Goal: Task Accomplishment & Management: Use online tool/utility

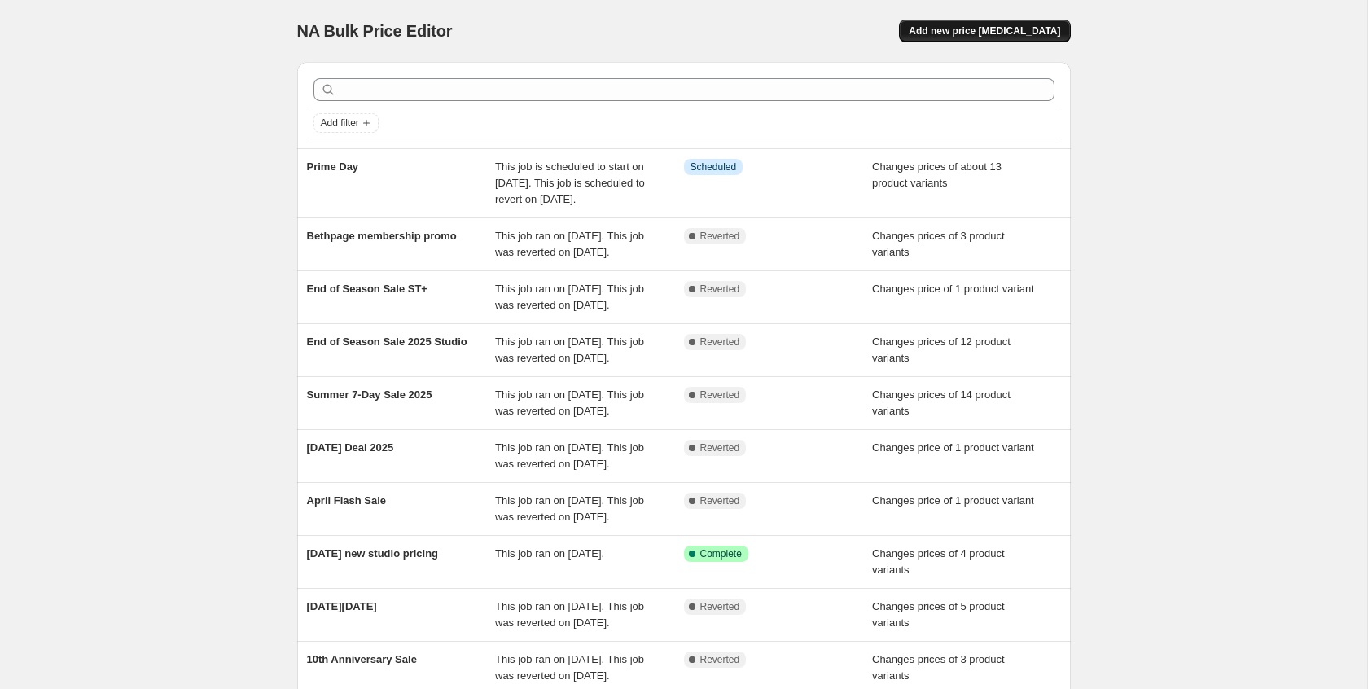
click at [1001, 30] on span "Add new price [MEDICAL_DATA]" at bounding box center [985, 30] width 152 height 13
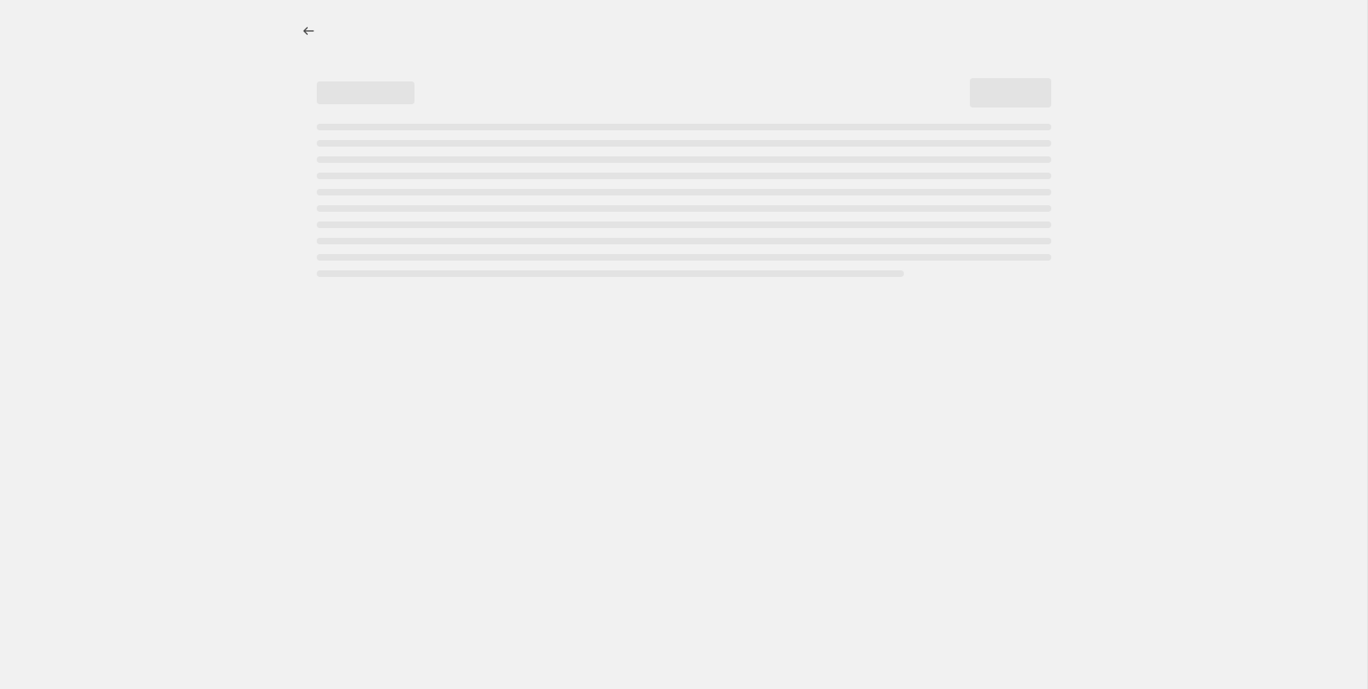
select select "percentage"
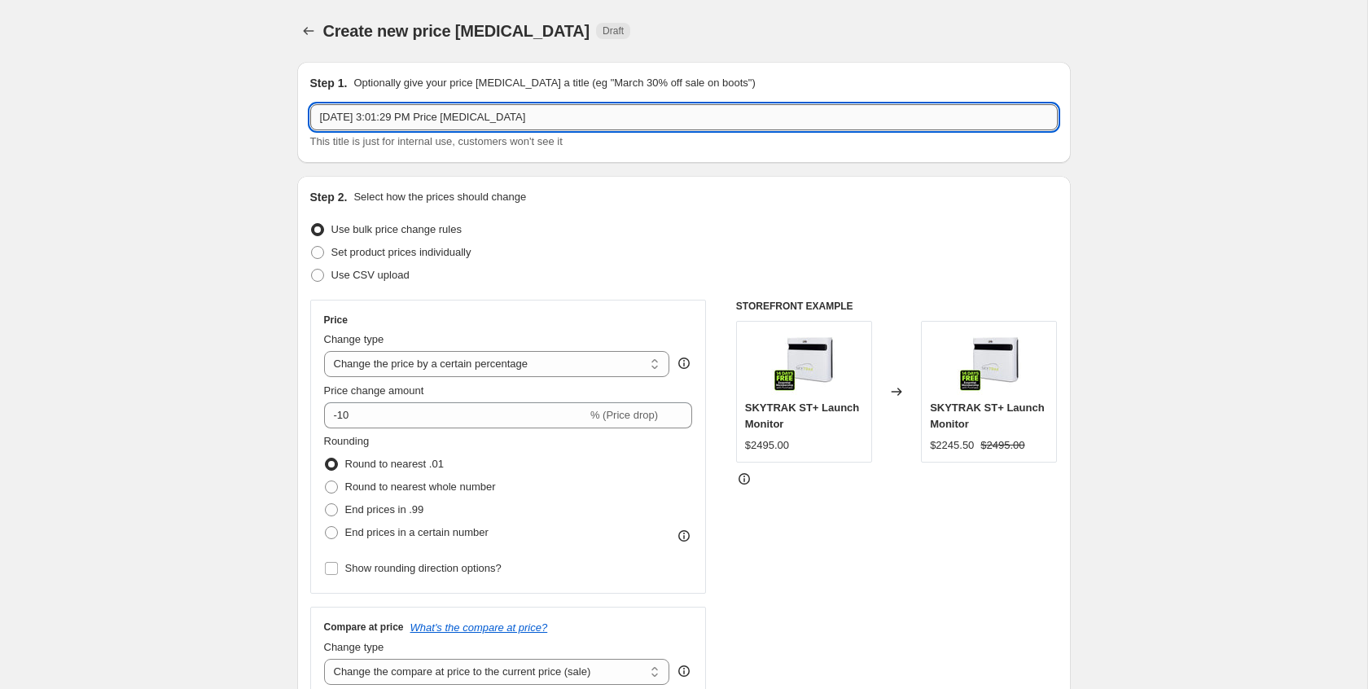
click at [648, 117] on input "[DATE] 3:01:29 PM Price [MEDICAL_DATA]" at bounding box center [684, 117] width 748 height 26
click at [648, 117] on input "Oct 6, 2025, 3:01:29 PM Price change job" at bounding box center [684, 117] width 748 height 26
type input "Essentials Sale"
click at [472, 253] on span "Set product prices individually" at bounding box center [402, 252] width 140 height 12
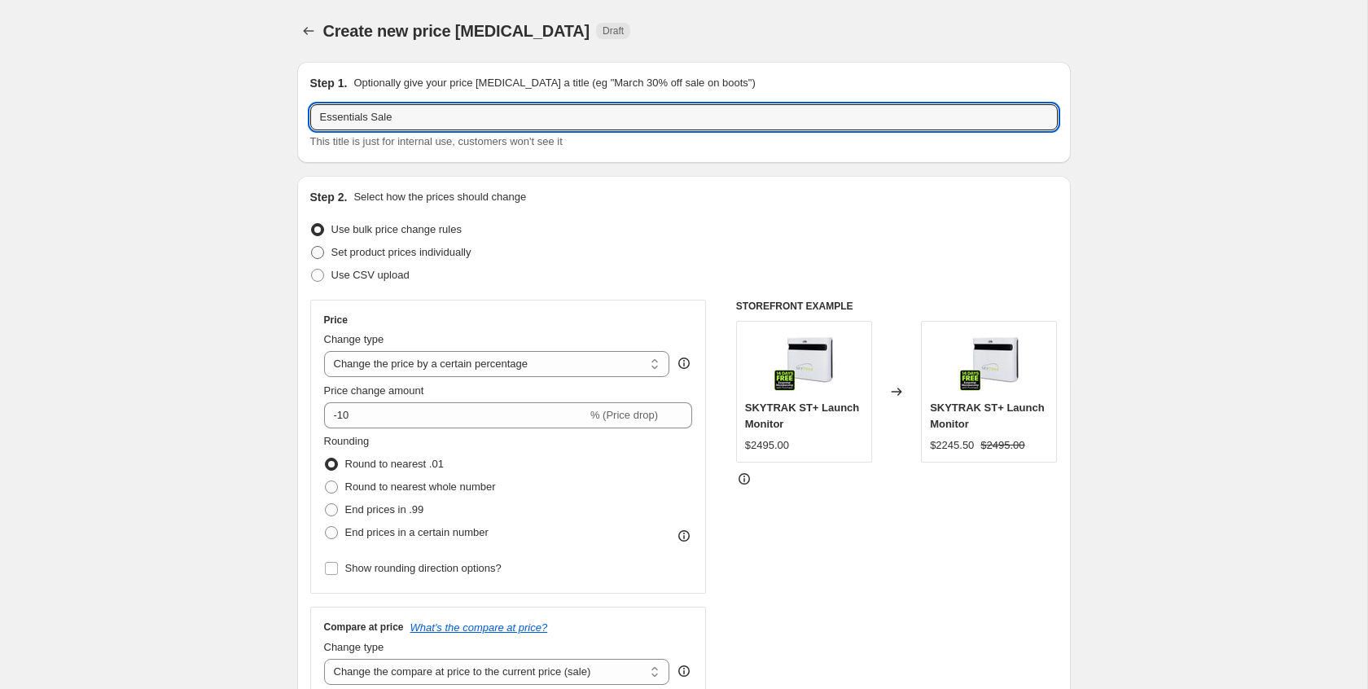
click at [312, 247] on input "Set product prices individually" at bounding box center [311, 246] width 1 height 1
radio input "true"
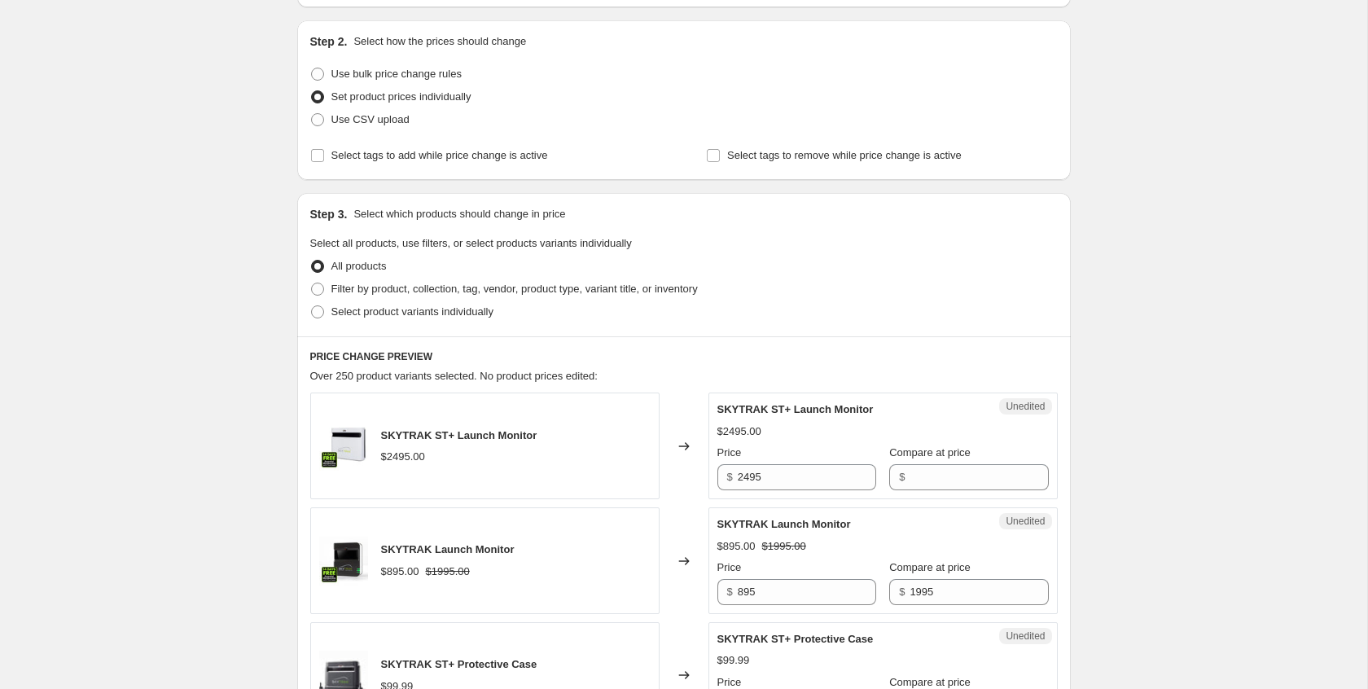
scroll to position [191, 0]
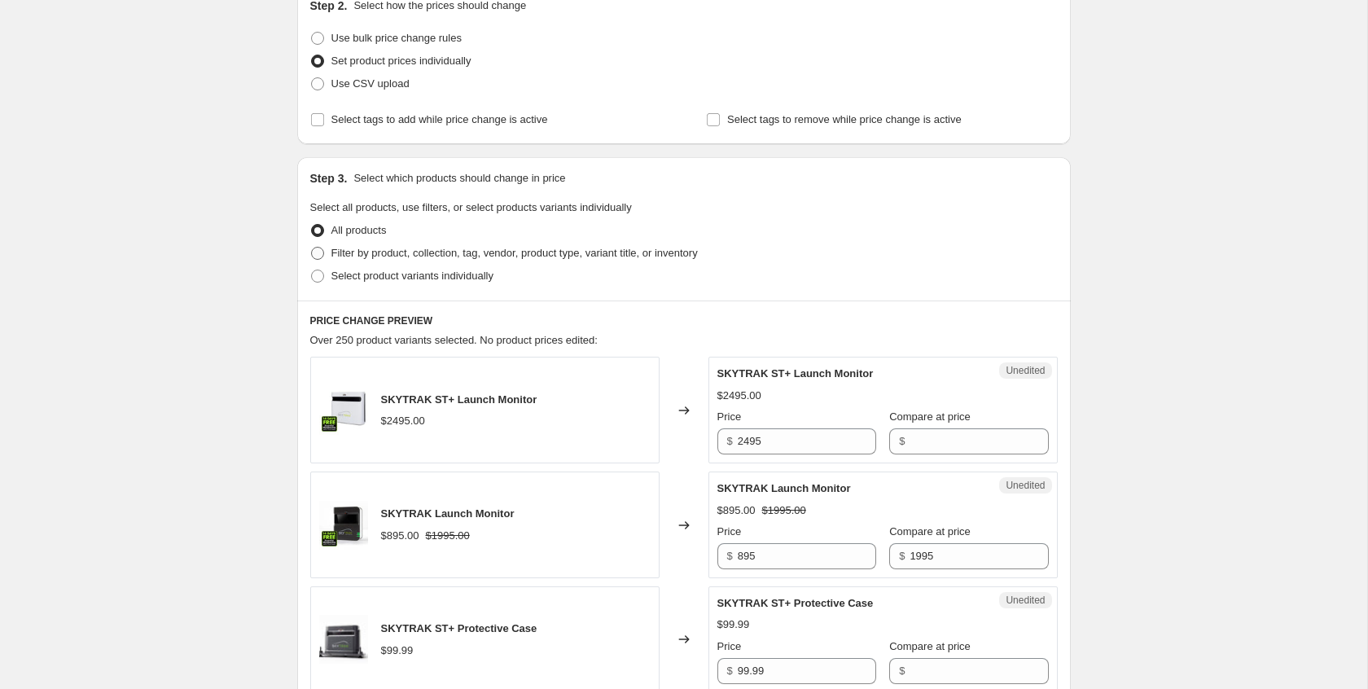
click at [507, 247] on span "Filter by product, collection, tag, vendor, product type, variant title, or inv…" at bounding box center [515, 253] width 367 height 12
click at [312, 247] on input "Filter by product, collection, tag, vendor, product type, variant title, or inv…" at bounding box center [311, 247] width 1 height 1
radio input "true"
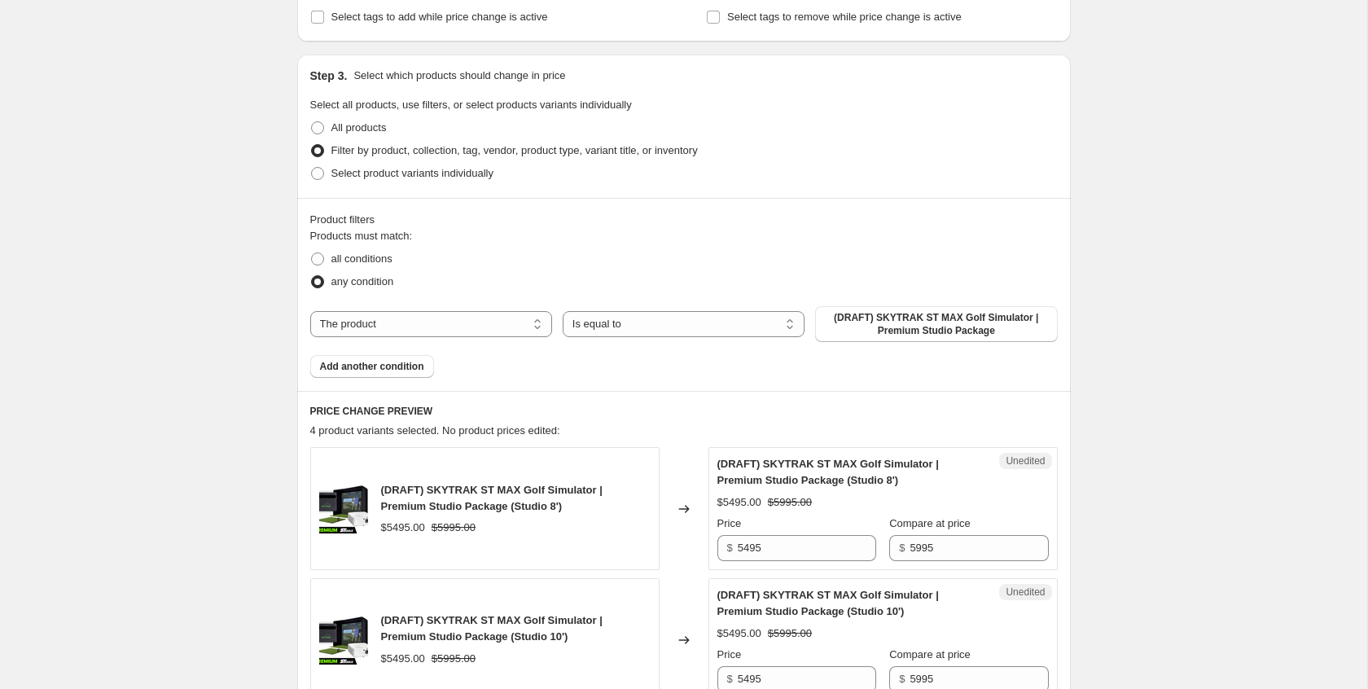
scroll to position [358, 0]
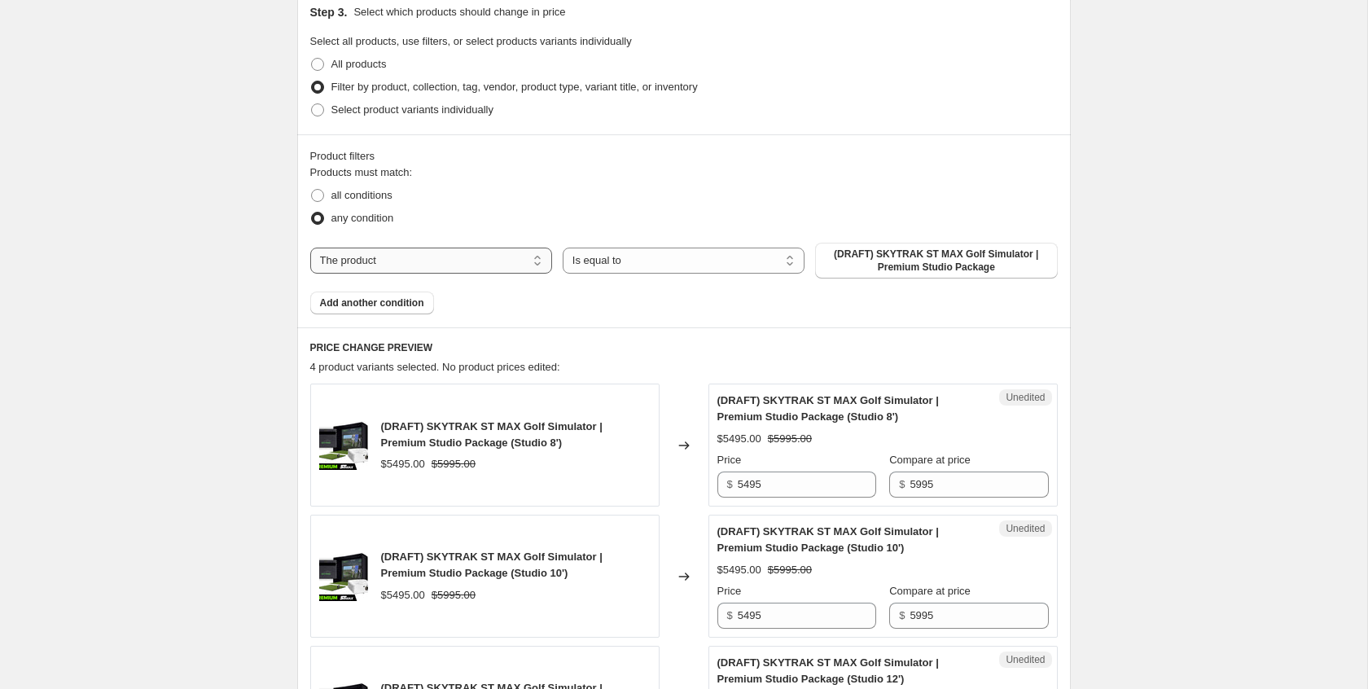
click at [452, 258] on select "The product The product's collection The product's tag The product's vendor The…" at bounding box center [431, 261] width 242 height 26
select select "collection"
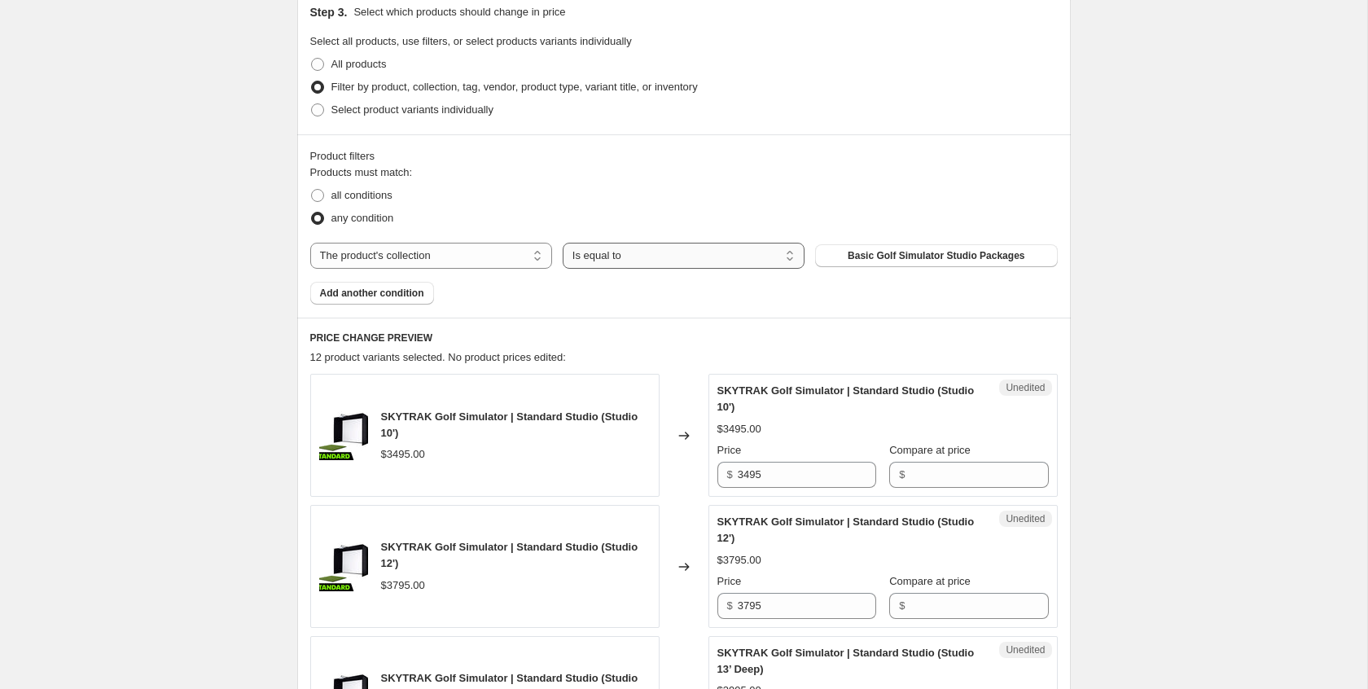
click at [660, 257] on select "Is equal to Is not equal to" at bounding box center [684, 256] width 242 height 26
click at [967, 253] on span "Basic Golf Simulator Studio Packages" at bounding box center [936, 255] width 177 height 13
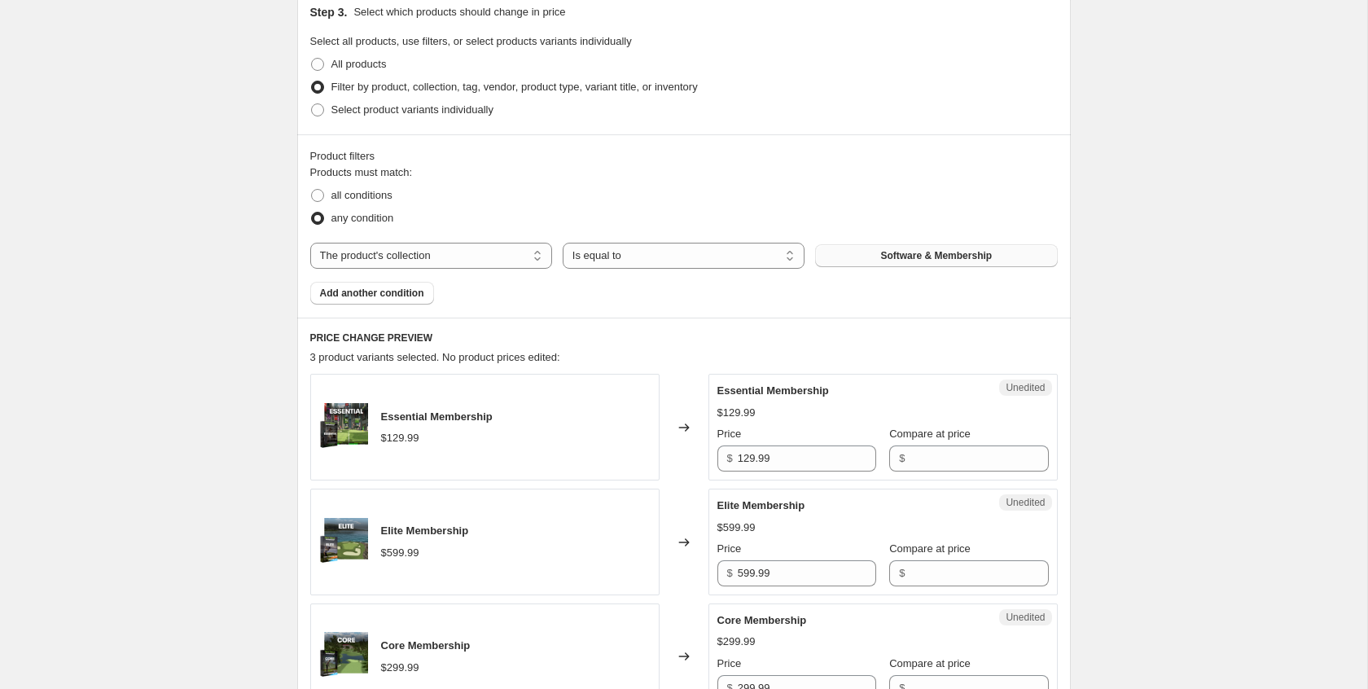
scroll to position [544, 0]
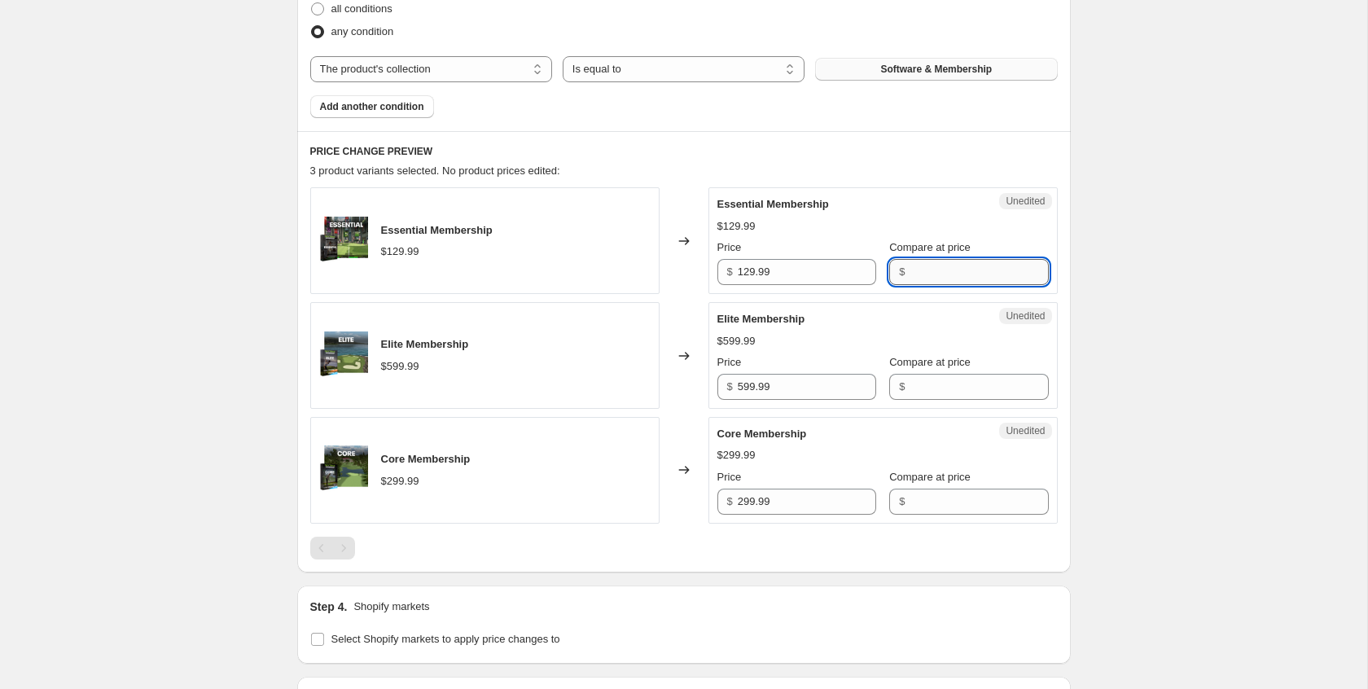
click at [925, 273] on input "Compare at price" at bounding box center [979, 272] width 138 height 26
type input "129.99"
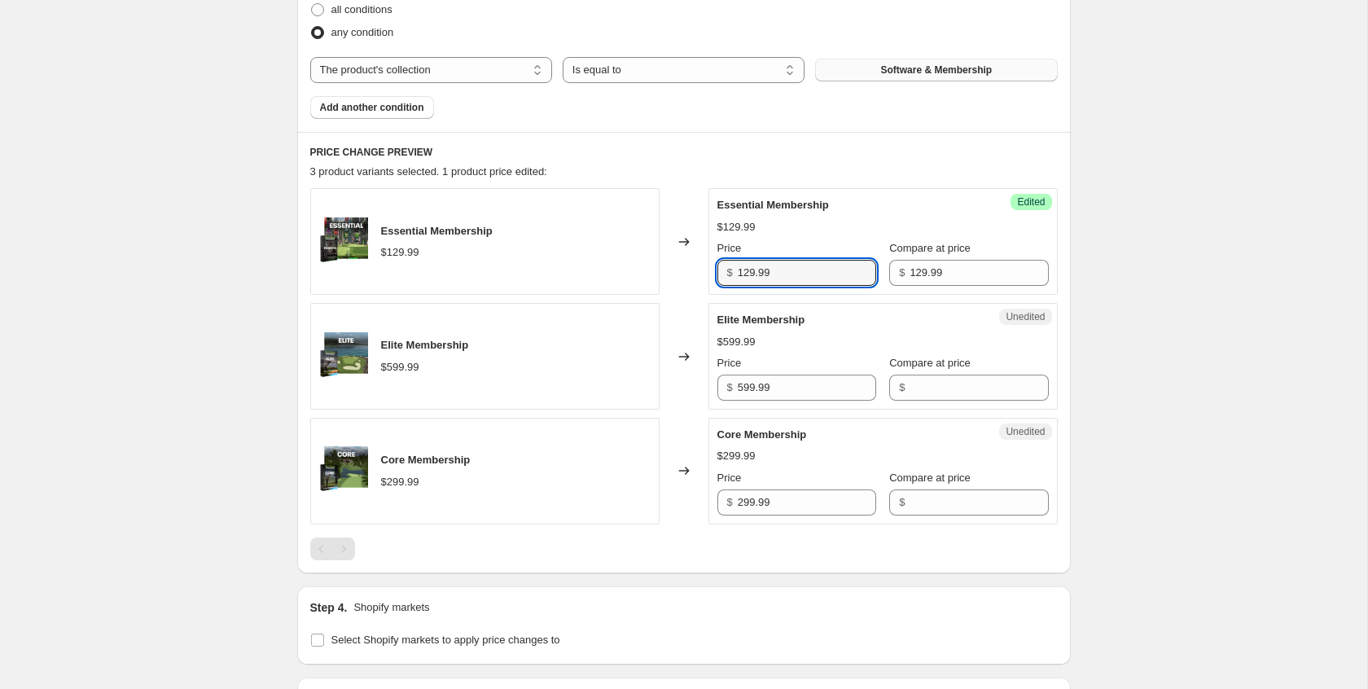
drag, startPoint x: 800, startPoint y: 271, endPoint x: 705, endPoint y: 269, distance: 94.5
click at [705, 269] on div "Essential Membership $129.99 Changed to Success Edited Essential Membership $12…" at bounding box center [684, 241] width 748 height 107
type input "99.99"
click at [1149, 310] on div "Create new price change job. This page is ready Create new price change job Dra…" at bounding box center [684, 184] width 1368 height 1461
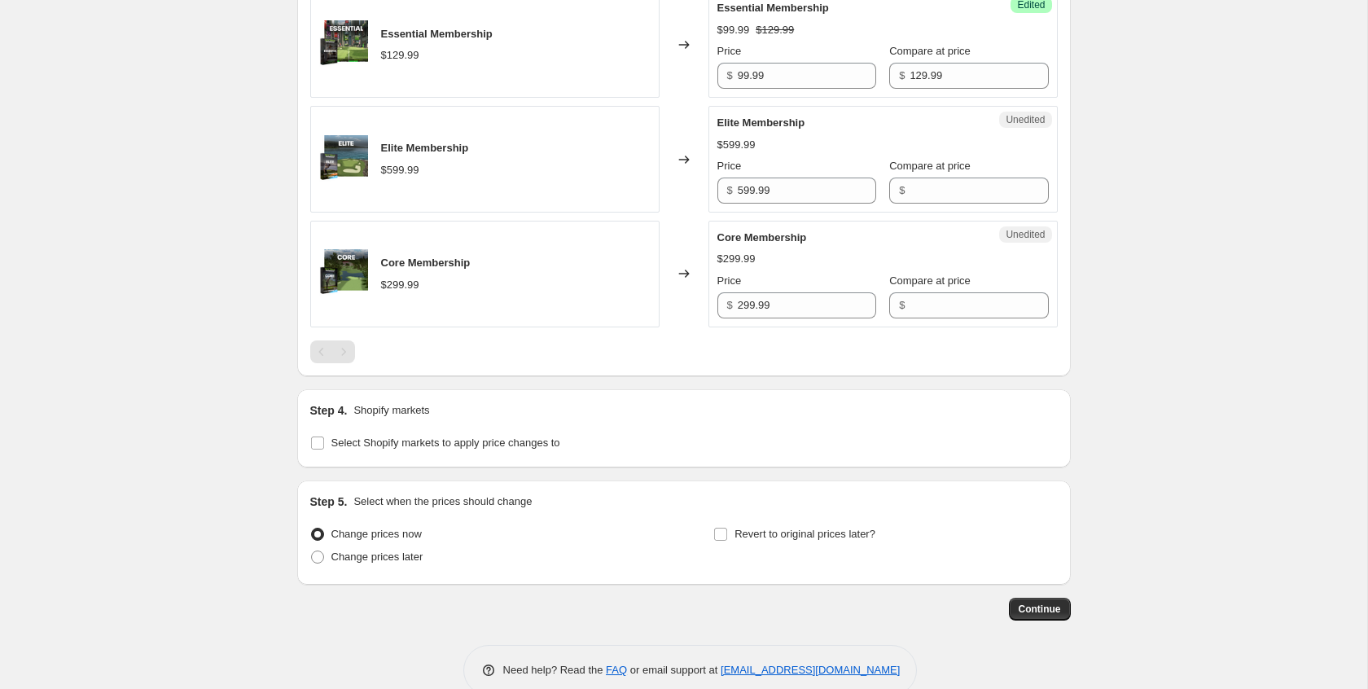
scroll to position [771, 0]
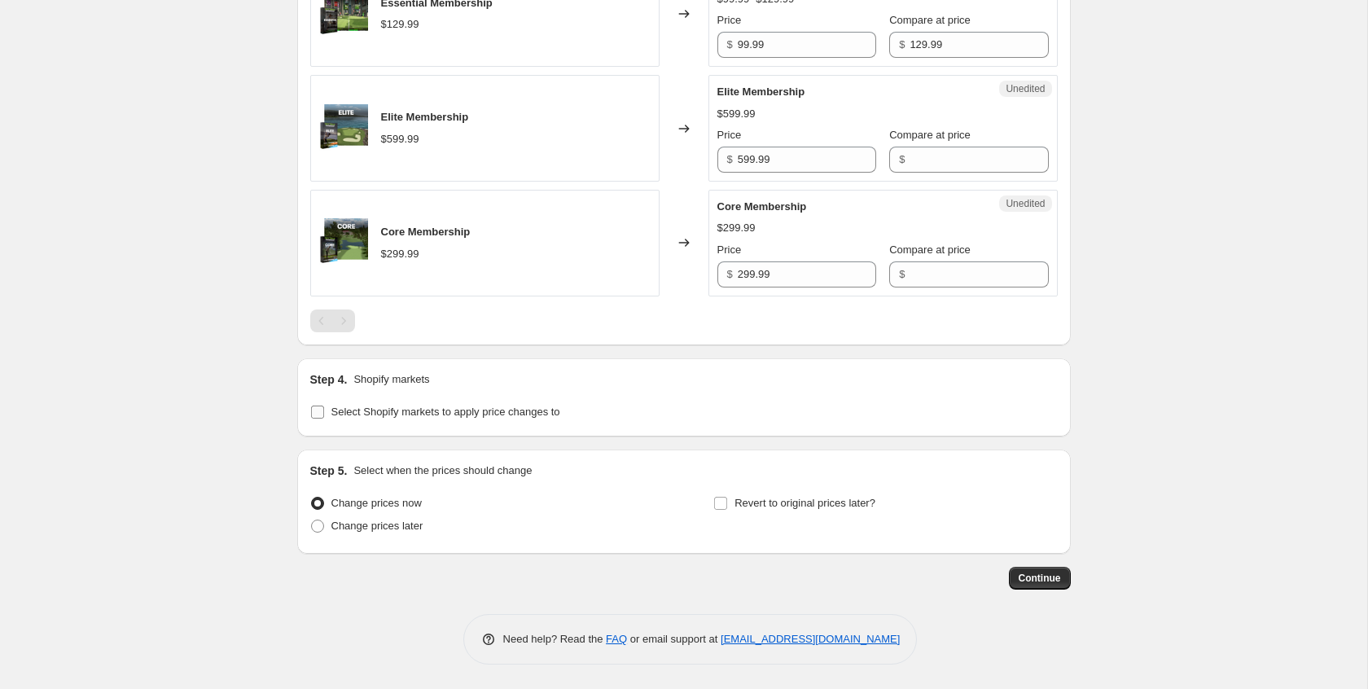
click at [476, 410] on span "Select Shopify markets to apply price changes to" at bounding box center [446, 412] width 229 height 12
click at [324, 410] on input "Select Shopify markets to apply price changes to" at bounding box center [317, 412] width 13 height 13
checkbox input "true"
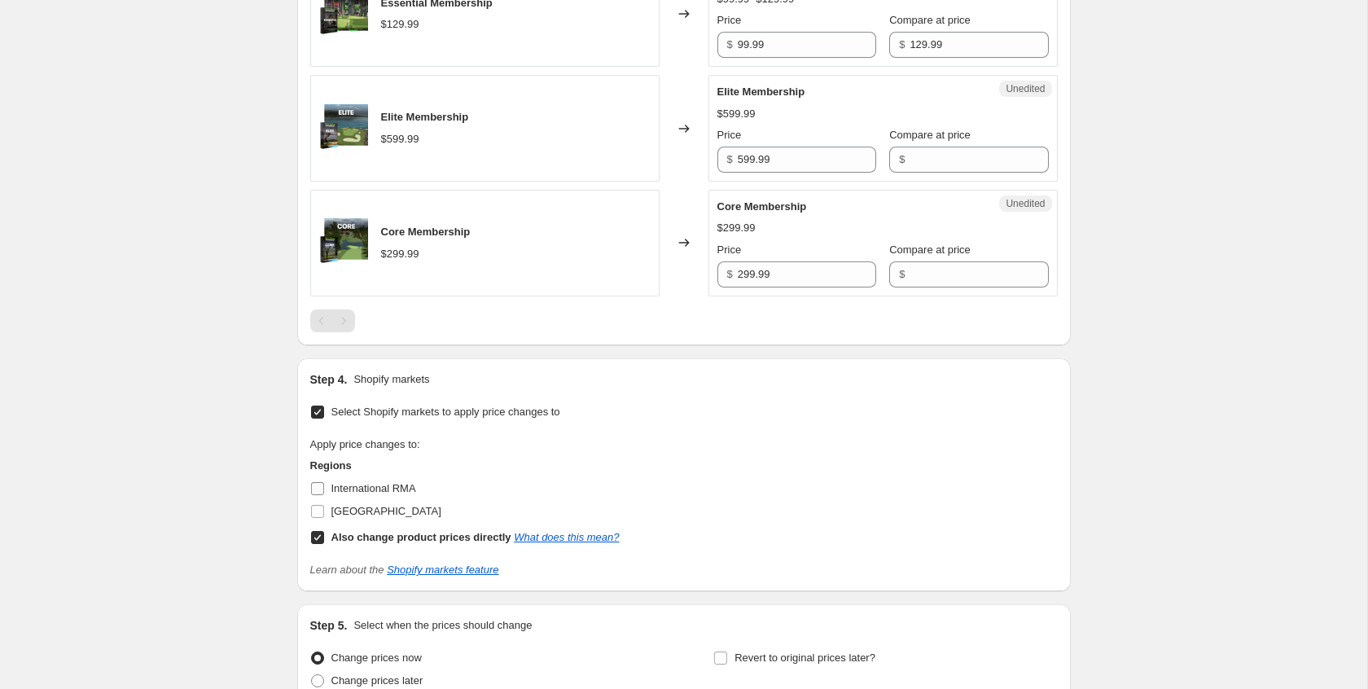
click at [314, 511] on input "[GEOGRAPHIC_DATA]" at bounding box center [317, 511] width 13 height 13
checkbox input "true"
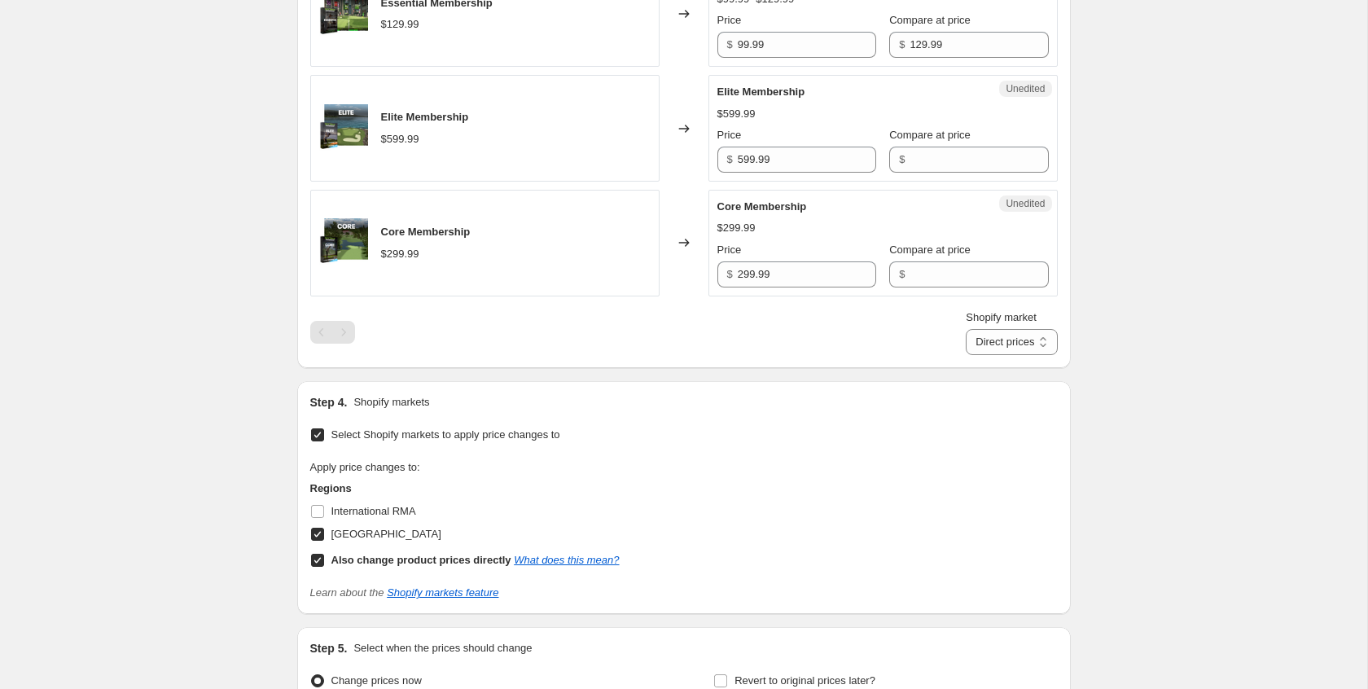
click at [327, 559] on label "Also change product prices directly What does this mean?" at bounding box center [465, 560] width 310 height 23
click at [324, 559] on input "Also change product prices directly What does this mean?" at bounding box center [317, 560] width 13 height 13
checkbox input "false"
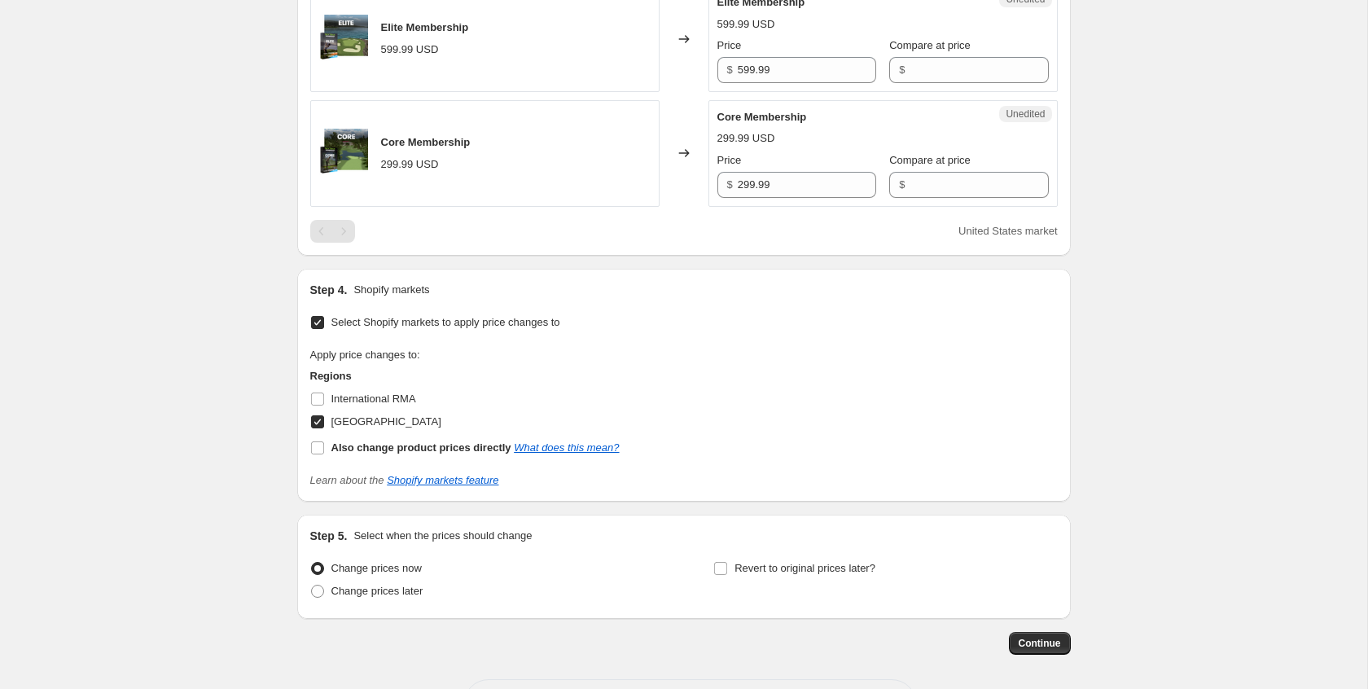
scroll to position [863, 0]
click at [343, 590] on span "Change prices later" at bounding box center [378, 589] width 92 height 12
click at [312, 584] on input "Change prices later" at bounding box center [311, 583] width 1 height 1
radio input "true"
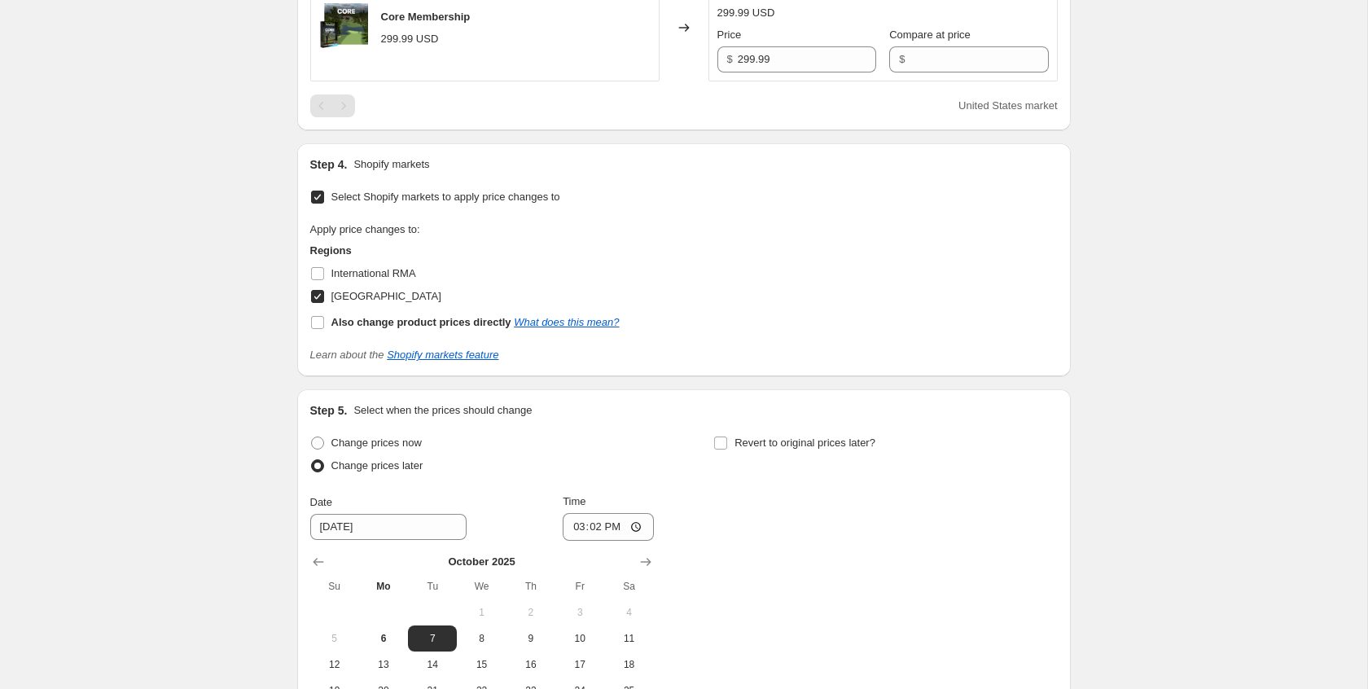
scroll to position [1127, 0]
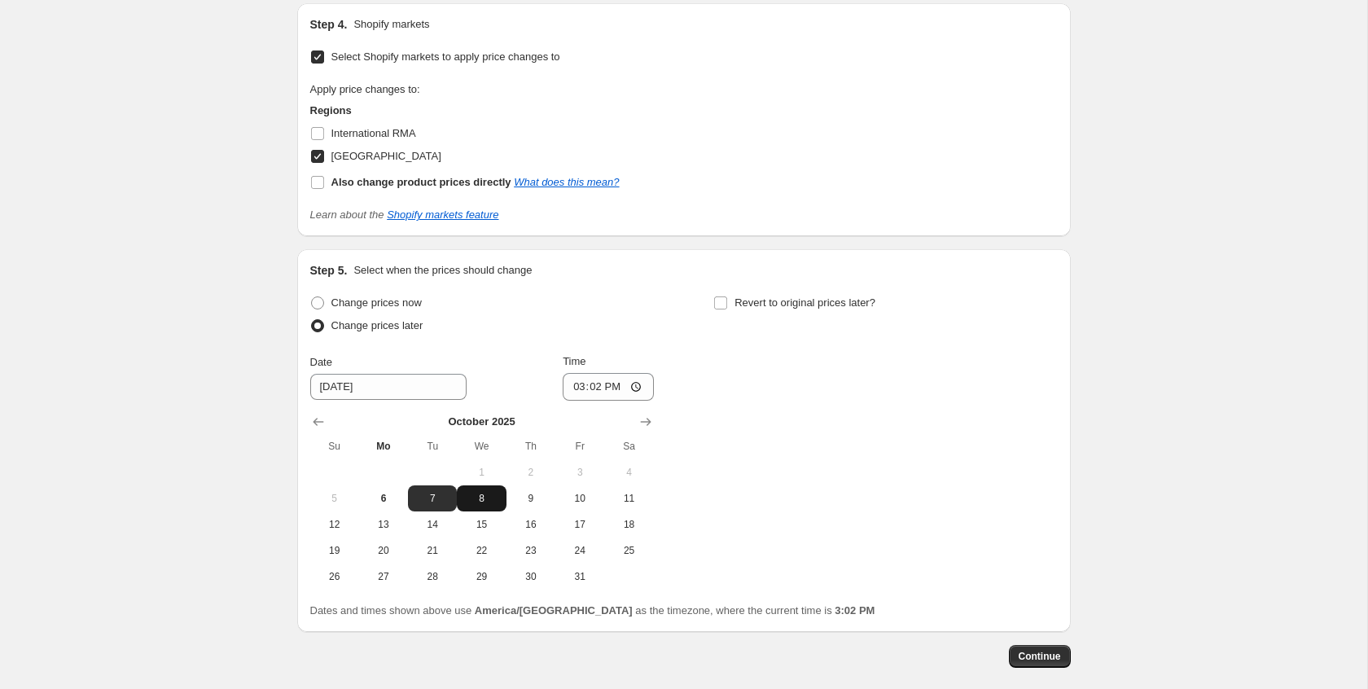
click at [475, 497] on span "8" at bounding box center [481, 498] width 36 height 13
type input "[DATE]"
click at [575, 386] on input "15:02" at bounding box center [608, 387] width 91 height 28
click at [609, 386] on input "12:02" at bounding box center [608, 387] width 91 height 28
type input "00:02"
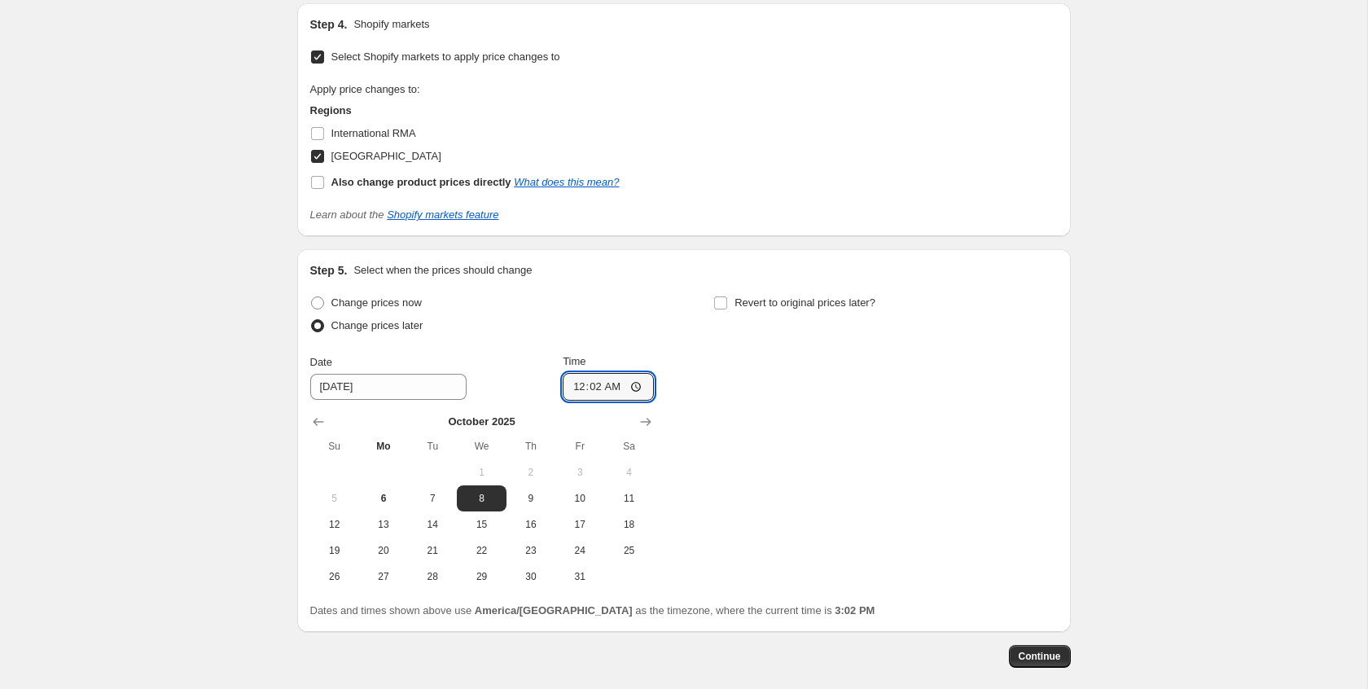
click at [854, 411] on div "Change prices now Change prices later Date 10/8/2025 Time 00:02 October 2025 Su…" at bounding box center [684, 441] width 748 height 298
click at [1050, 652] on span "Continue" at bounding box center [1040, 656] width 42 height 13
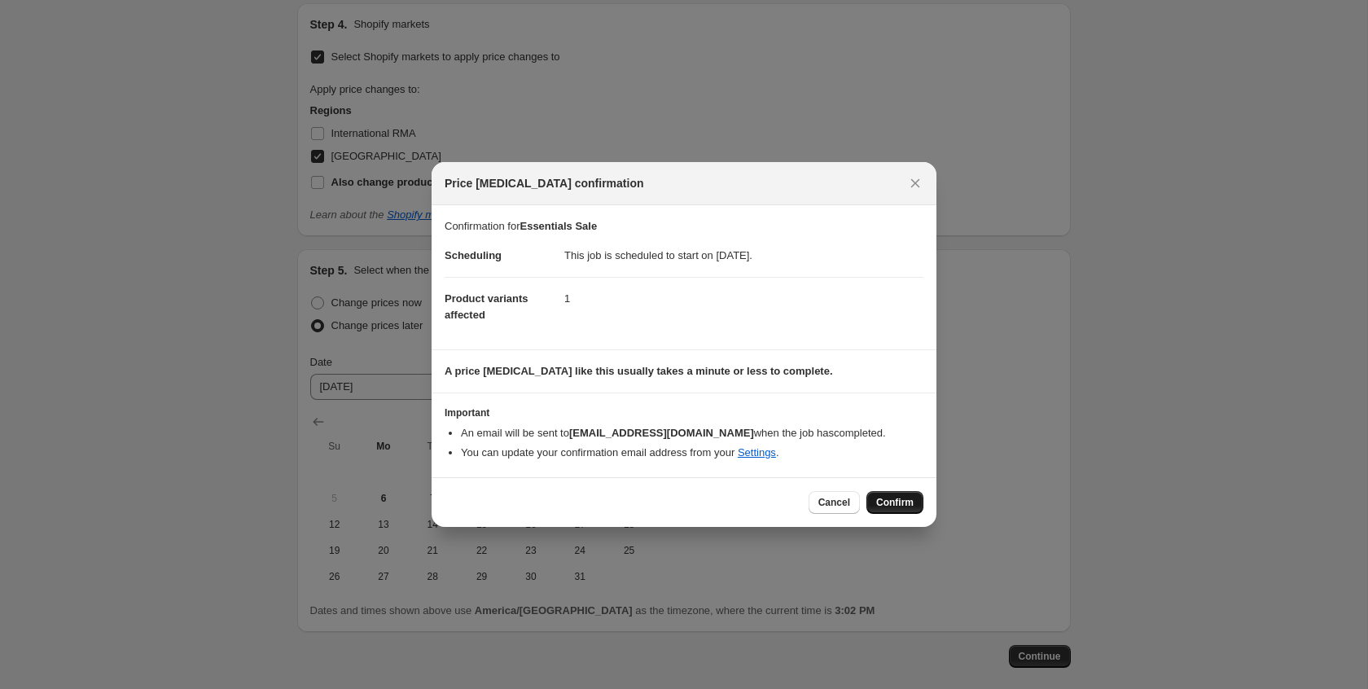
click at [891, 503] on span "Confirm" at bounding box center [894, 502] width 37 height 13
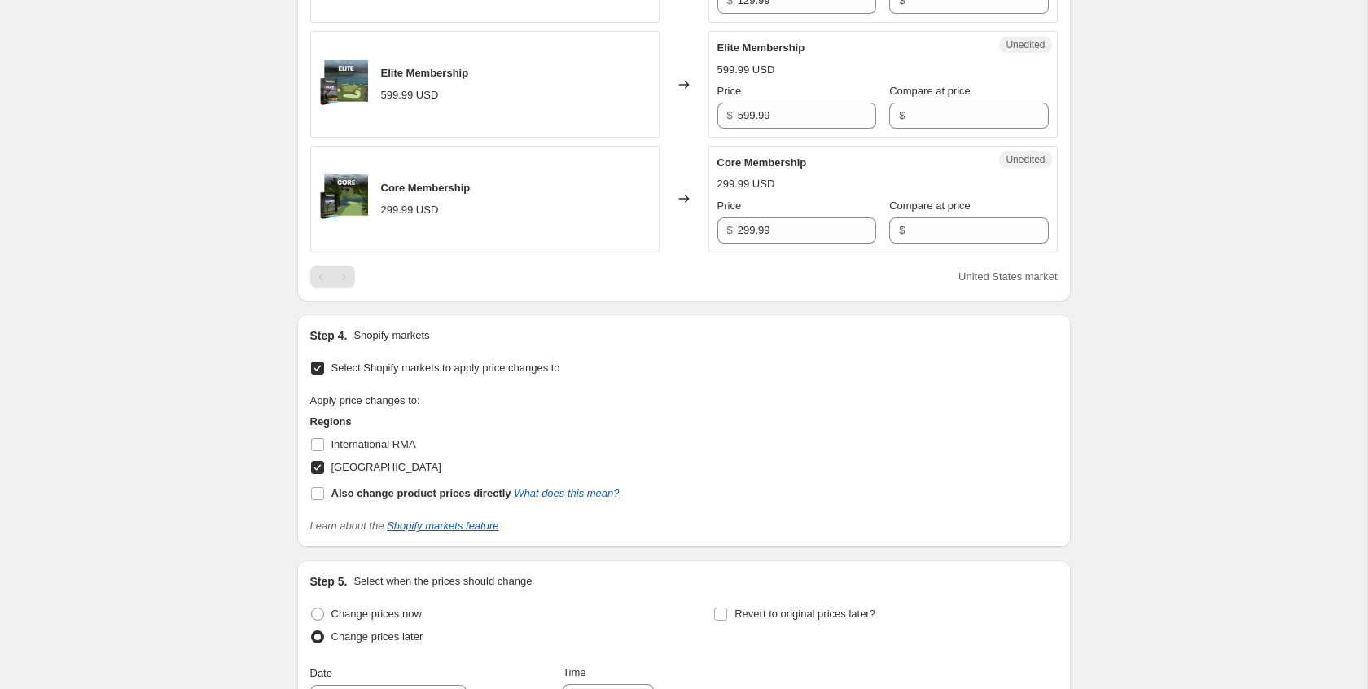
scroll to position [861, 0]
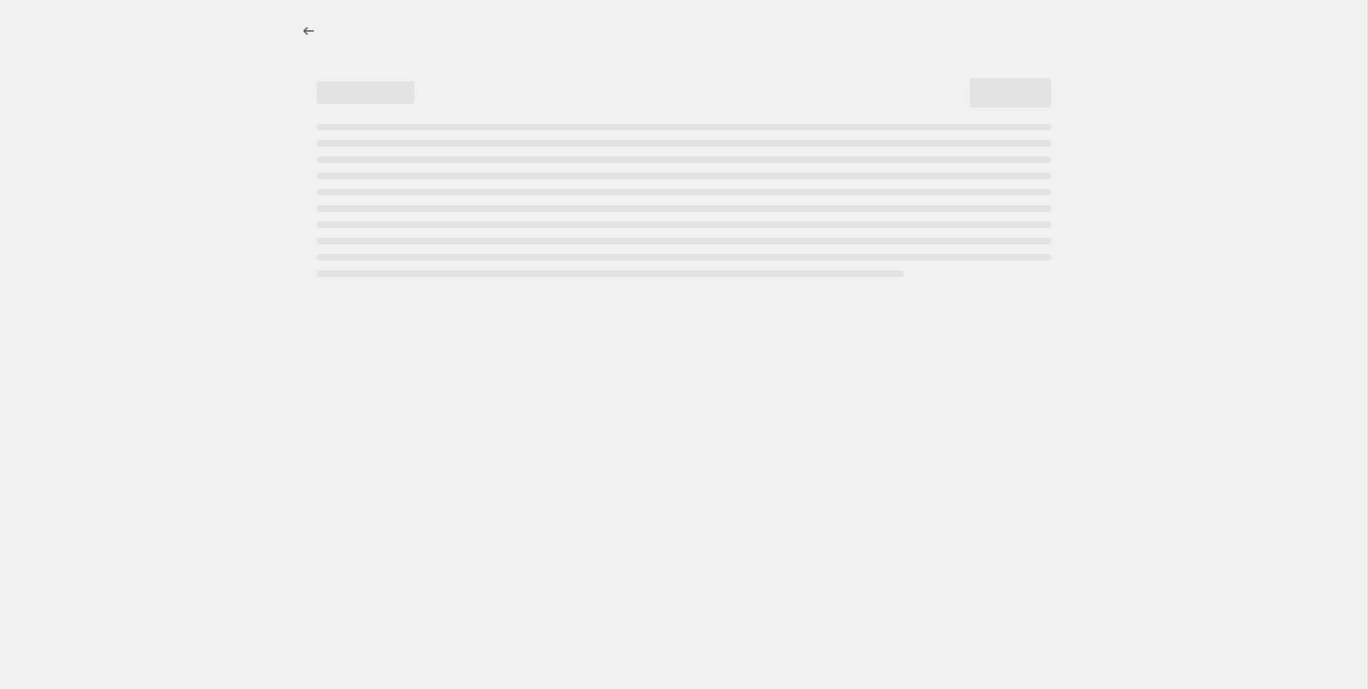
select select "collection"
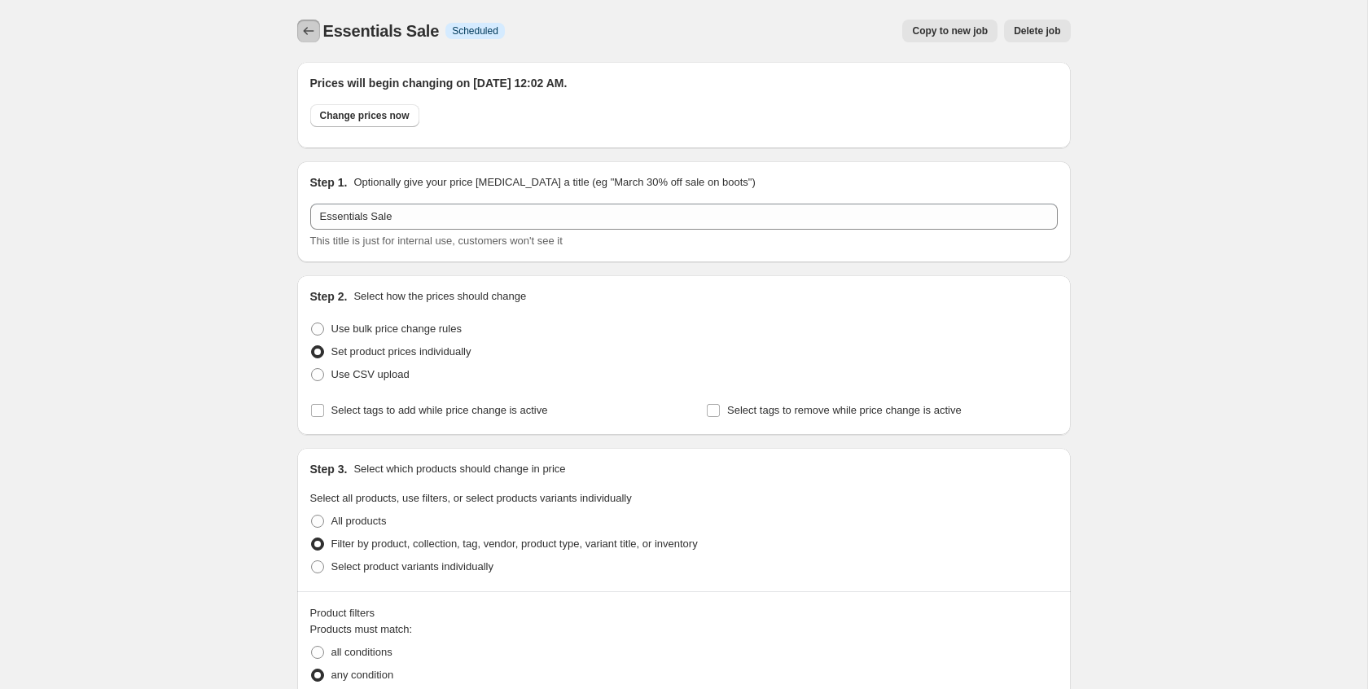
click at [301, 27] on icon "Price change jobs" at bounding box center [309, 31] width 16 height 16
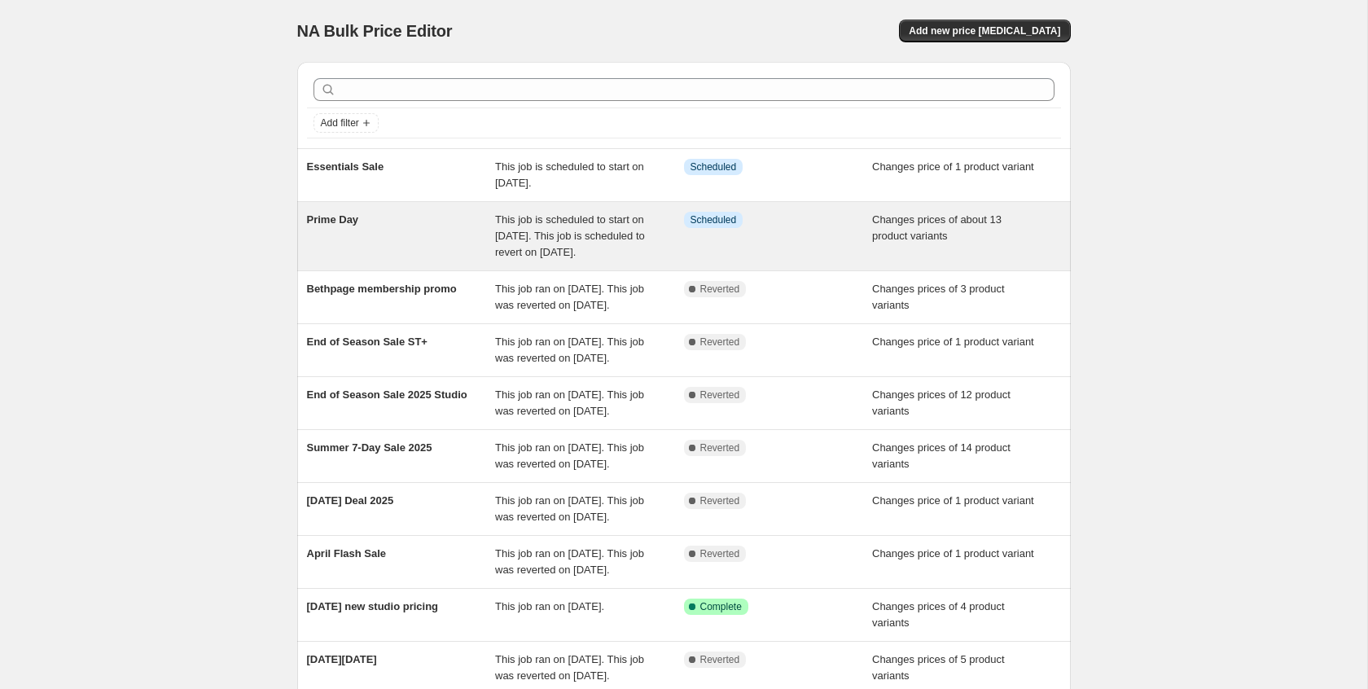
click at [402, 235] on div "Prime Day" at bounding box center [401, 236] width 189 height 49
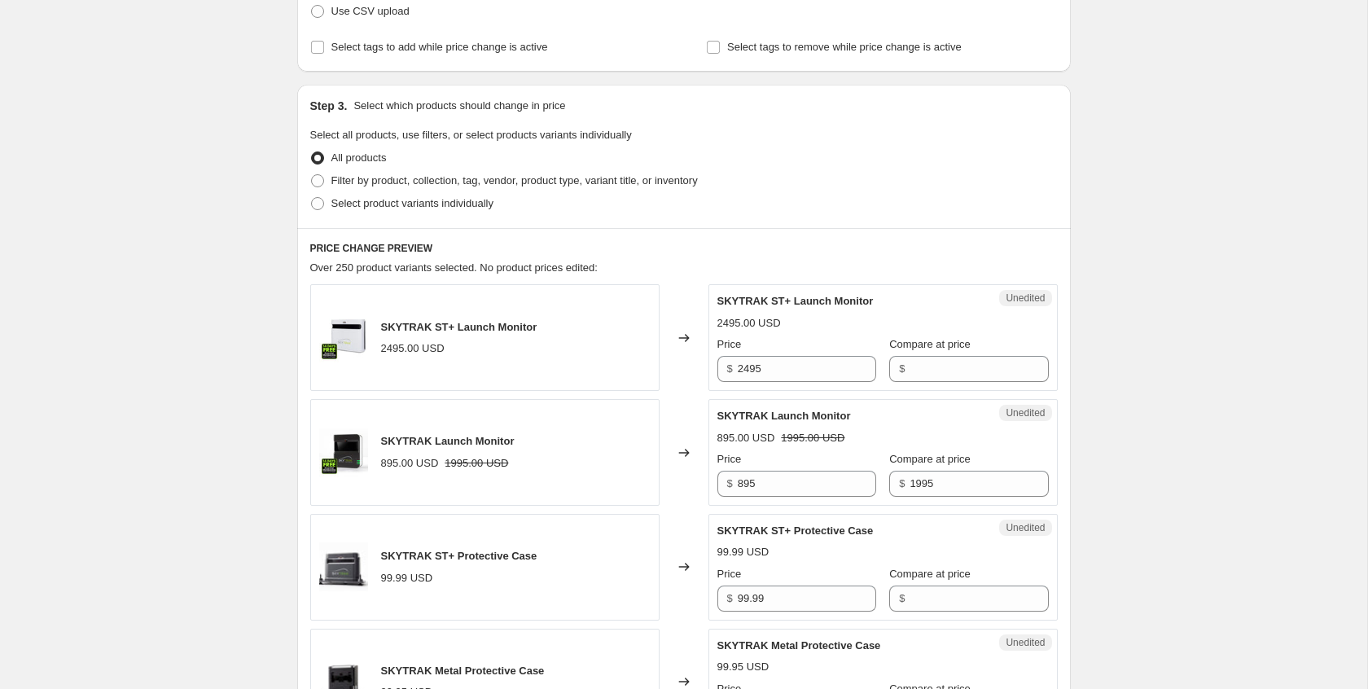
scroll to position [503, 0]
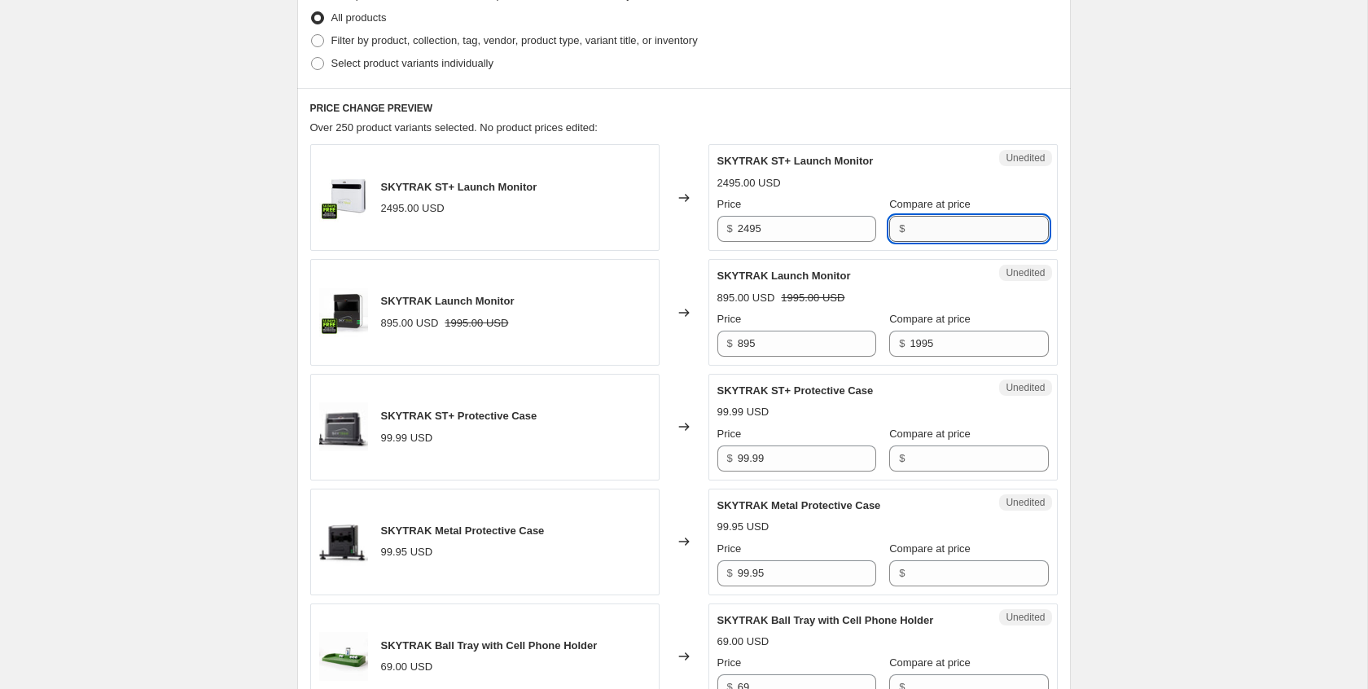
click at [911, 223] on input "Compare at price" at bounding box center [979, 229] width 138 height 26
type input "2995"
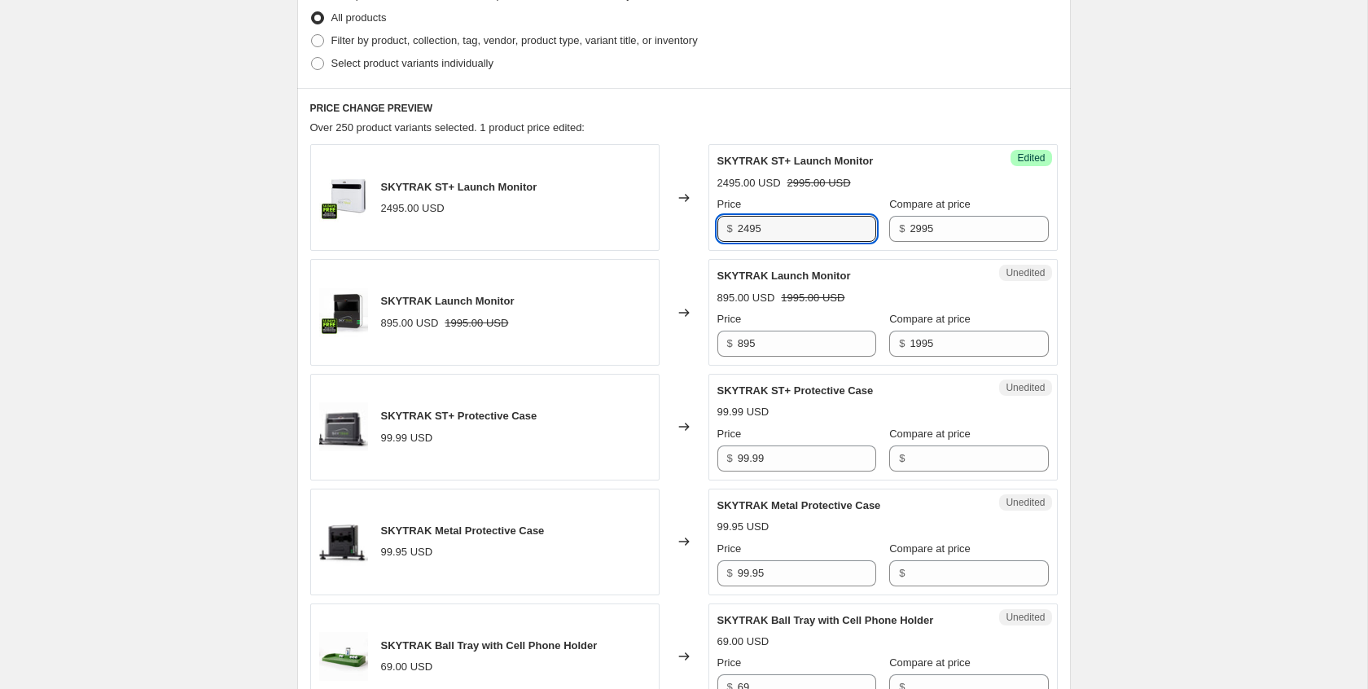
drag, startPoint x: 790, startPoint y: 226, endPoint x: 608, endPoint y: 221, distance: 182.6
click at [608, 221] on div "SKYTRAK ST+ Launch Monitor 2495.00 USD Changed to Success Edited SKYTRAK ST+ La…" at bounding box center [684, 197] width 748 height 107
type input "1995"
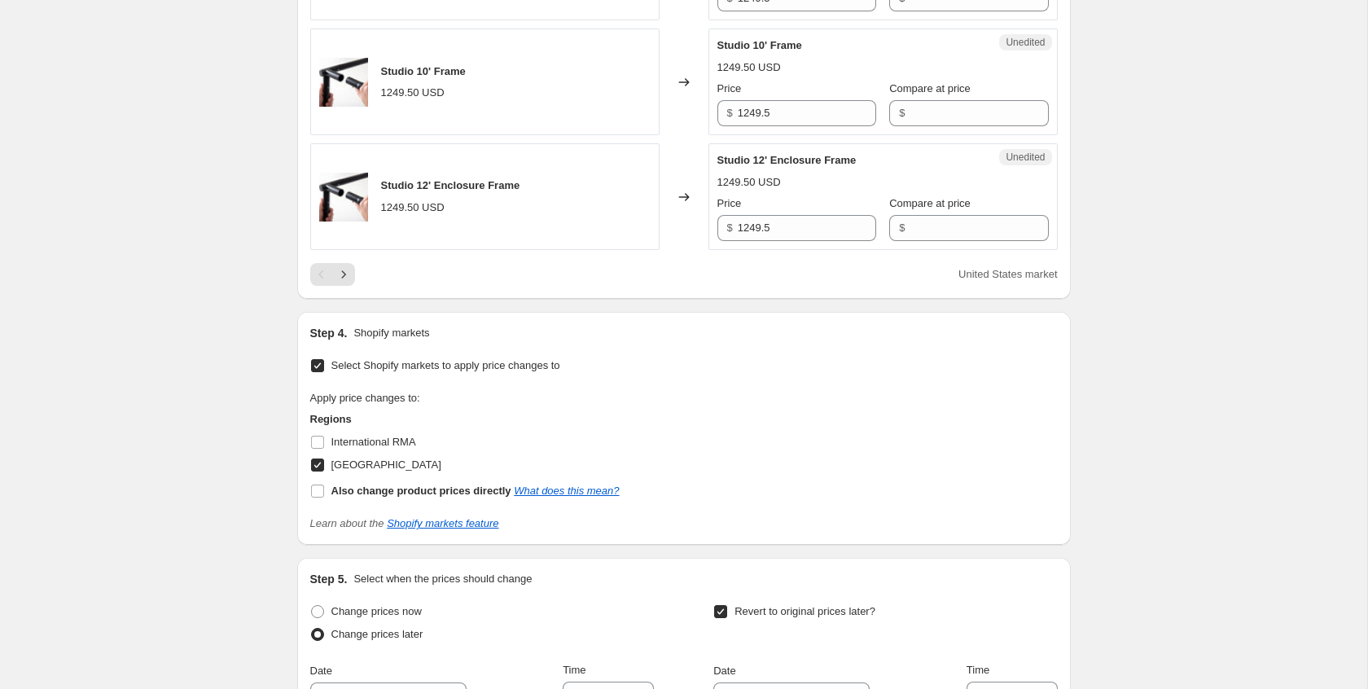
scroll to position [2630, 0]
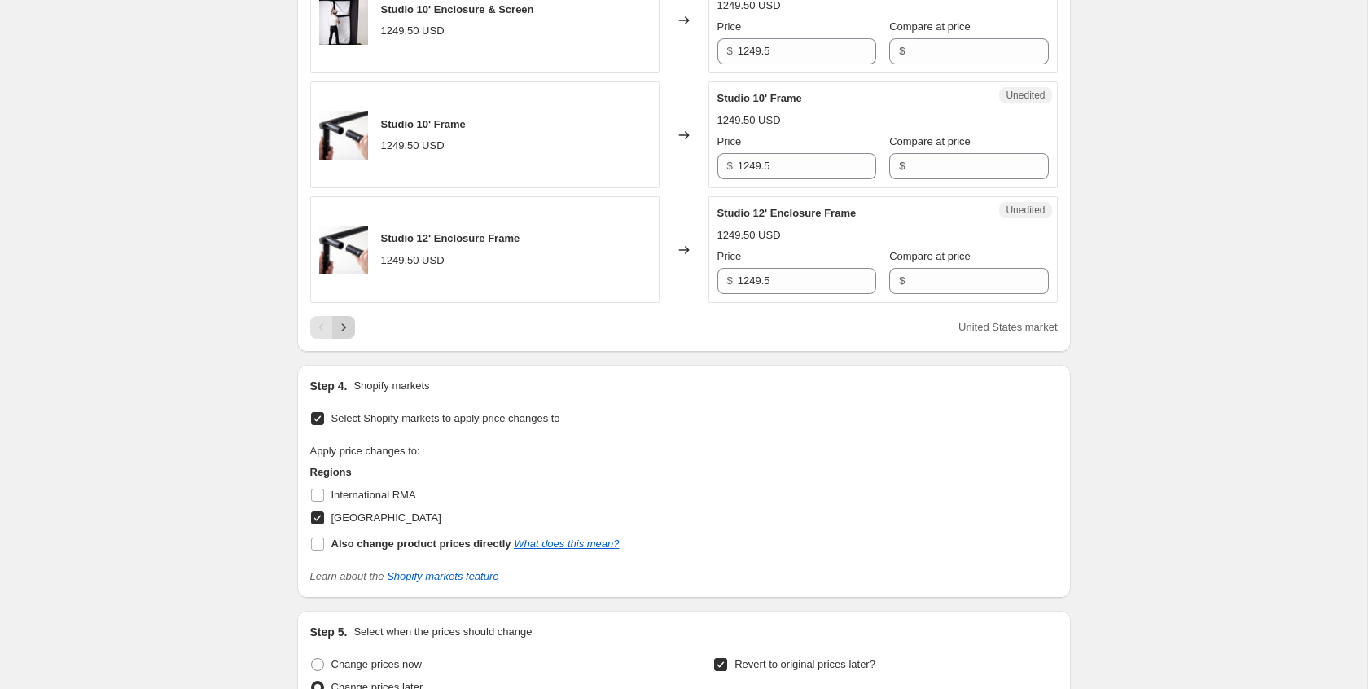
click at [346, 321] on icon "Next" at bounding box center [344, 327] width 16 height 16
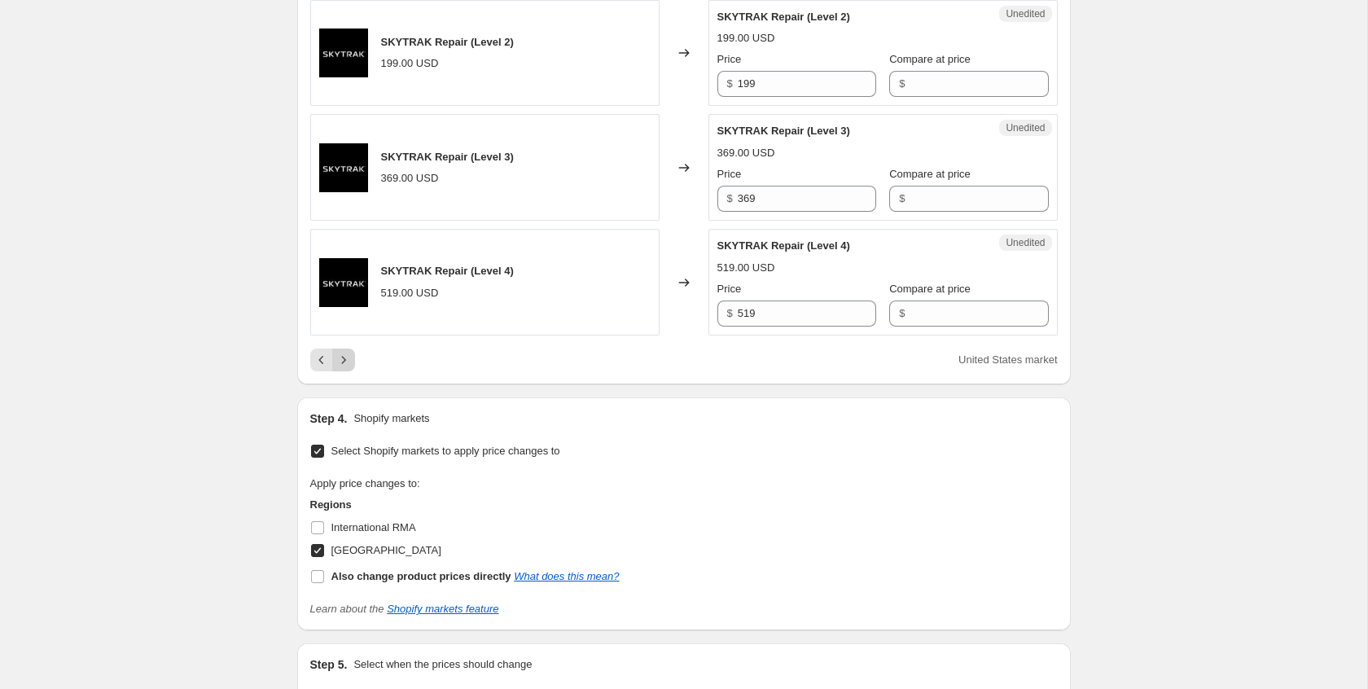
click at [351, 368] on icon "Next" at bounding box center [344, 360] width 16 height 16
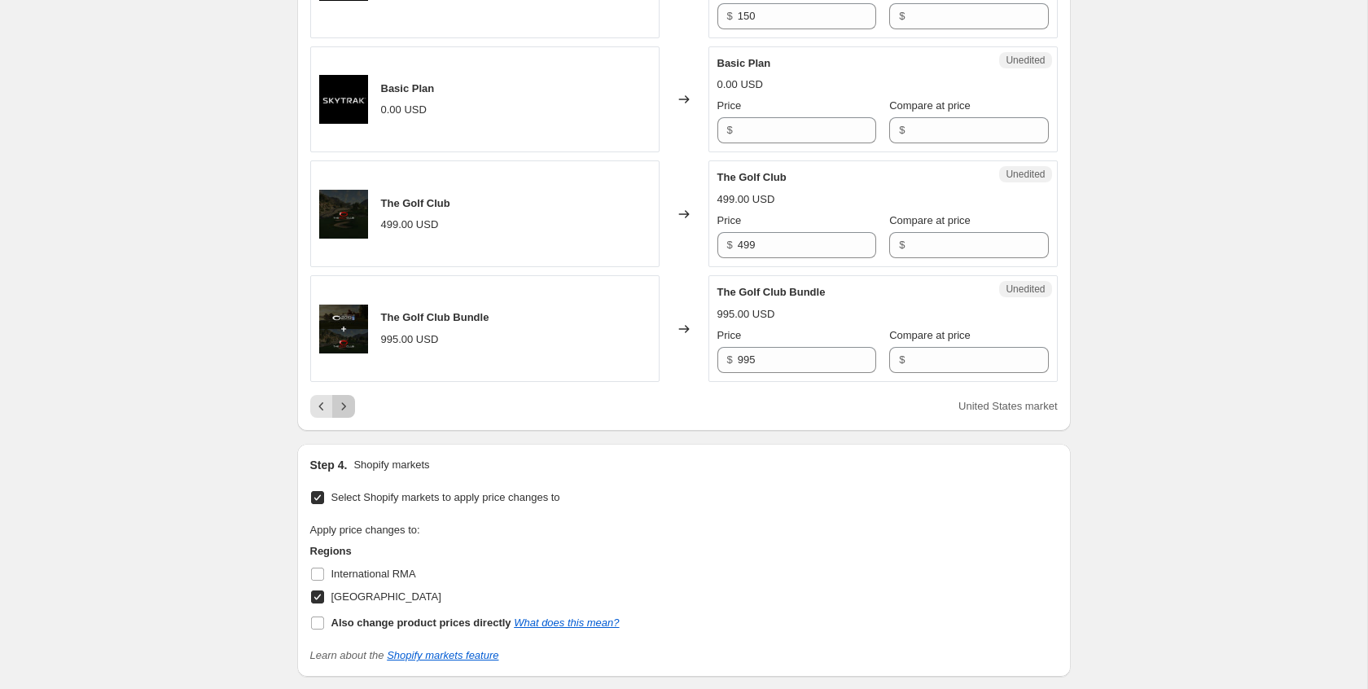
click at [345, 415] on icon "Next" at bounding box center [344, 406] width 16 height 16
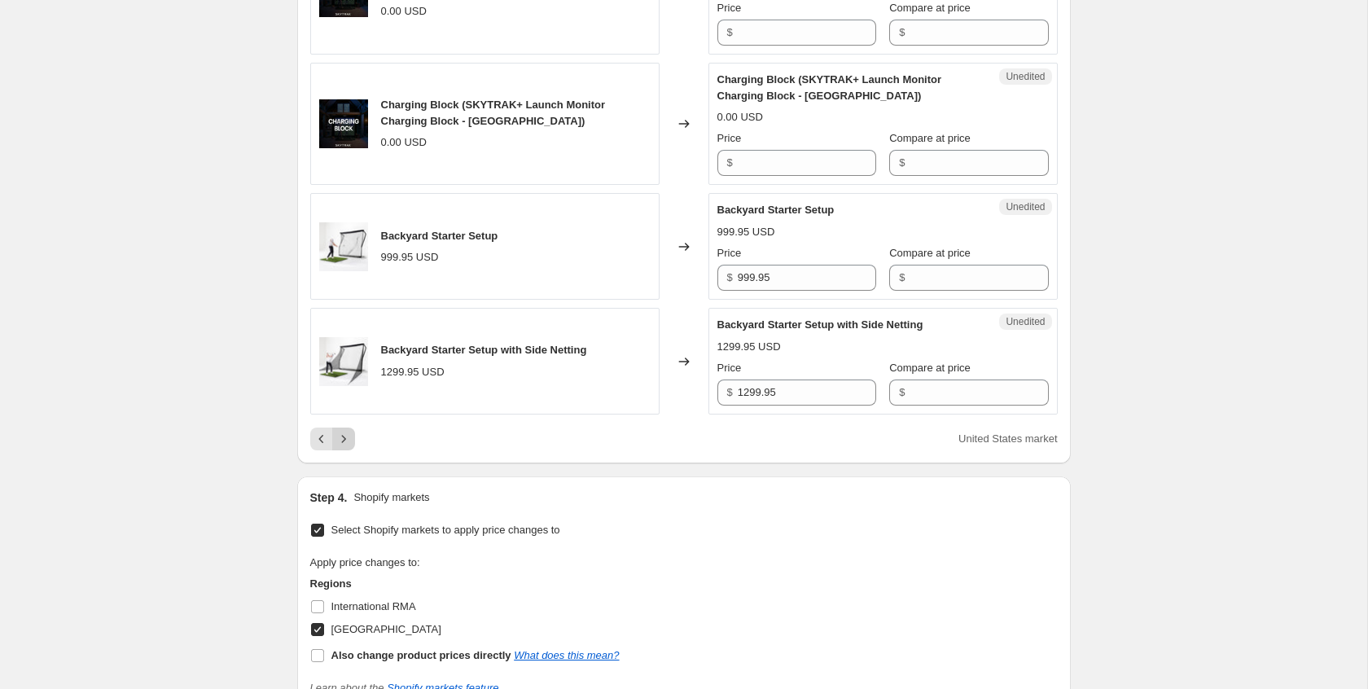
click at [345, 432] on icon "Next" at bounding box center [344, 439] width 16 height 16
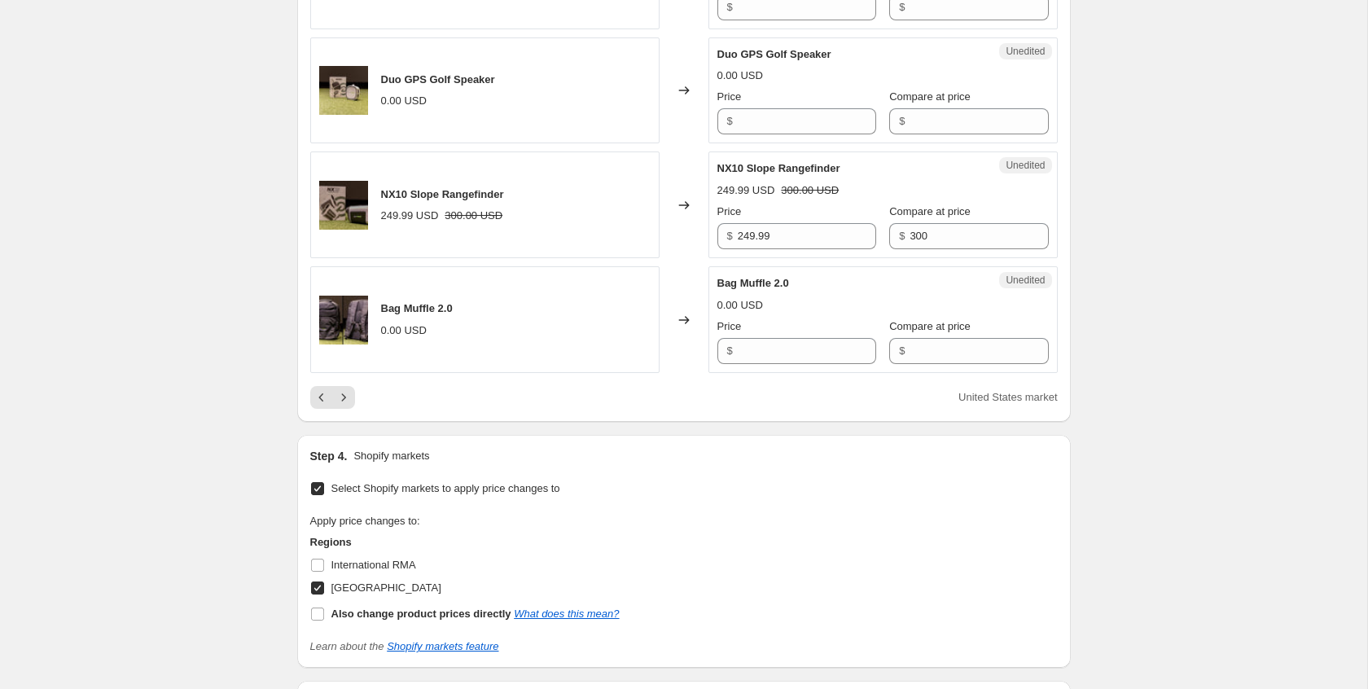
scroll to position [2554, 0]
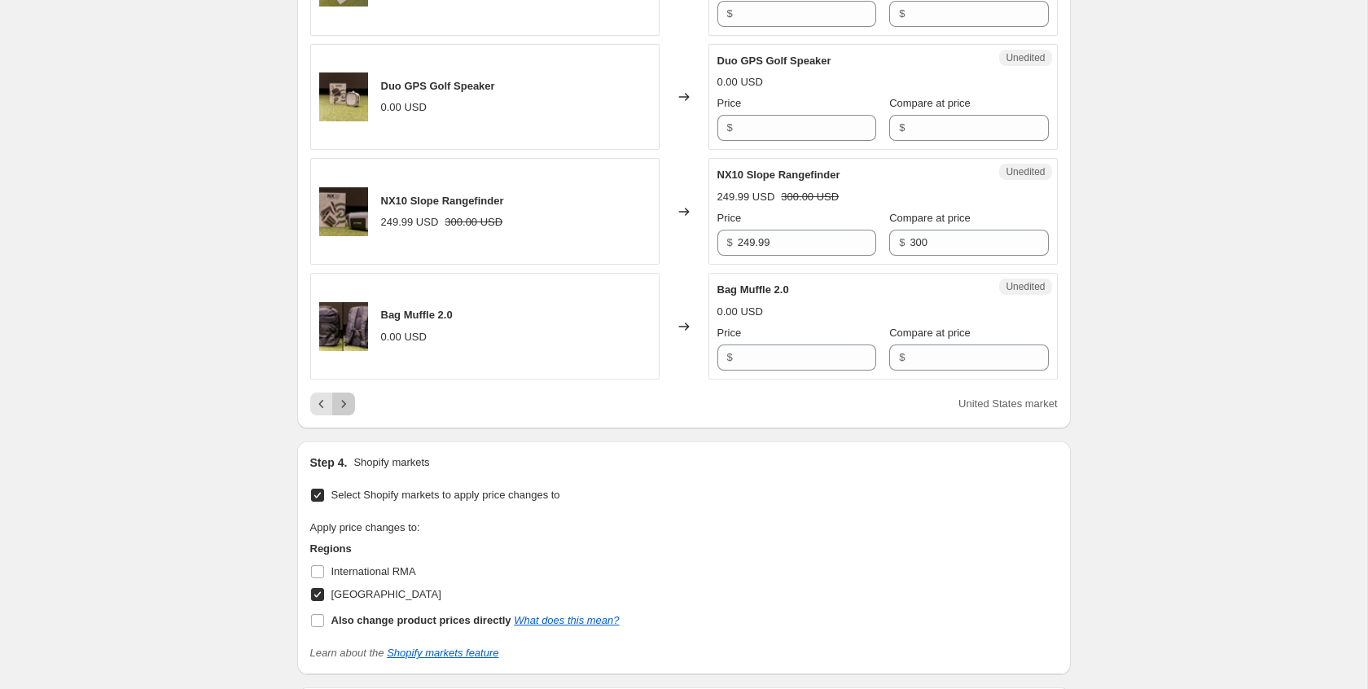
click at [347, 412] on icon "Next" at bounding box center [344, 404] width 16 height 16
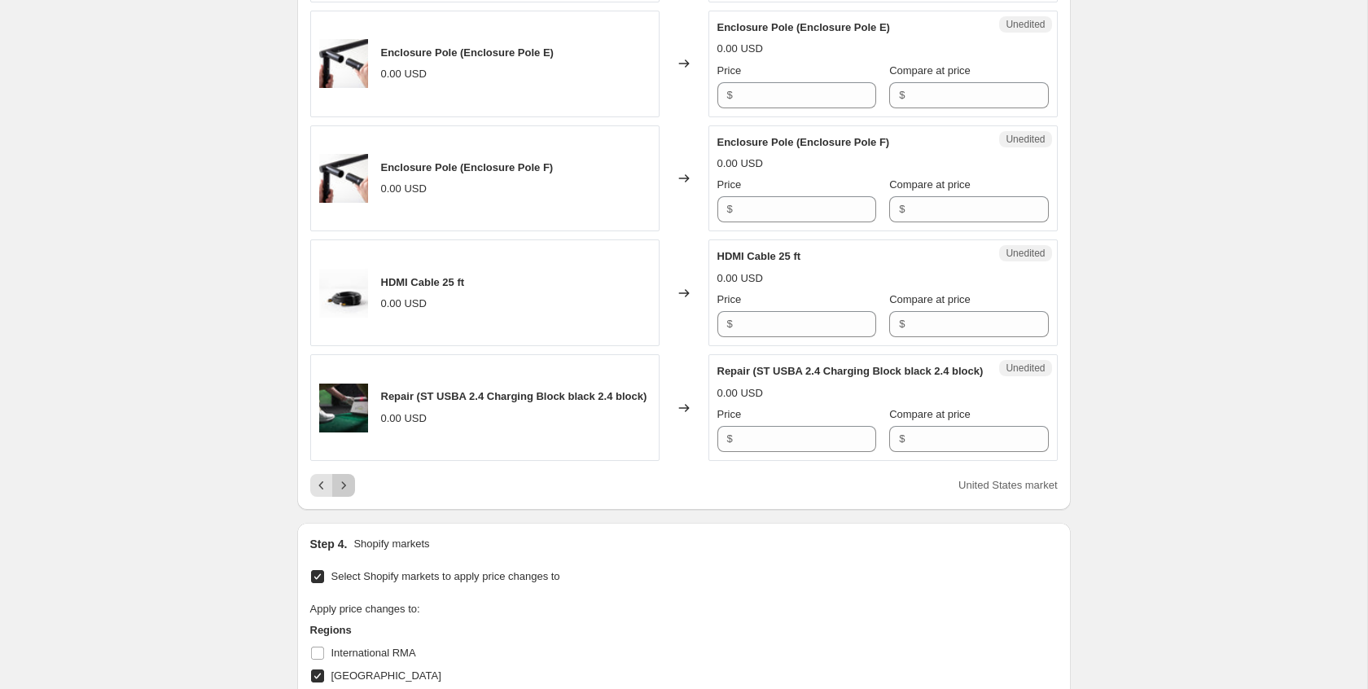
drag, startPoint x: 354, startPoint y: 555, endPoint x: 365, endPoint y: 557, distance: 11.7
click at [354, 497] on button "Next" at bounding box center [343, 485] width 23 height 23
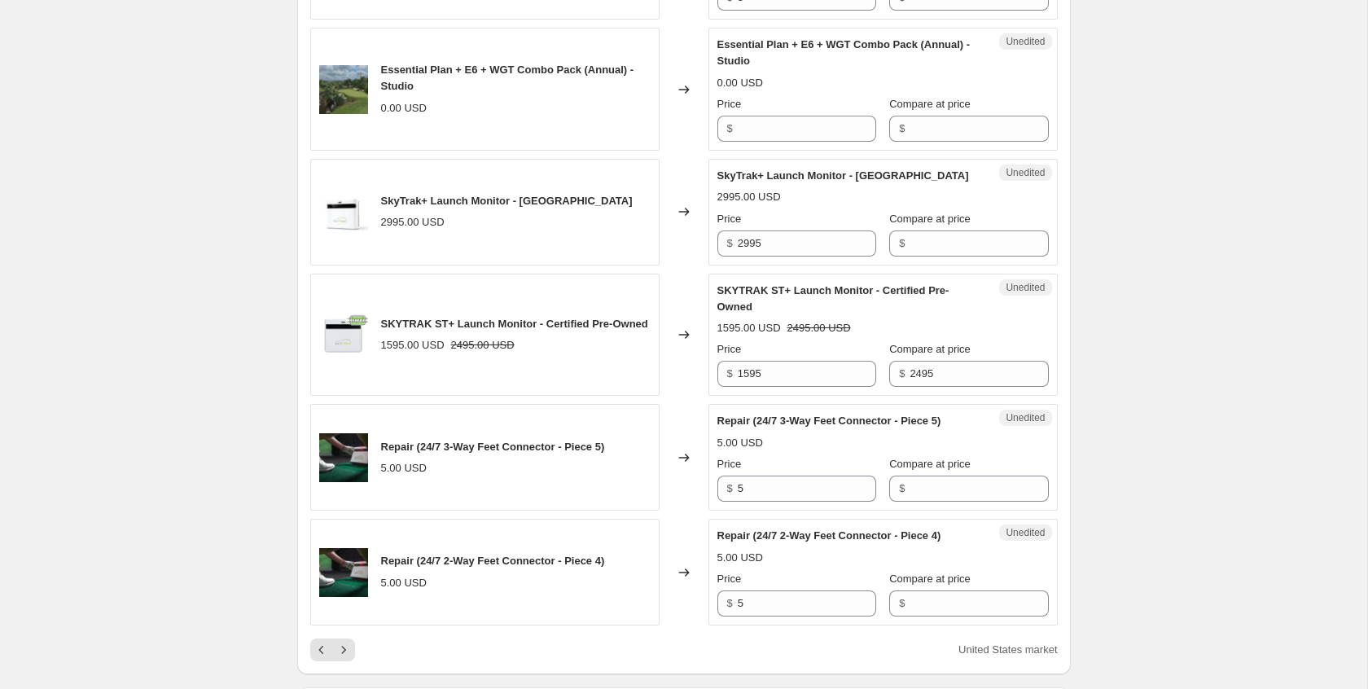
scroll to position [2491, 0]
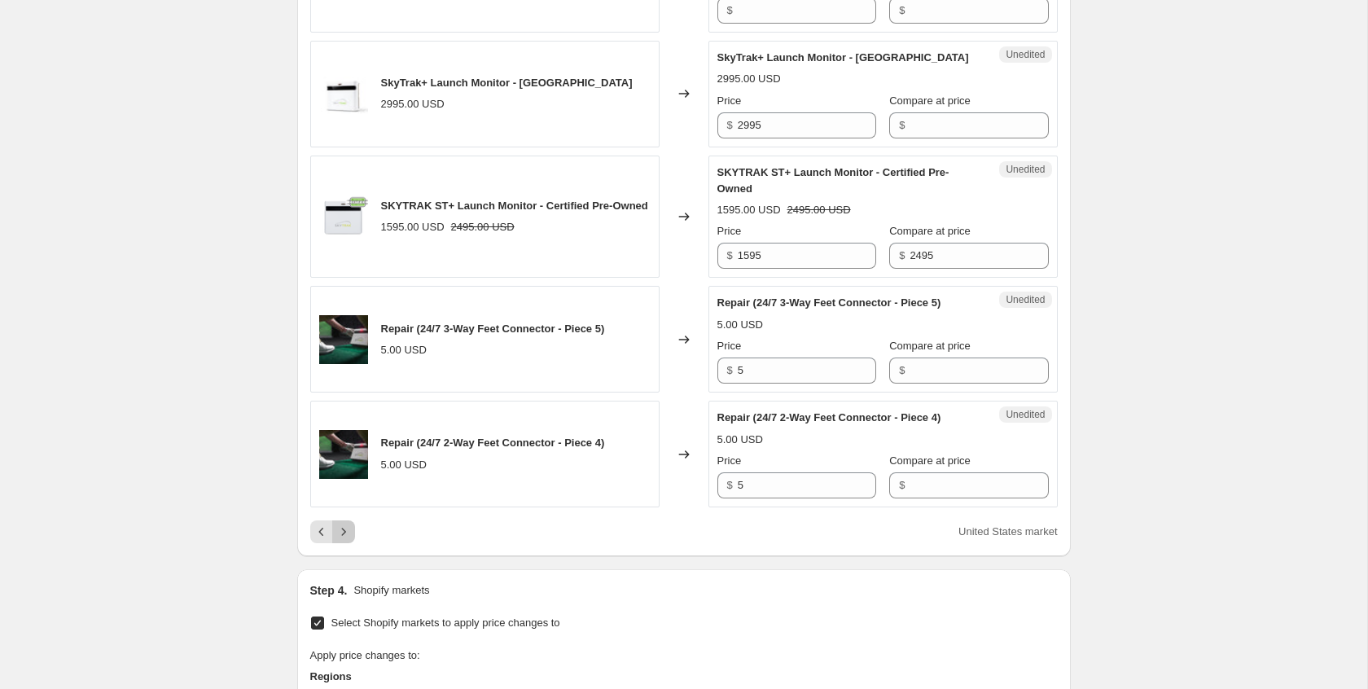
click at [354, 540] on button "Next" at bounding box center [343, 532] width 23 height 23
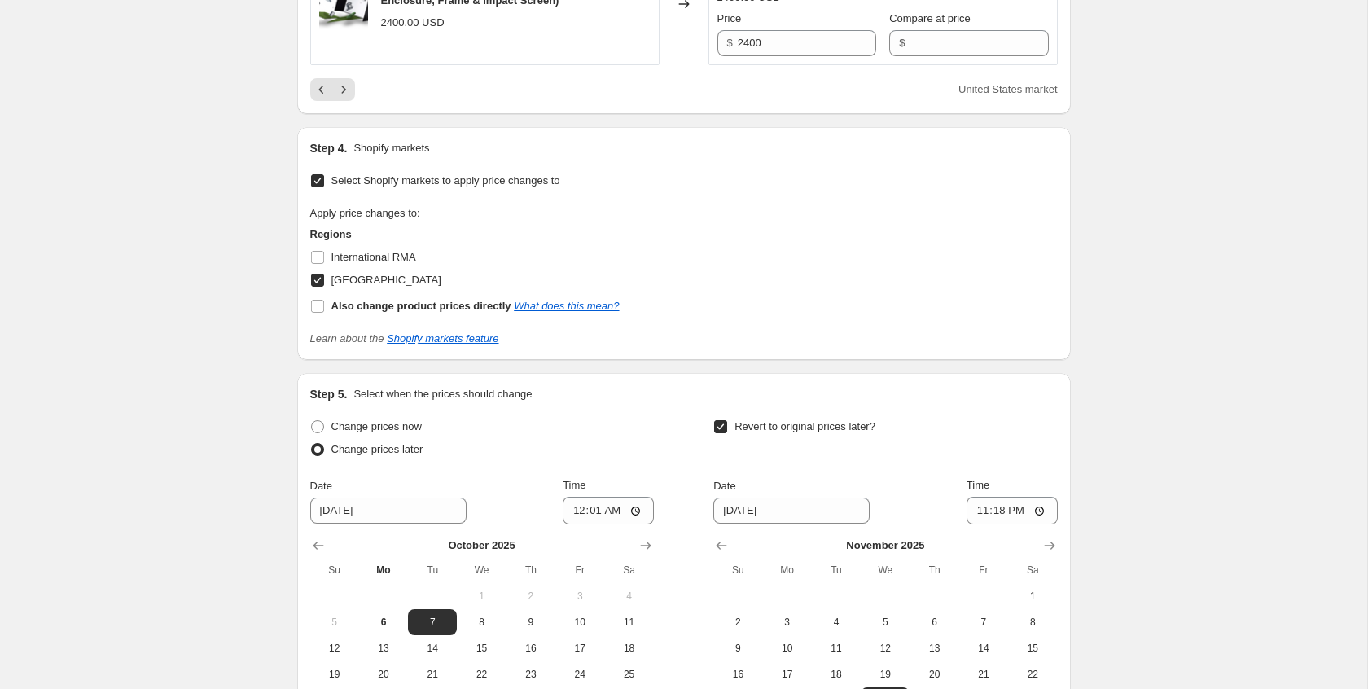
scroll to position [3072, 0]
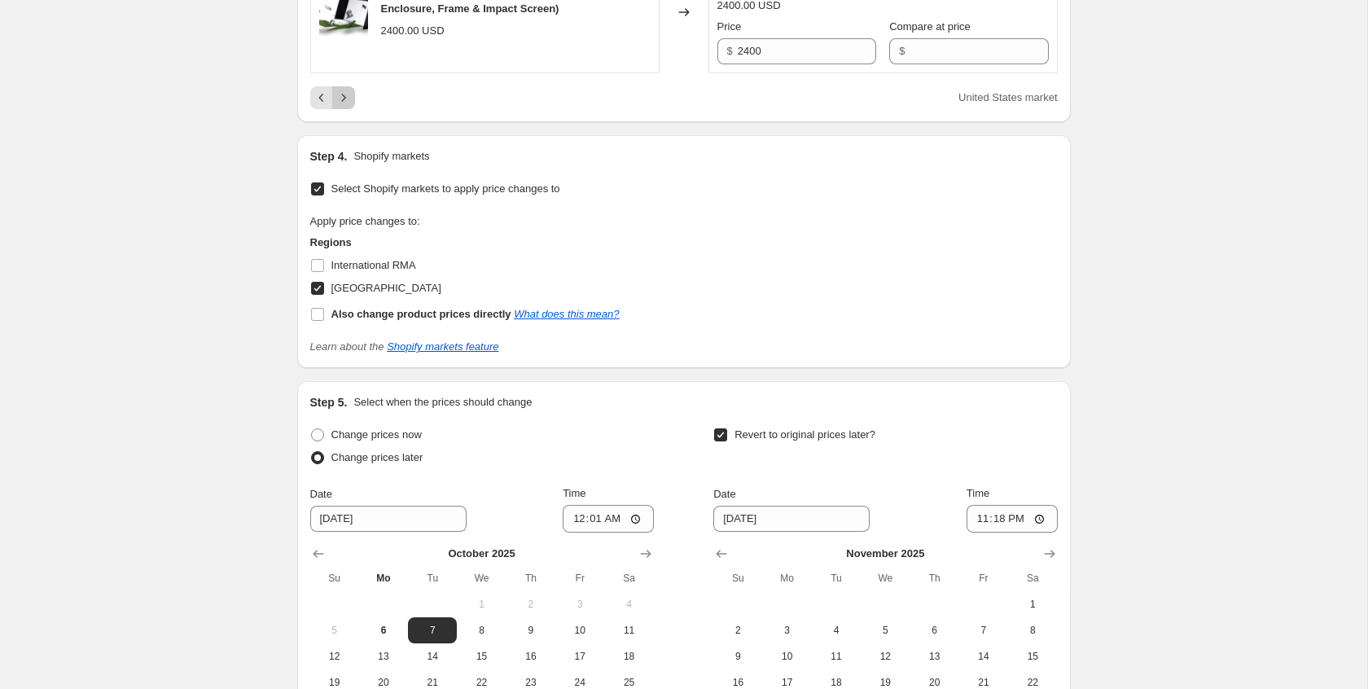
click at [346, 106] on icon "Next" at bounding box center [344, 98] width 16 height 16
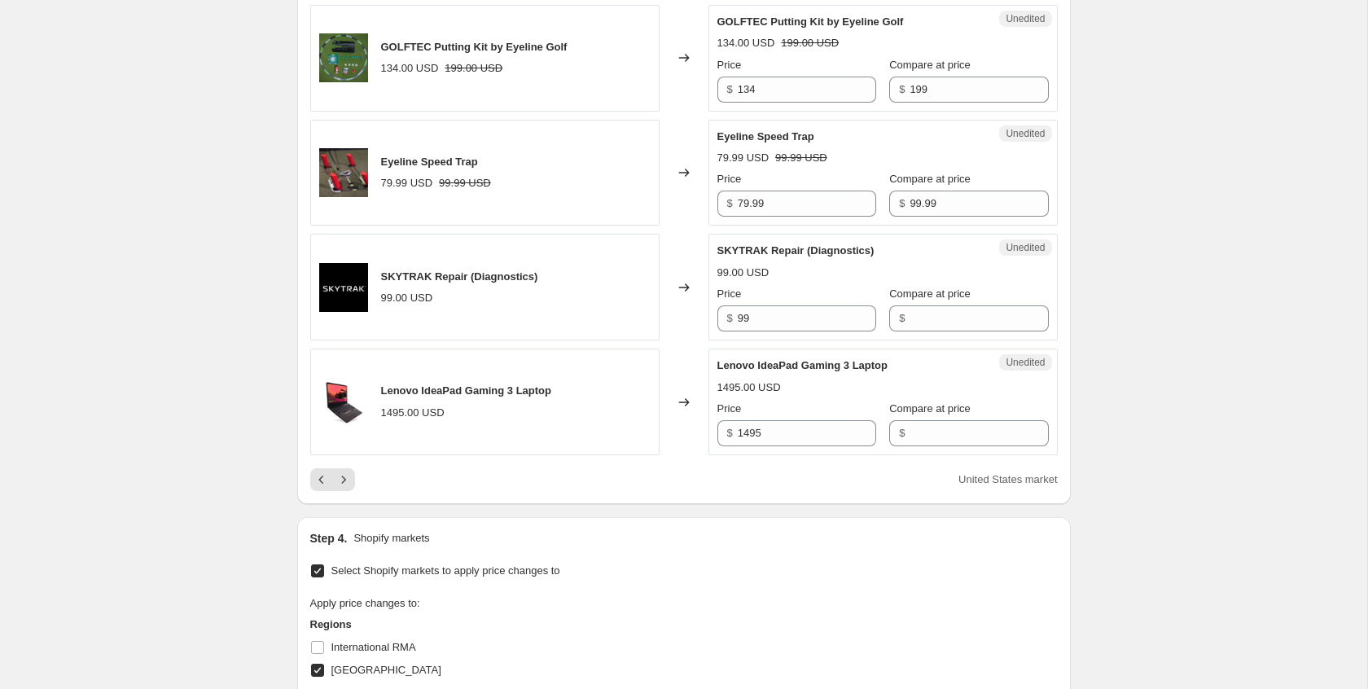
scroll to position [2618, 0]
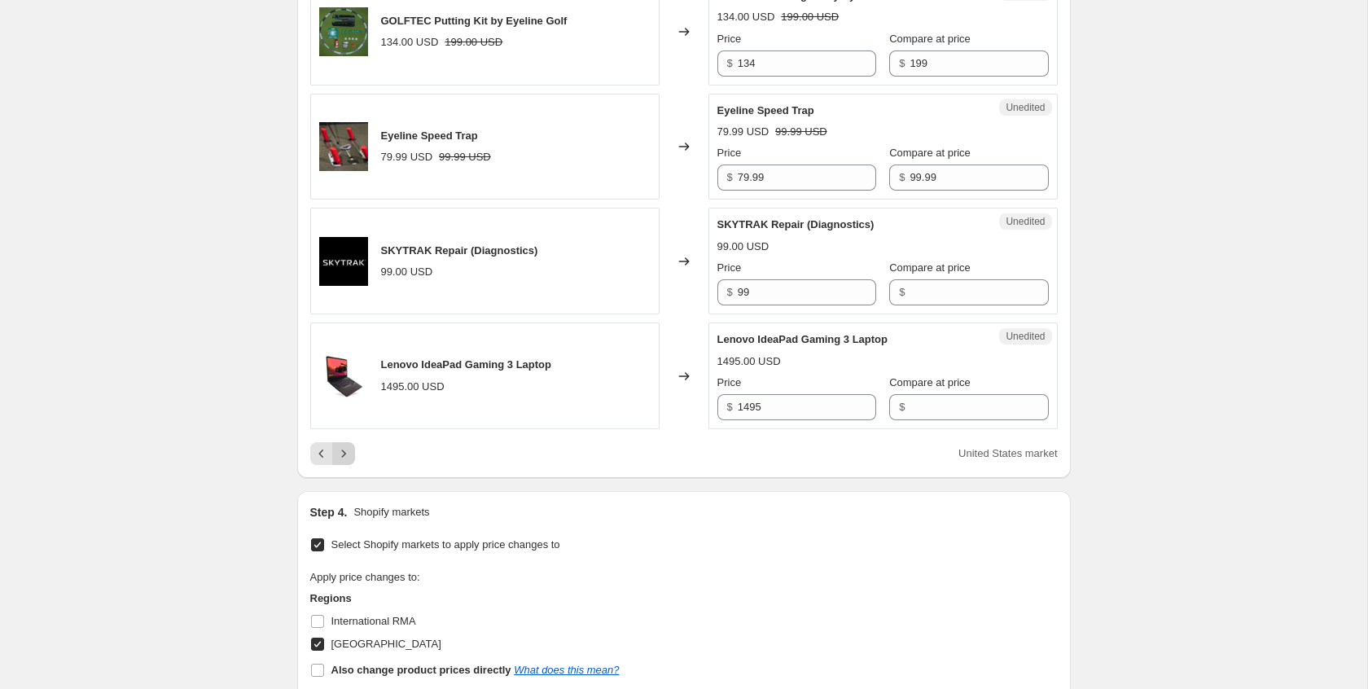
click at [343, 462] on icon "Next" at bounding box center [344, 454] width 16 height 16
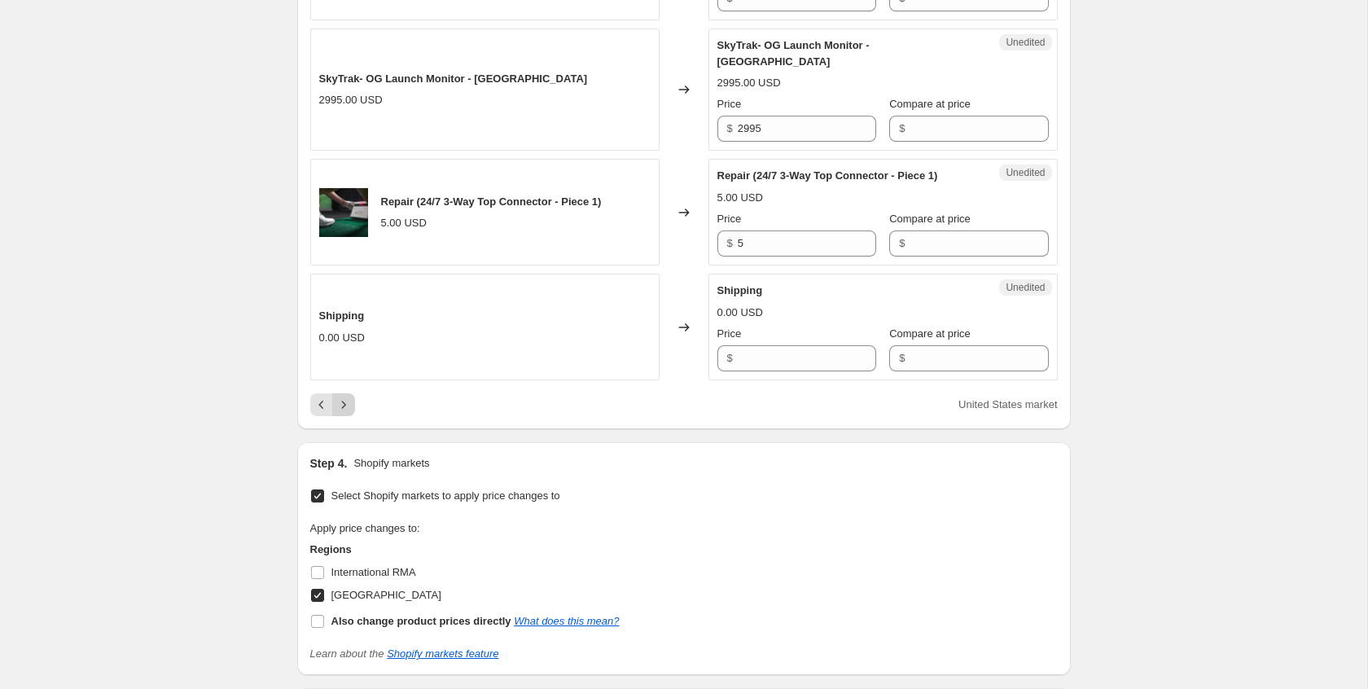
click at [349, 407] on icon "Next" at bounding box center [344, 405] width 16 height 16
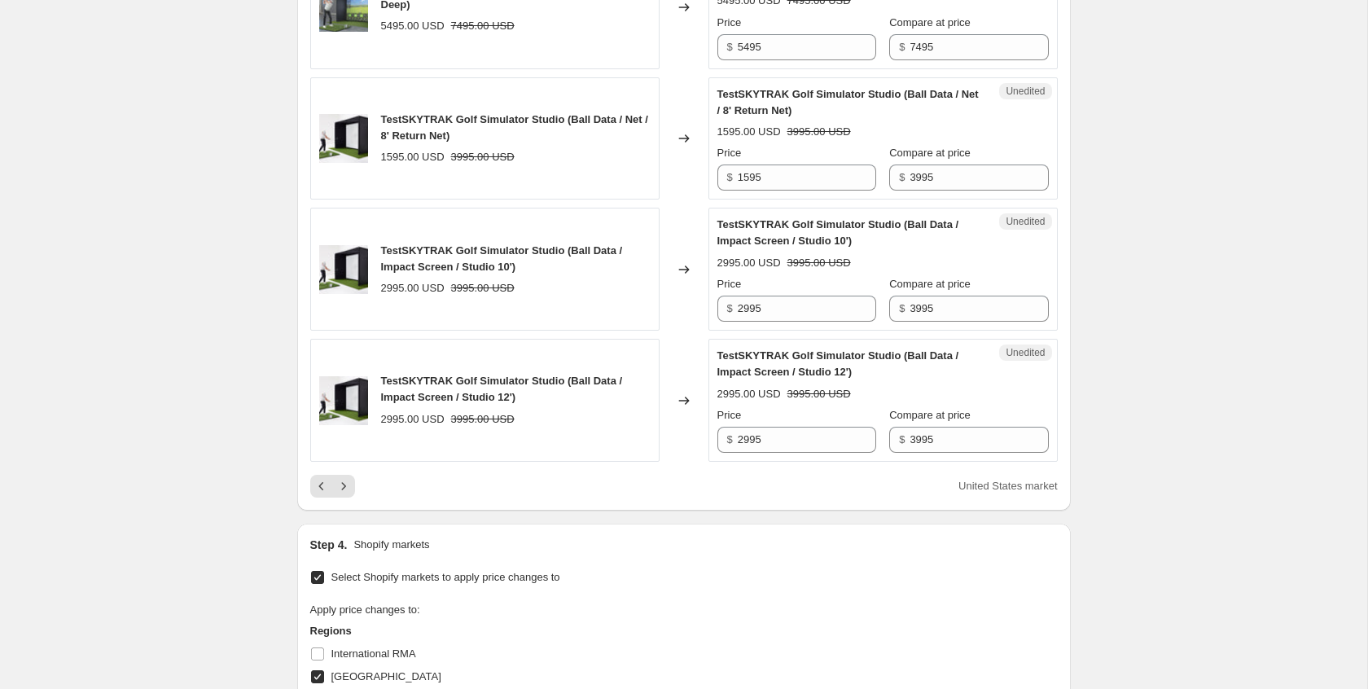
click at [340, 494] on icon "Next" at bounding box center [344, 486] width 16 height 16
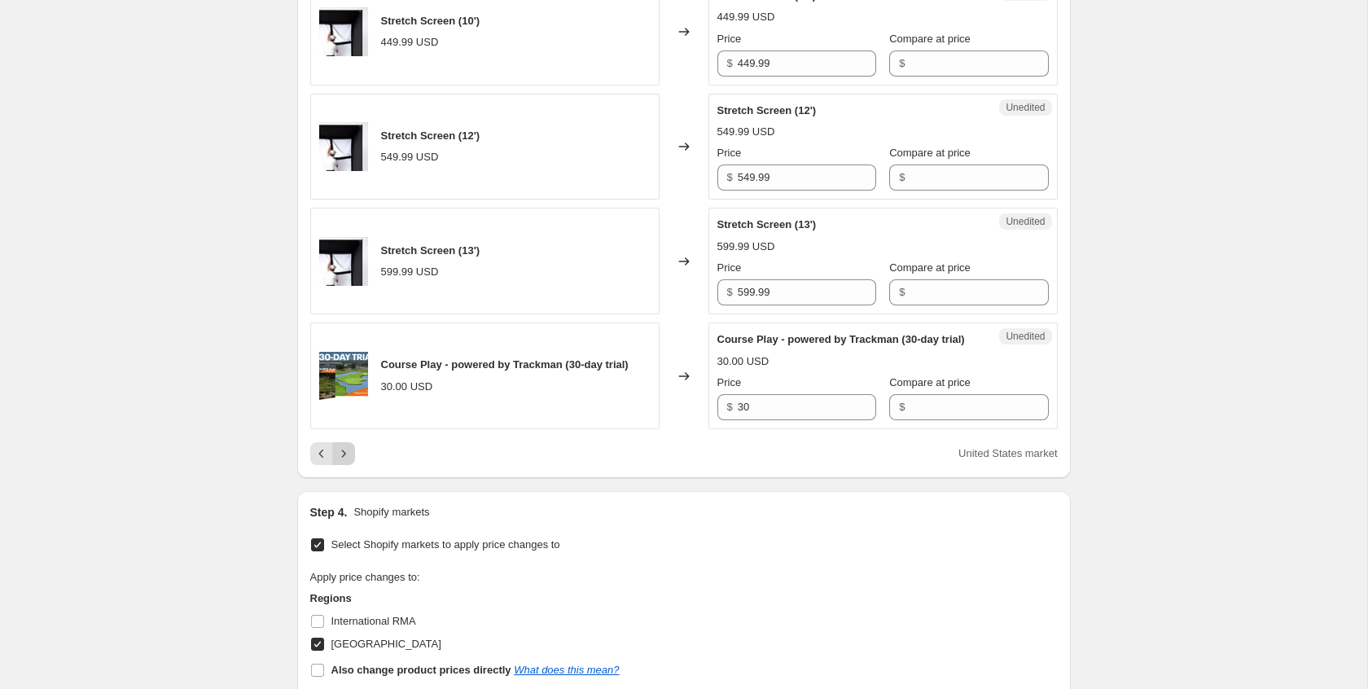
click at [346, 462] on icon "Next" at bounding box center [344, 454] width 16 height 16
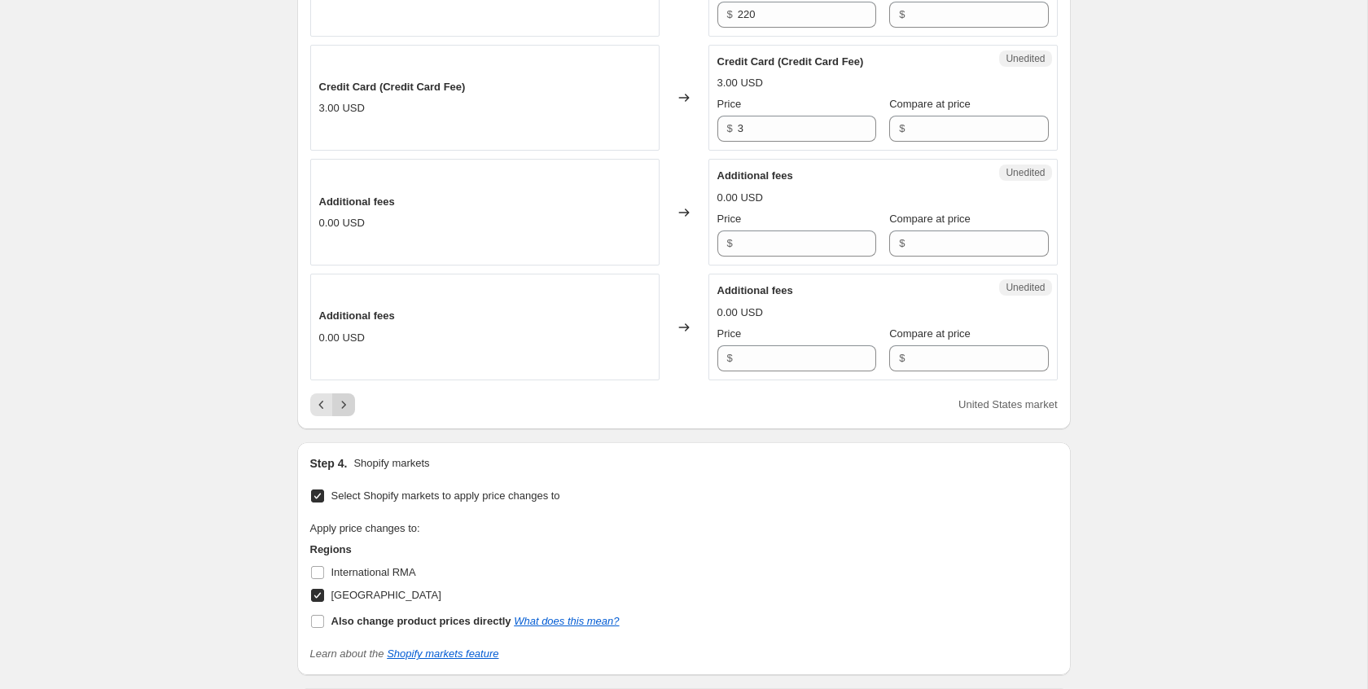
click at [345, 413] on icon "Next" at bounding box center [344, 405] width 16 height 16
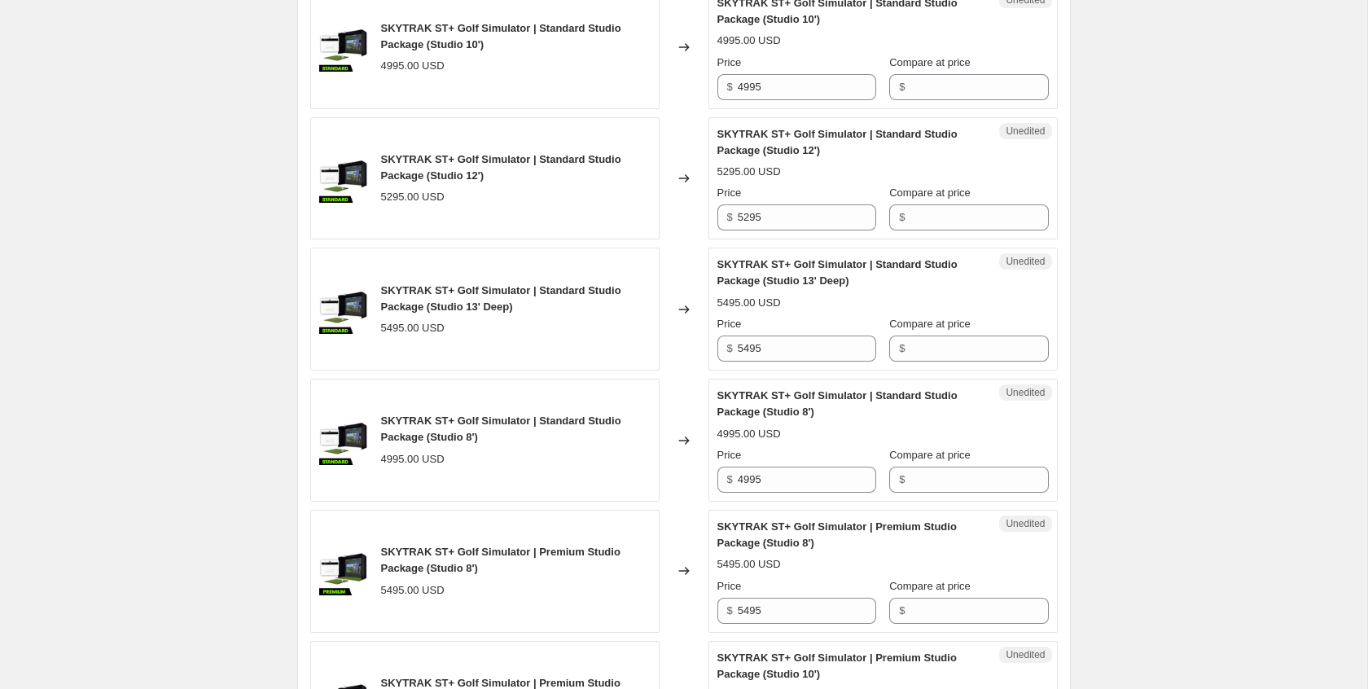
scroll to position [1474, 0]
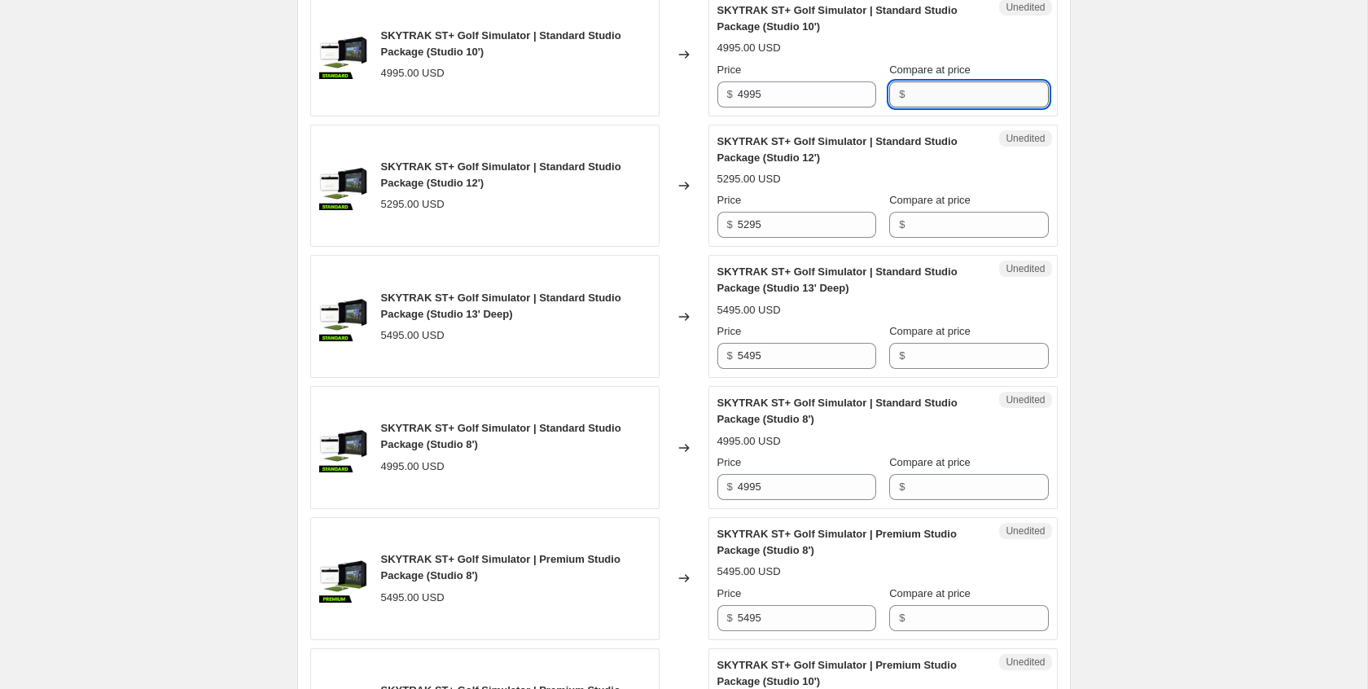
click at [960, 108] on input "Compare at price" at bounding box center [979, 94] width 138 height 26
type input "4995"
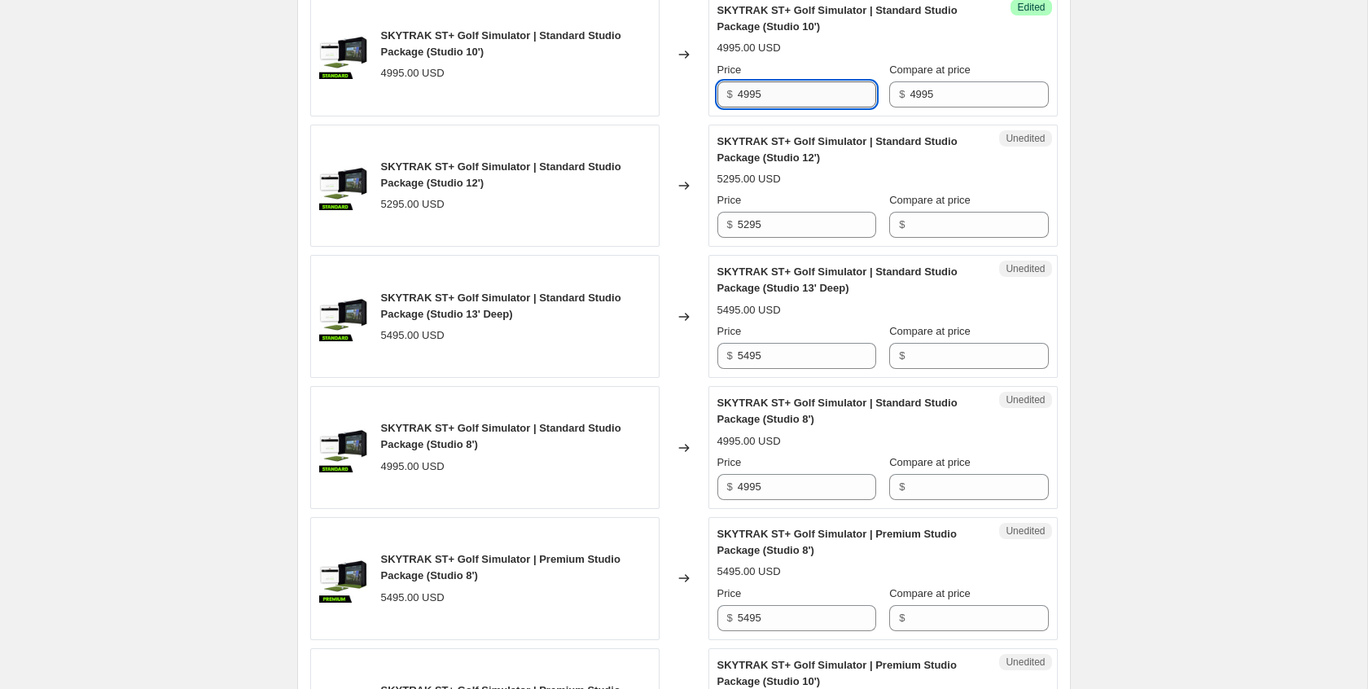
drag, startPoint x: 752, startPoint y: 143, endPoint x: 795, endPoint y: 147, distance: 43.3
click at [753, 108] on input "4995" at bounding box center [807, 94] width 138 height 26
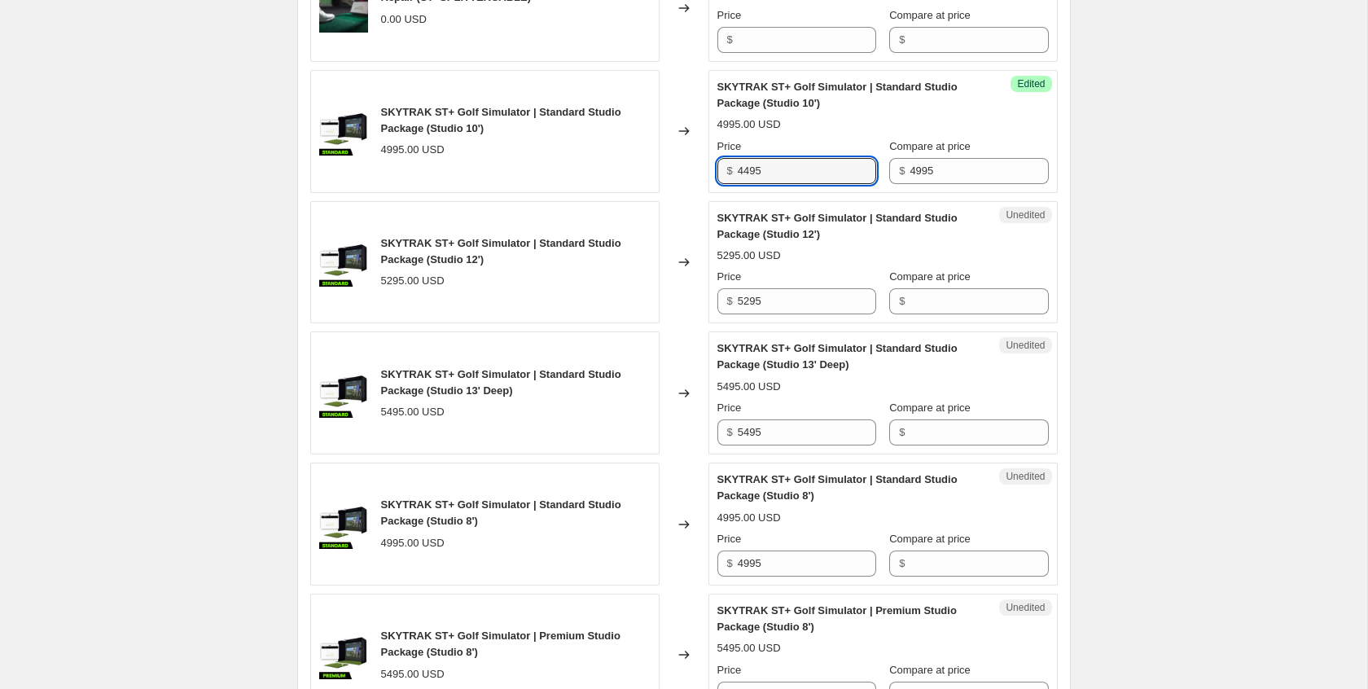
scroll to position [1395, 0]
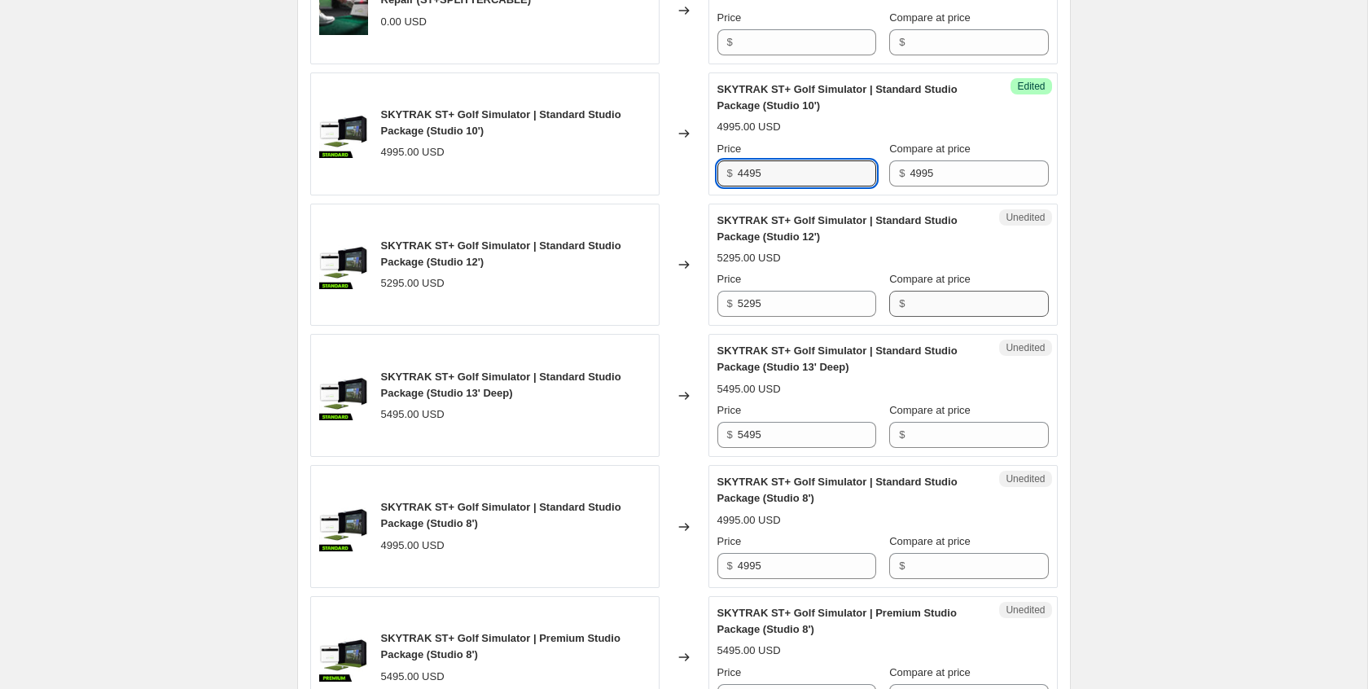
type input "4495"
click at [934, 317] on input "Compare at price" at bounding box center [979, 304] width 138 height 26
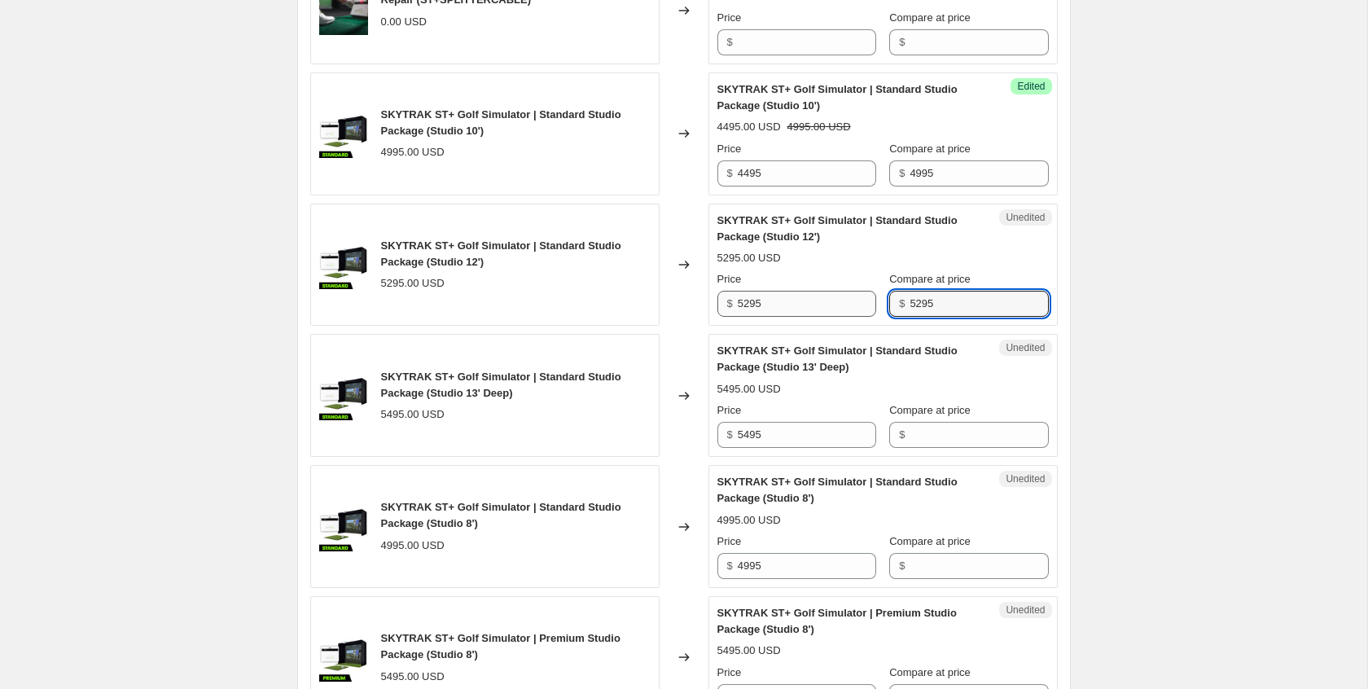
type input "5295"
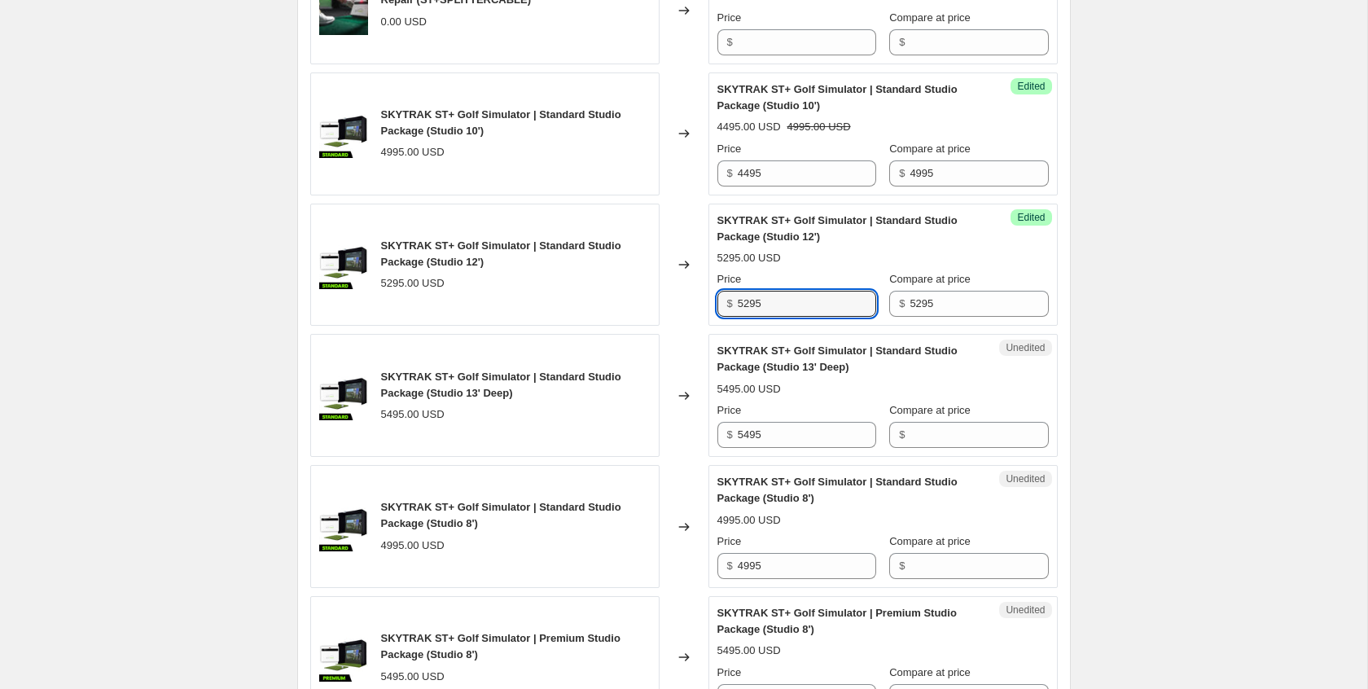
drag, startPoint x: 753, startPoint y: 354, endPoint x: 692, endPoint y: 349, distance: 60.5
click at [692, 327] on div "SKYTRAK ST+ Golf Simulator | Standard Studio Package (Studio 12') 5295.00 USD C…" at bounding box center [684, 265] width 748 height 123
type input "4795"
click at [938, 448] on input "Compare at price" at bounding box center [979, 435] width 138 height 26
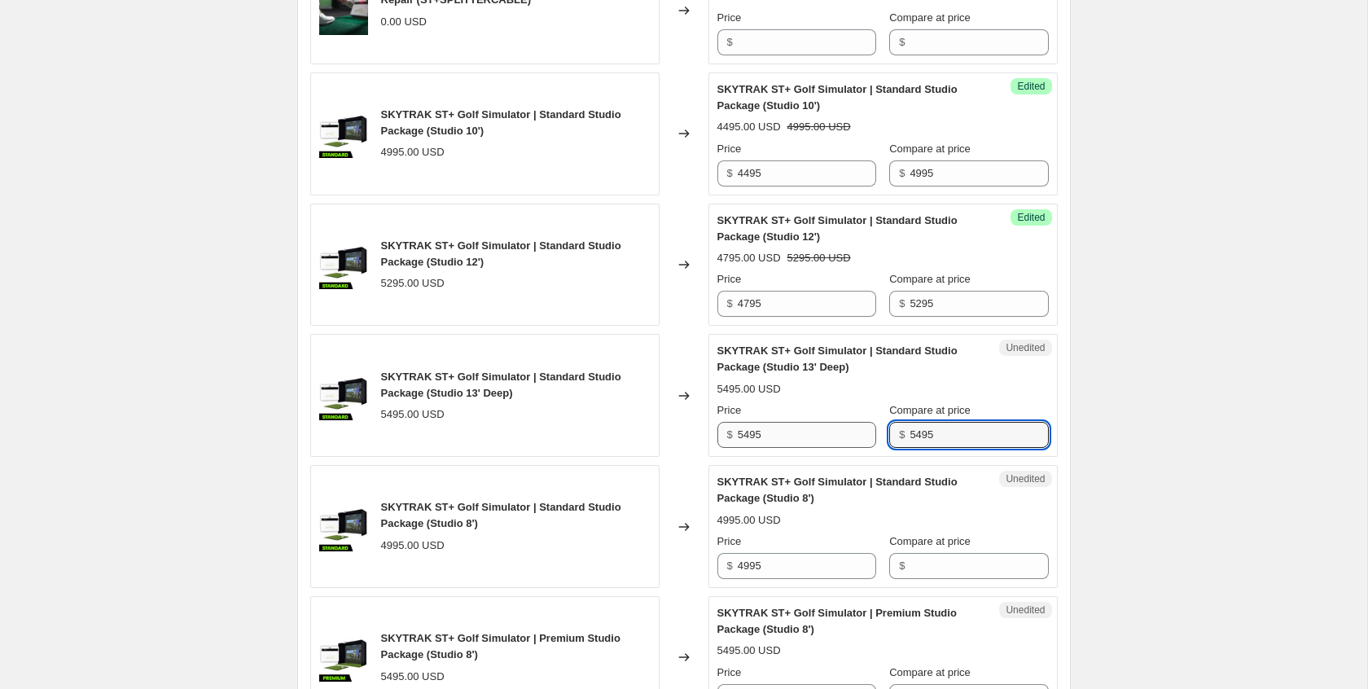
type input "5495"
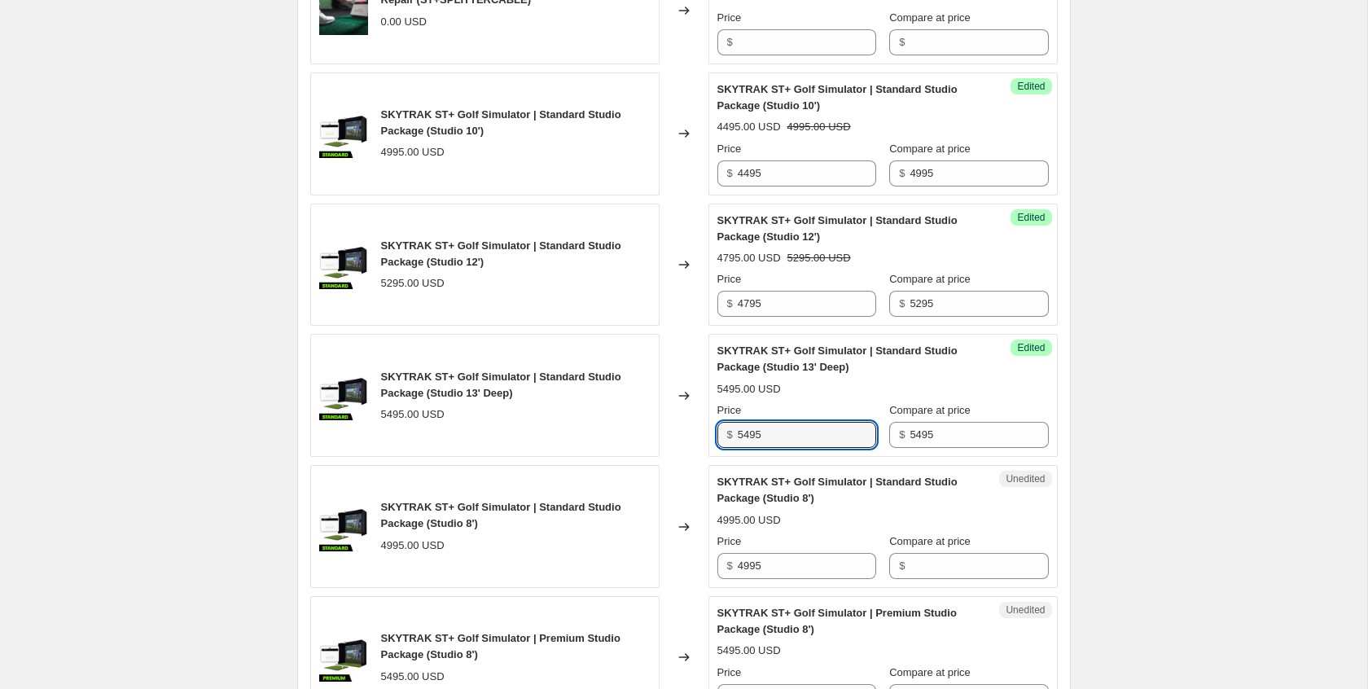
drag, startPoint x: 752, startPoint y: 484, endPoint x: 701, endPoint y: 481, distance: 50.6
click at [701, 457] on div "SKYTRAK ST+ Golf Simulator | Standard Studio Package (Studio 13' Deep) 5495.00 …" at bounding box center [684, 395] width 748 height 123
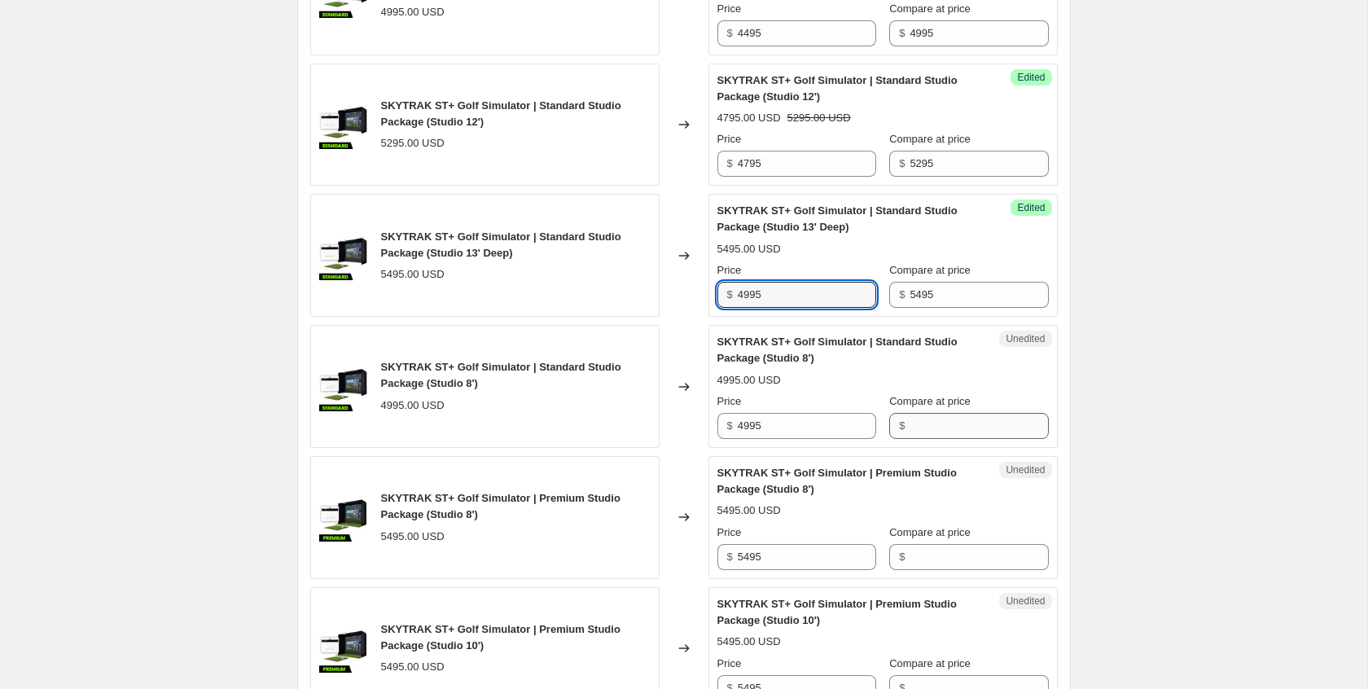
type input "4995"
click at [947, 439] on input "Compare at price" at bounding box center [979, 426] width 138 height 26
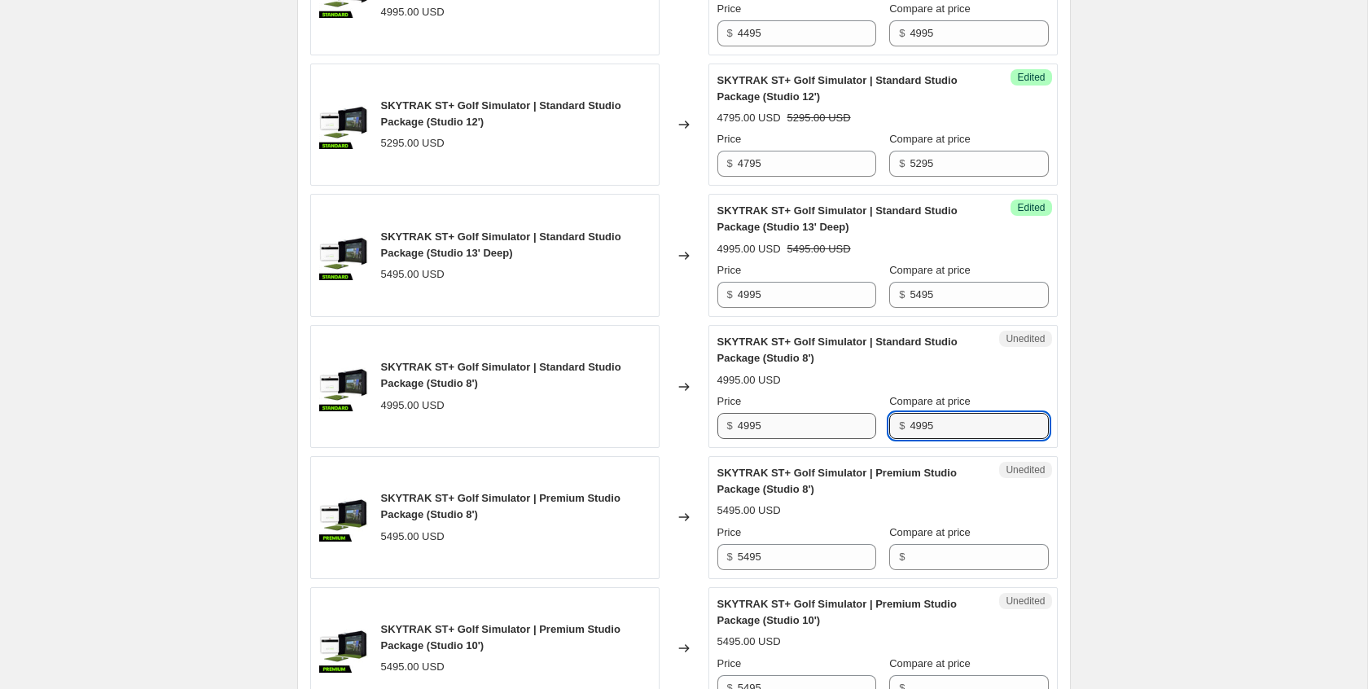
type input "4995"
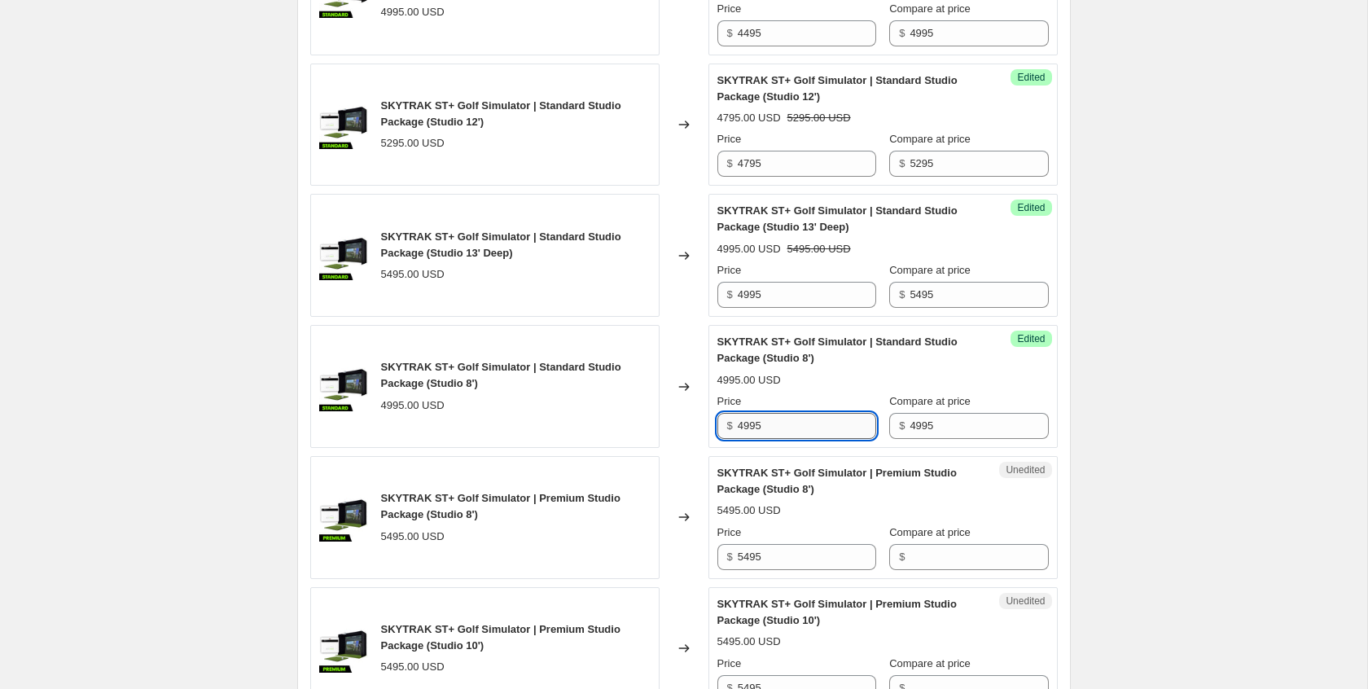
click at [751, 439] on input "4995" at bounding box center [807, 426] width 138 height 26
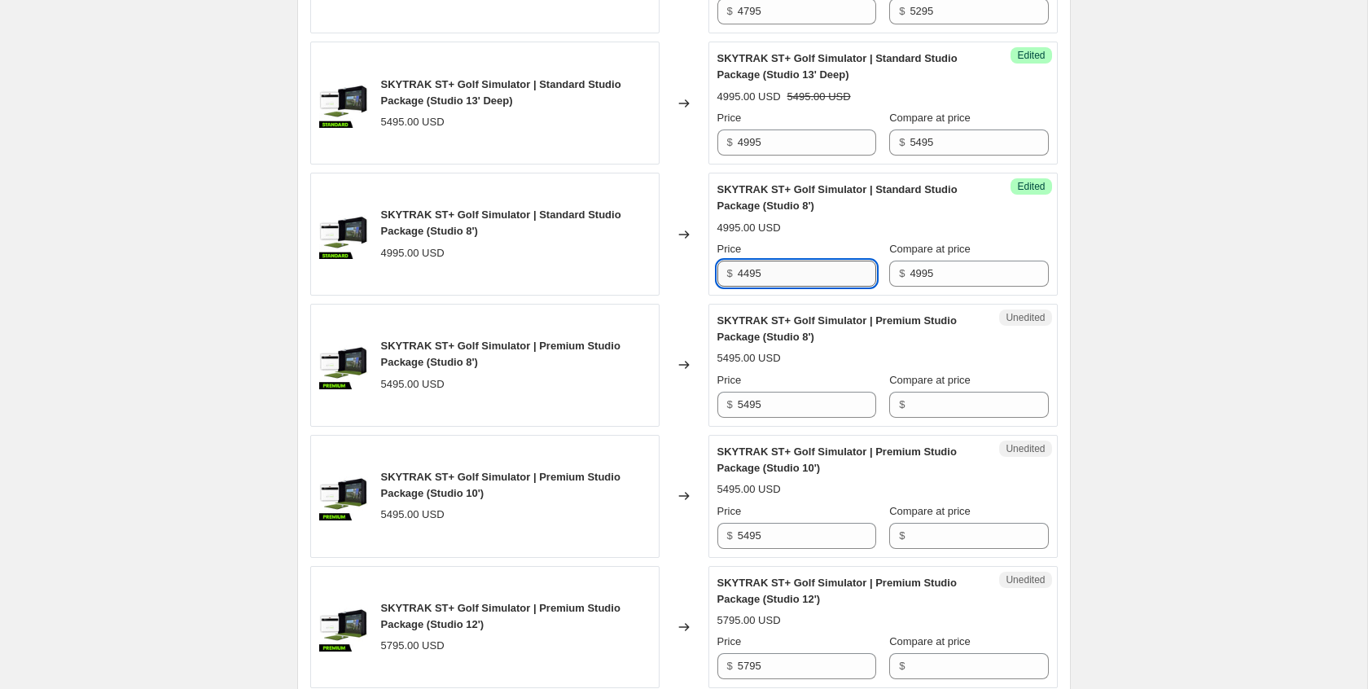
scroll to position [1701, 0]
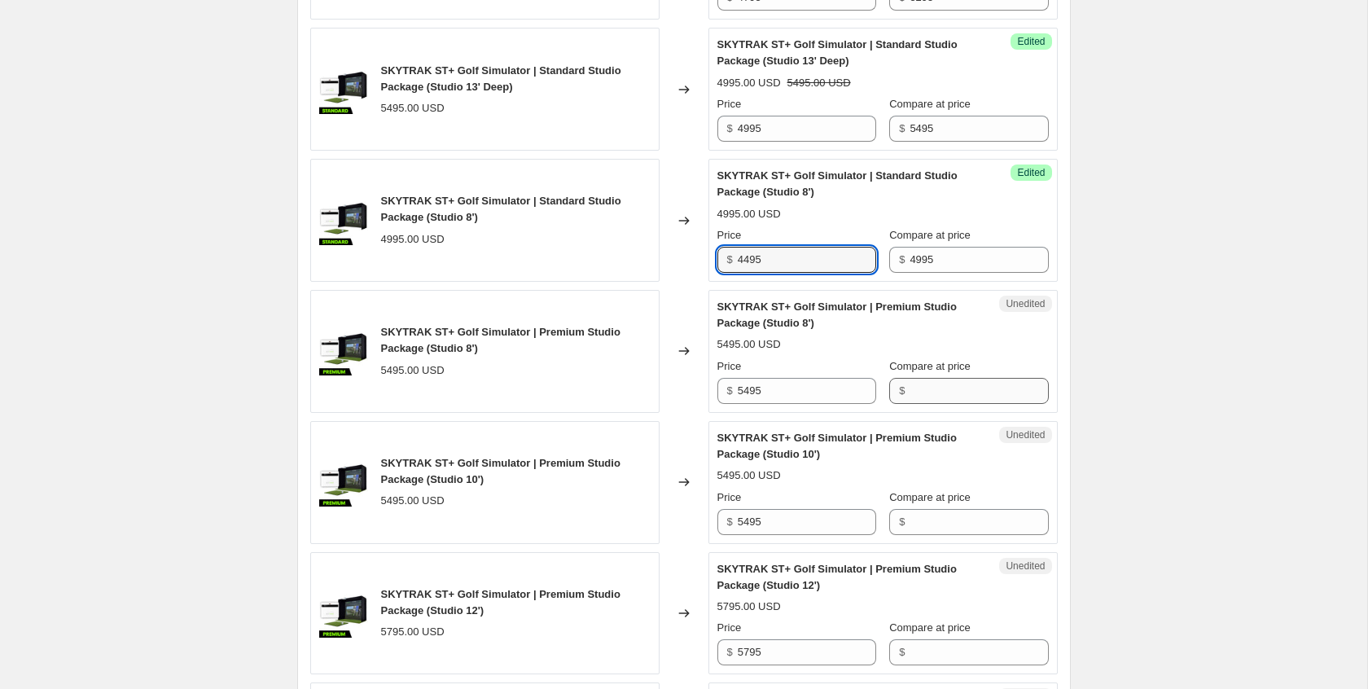
type input "4495"
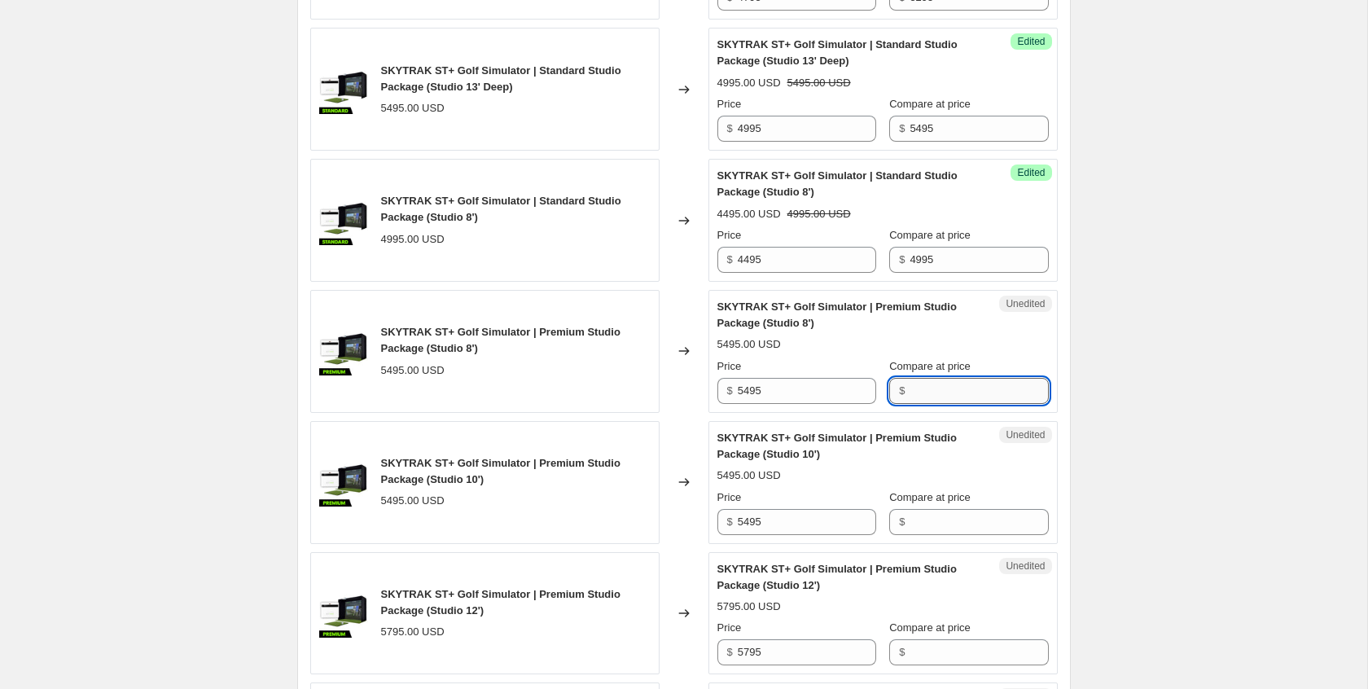
click at [923, 404] on input "Compare at price" at bounding box center [979, 391] width 138 height 26
type input "5495"
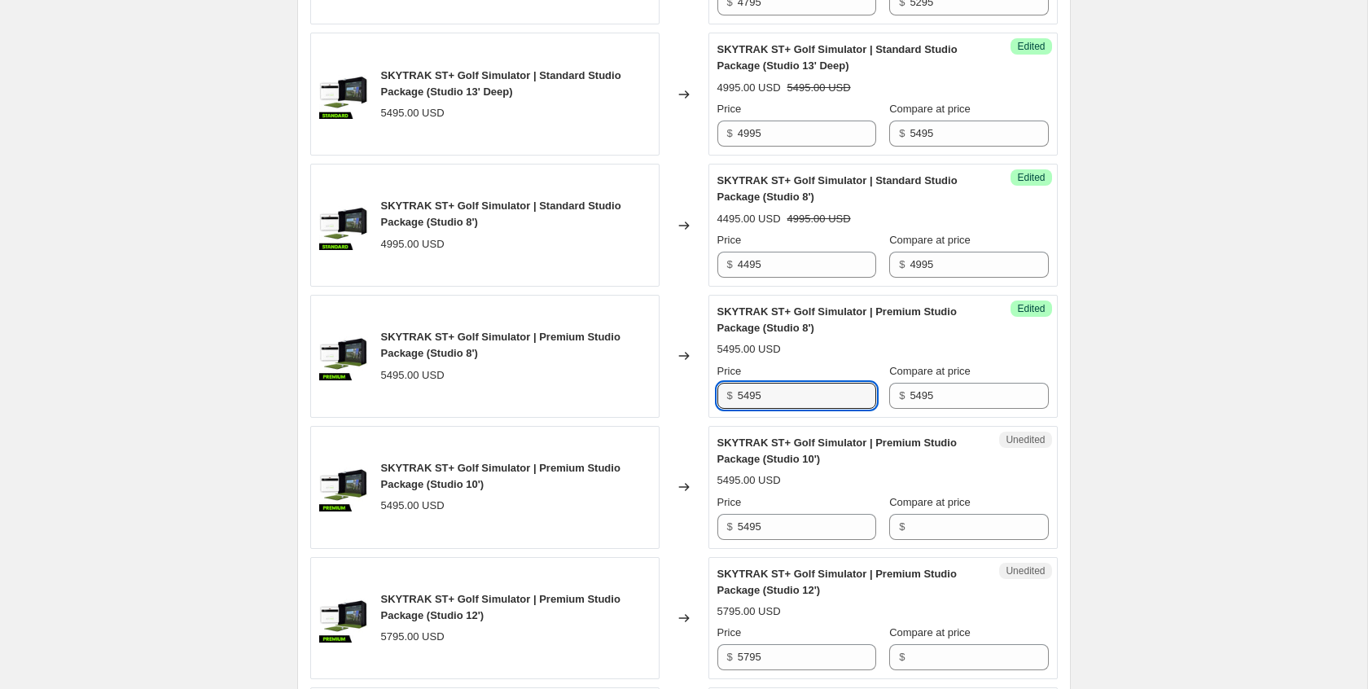
scroll to position [1698, 0]
drag, startPoint x: 751, startPoint y: 440, endPoint x: 696, endPoint y: 437, distance: 55.5
click at [696, 416] on div "SKYTRAK ST+ Golf Simulator | Premium Studio Package (Studio 8') 5495.00 USD Cha…" at bounding box center [684, 354] width 748 height 123
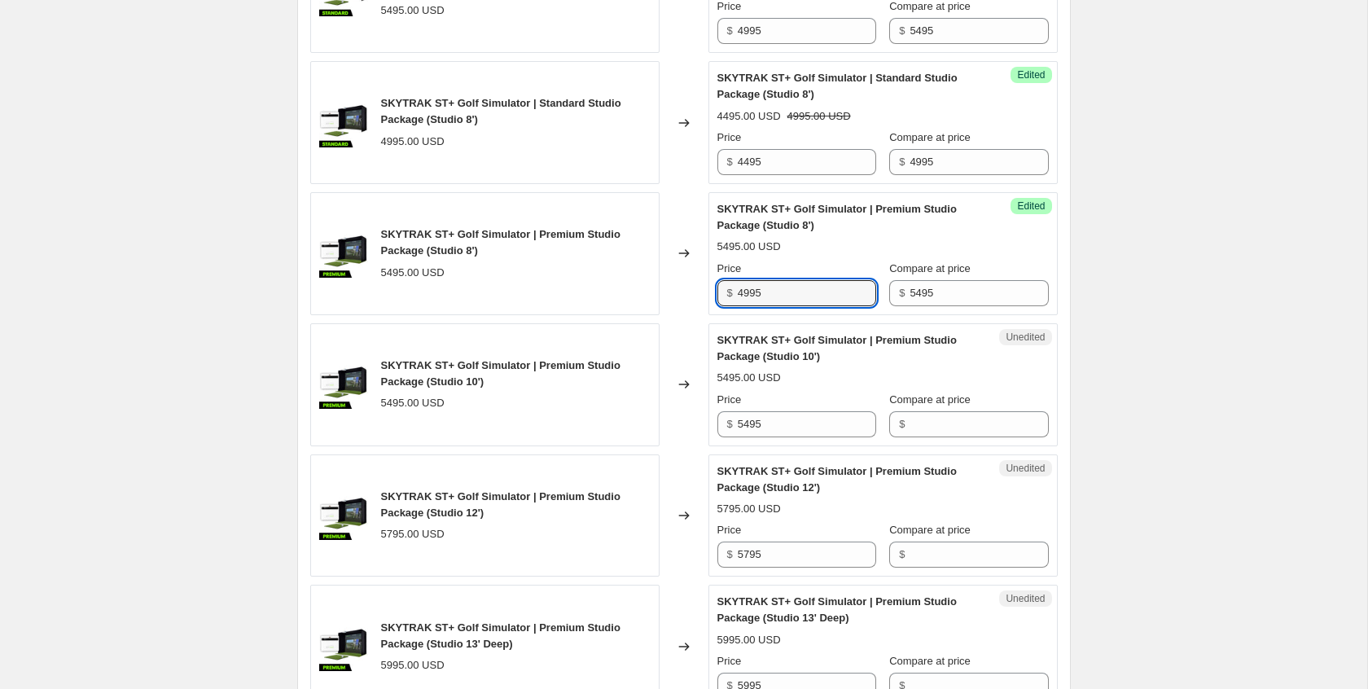
scroll to position [1814, 0]
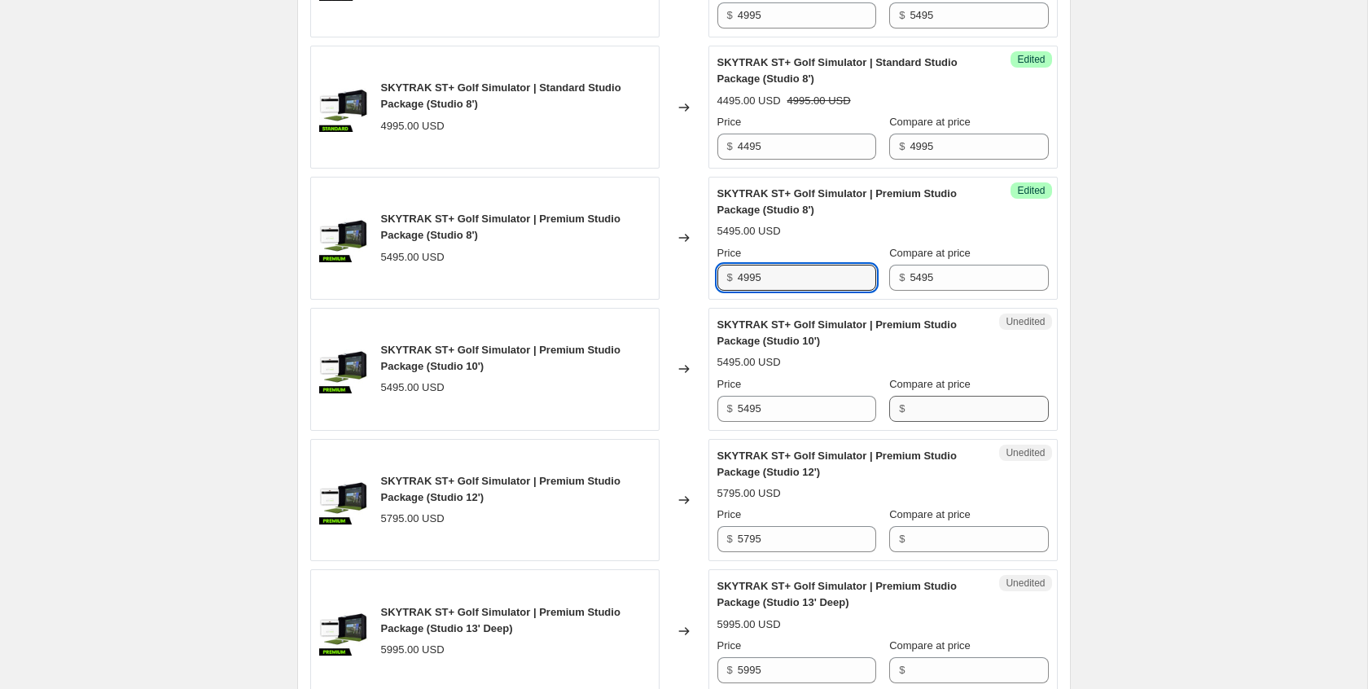
type input "4995"
click at [925, 422] on input "Compare at price" at bounding box center [979, 409] width 138 height 26
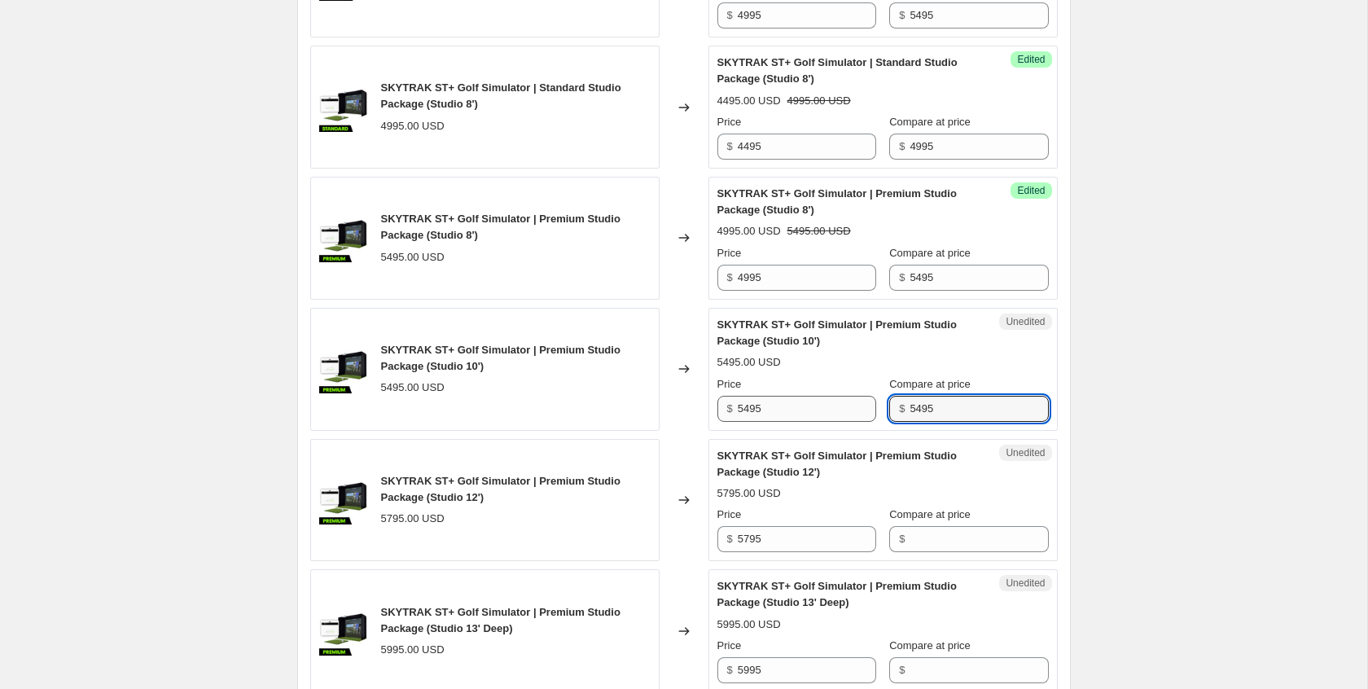
type input "5495"
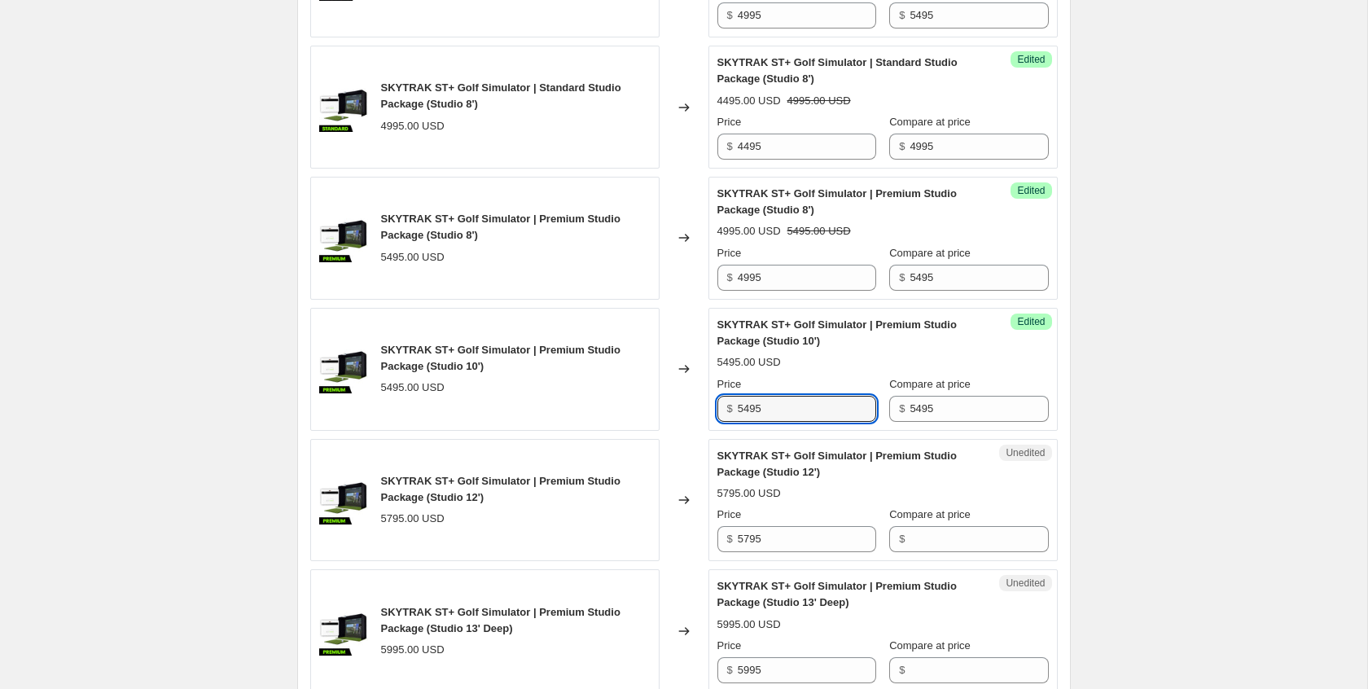
drag, startPoint x: 751, startPoint y: 458, endPoint x: 691, endPoint y: 456, distance: 60.3
click at [691, 431] on div "SKYTRAK ST+ Golf Simulator | Premium Studio Package (Studio 10') 5495.00 USD Ch…" at bounding box center [684, 369] width 748 height 123
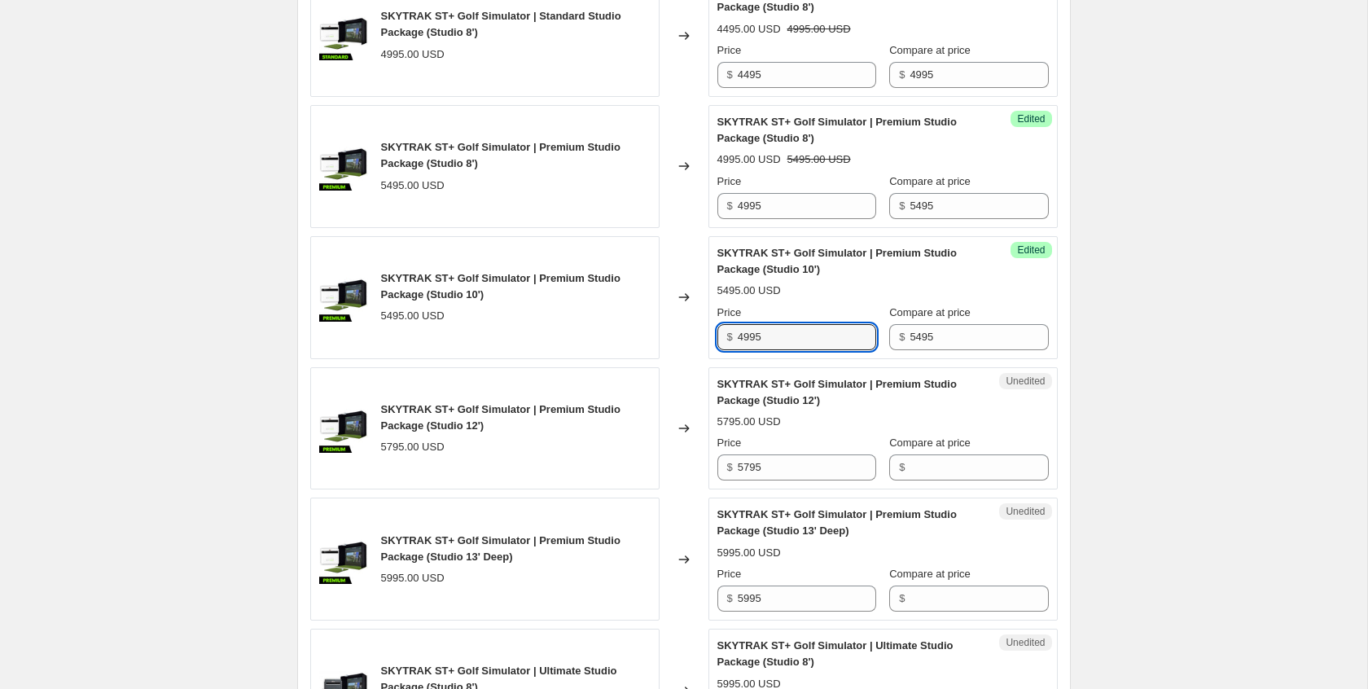
scroll to position [1931, 0]
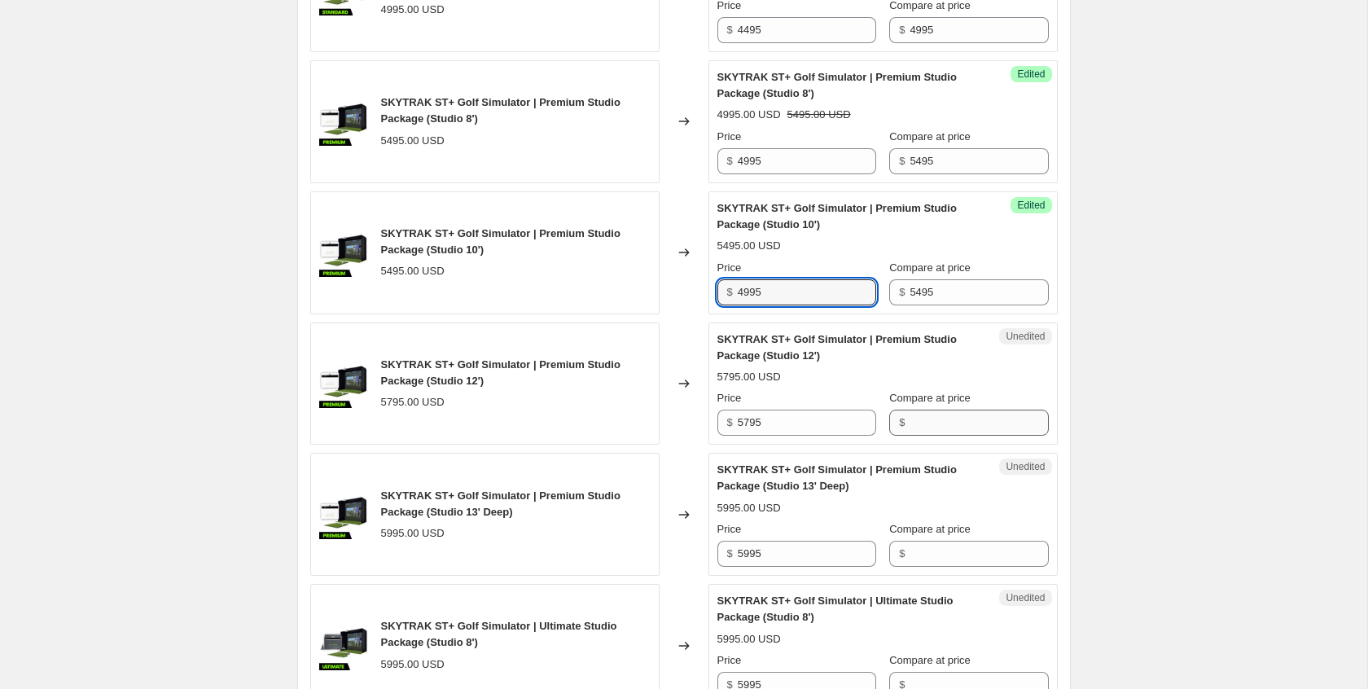
type input "4995"
click at [928, 436] on input "Compare at price" at bounding box center [979, 423] width 138 height 26
type input "5795"
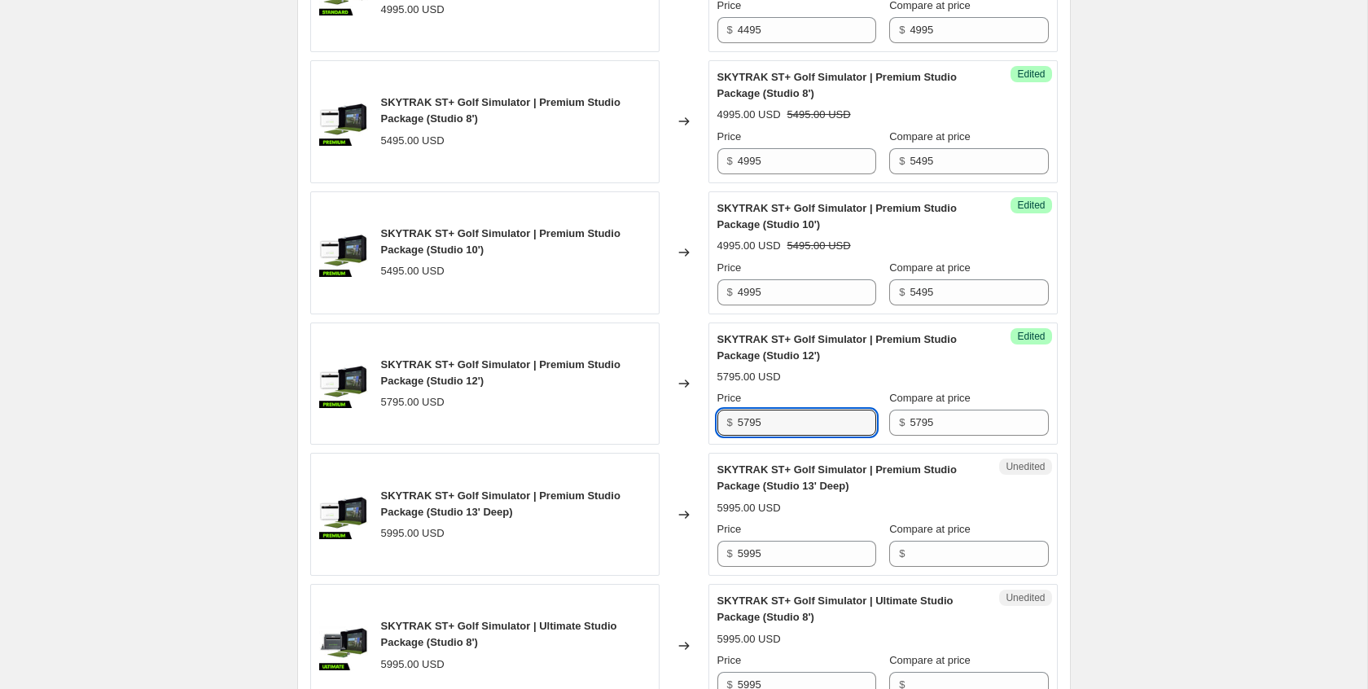
drag, startPoint x: 750, startPoint y: 476, endPoint x: 760, endPoint y: 507, distance: 33.2
click at [750, 436] on input "5795" at bounding box center [807, 423] width 138 height 26
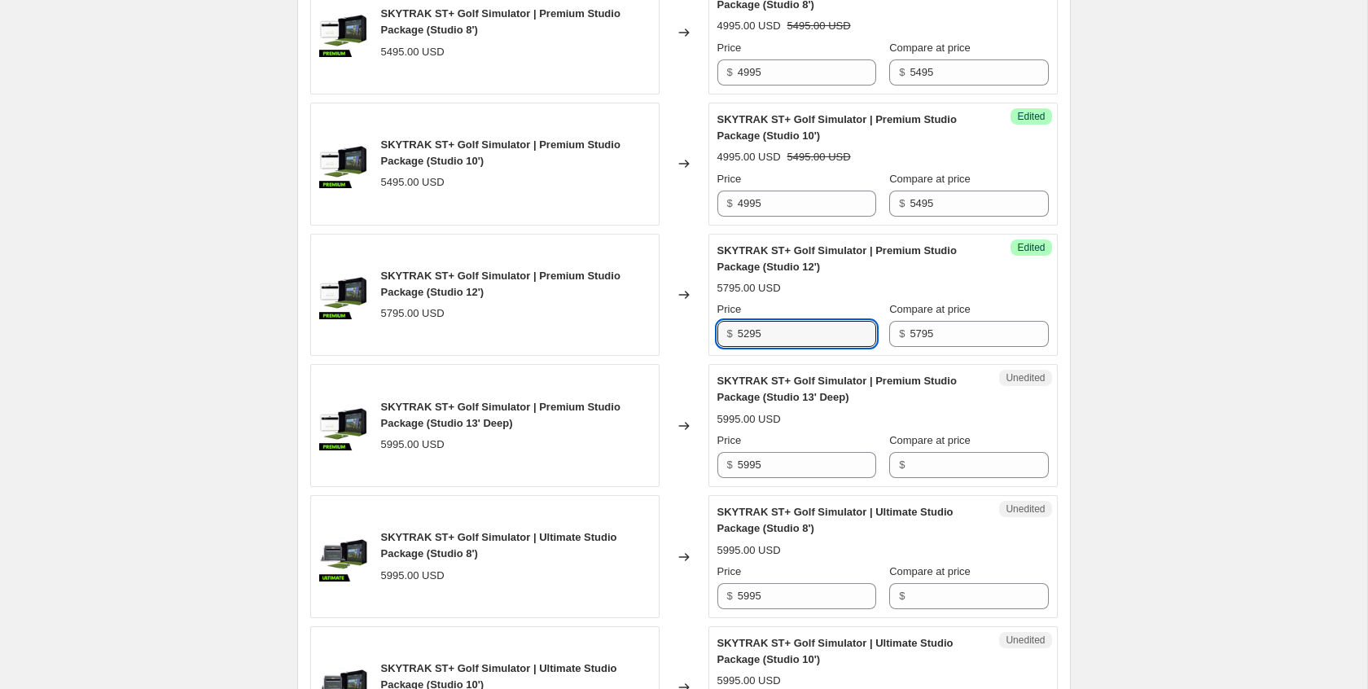
scroll to position [2079, 0]
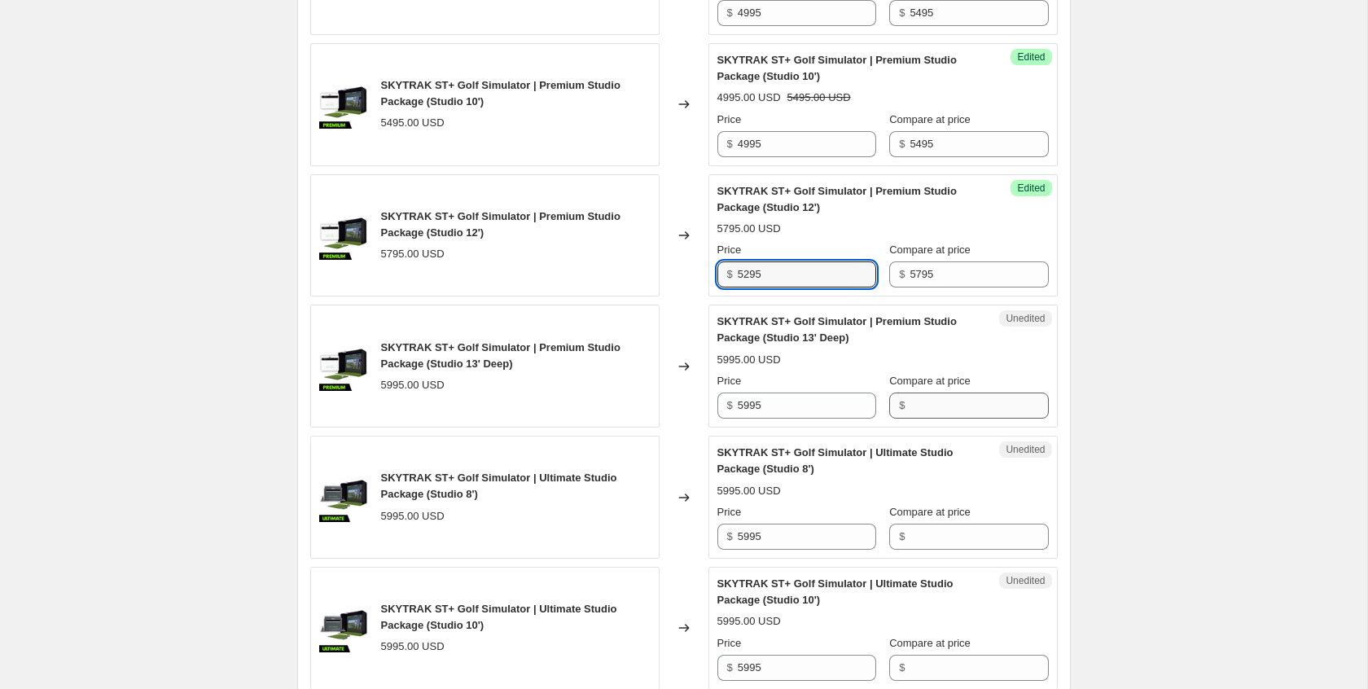
type input "5295"
click at [944, 419] on input "Compare at price" at bounding box center [979, 406] width 138 height 26
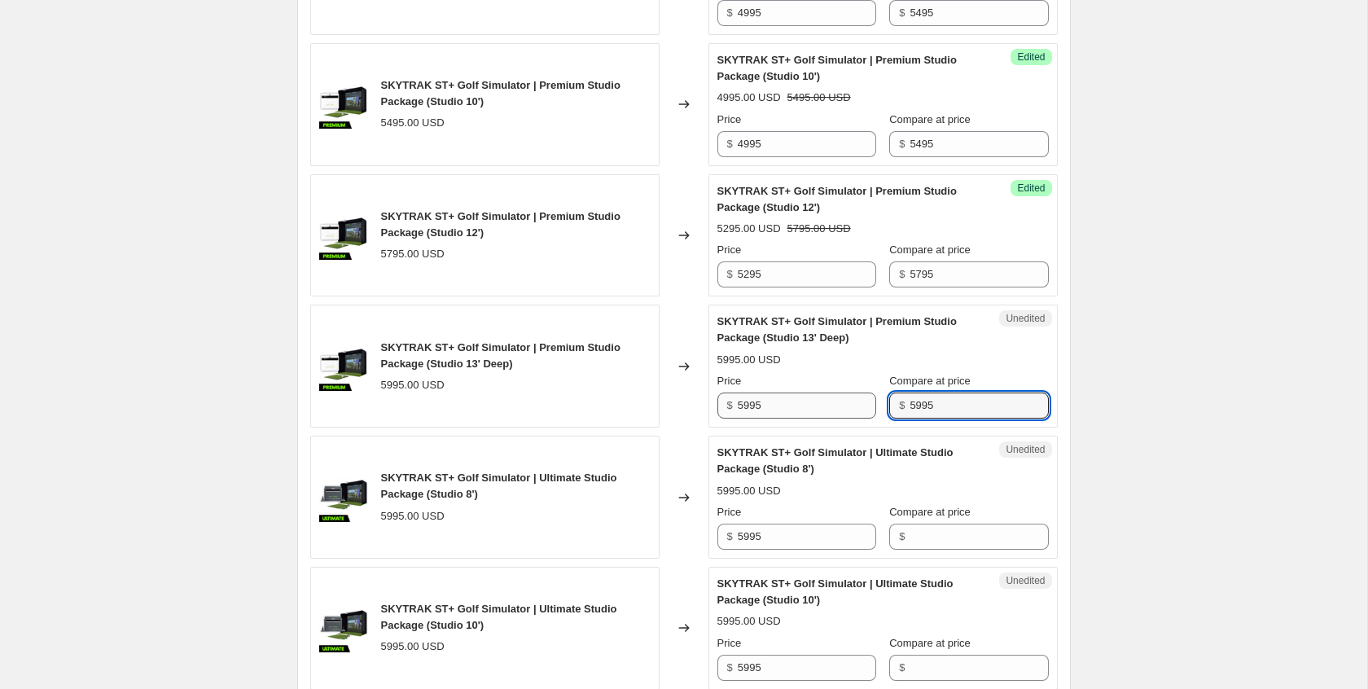
type input "5995"
drag, startPoint x: 753, startPoint y: 458, endPoint x: 770, endPoint y: 463, distance: 17.8
click at [753, 419] on input "5995" at bounding box center [807, 406] width 138 height 26
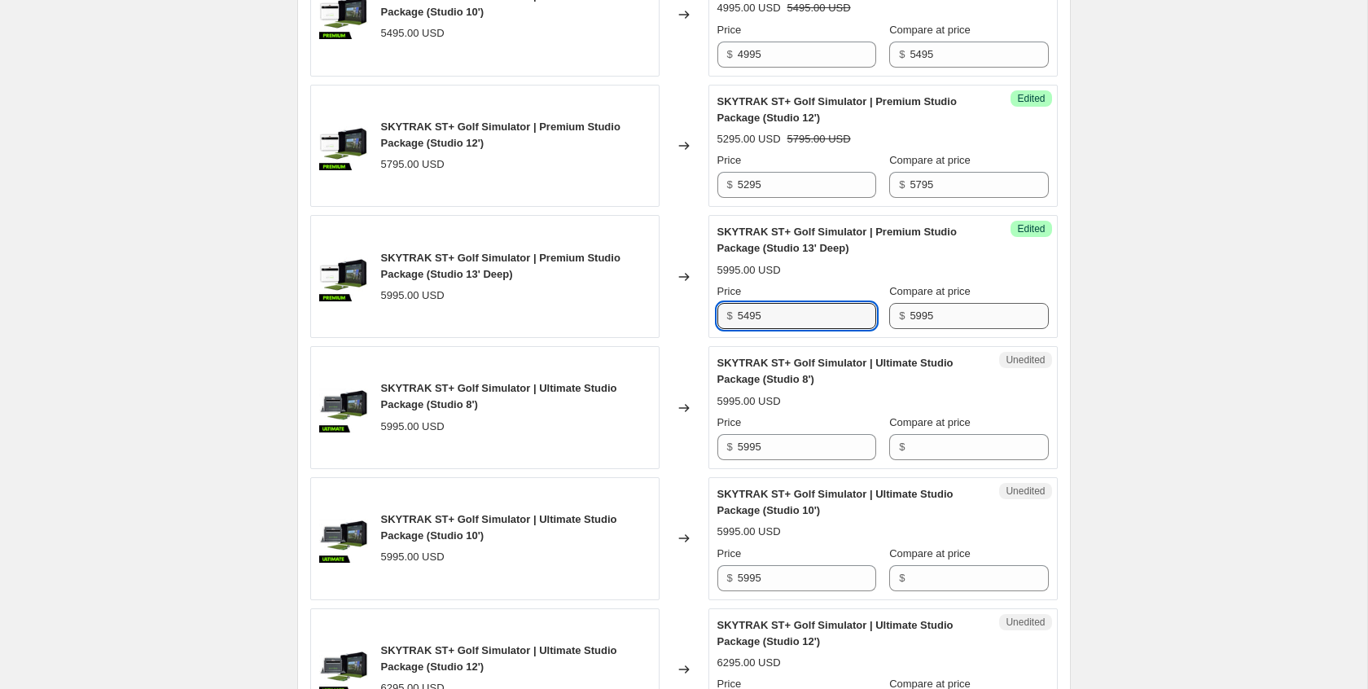
scroll to position [2180, 0]
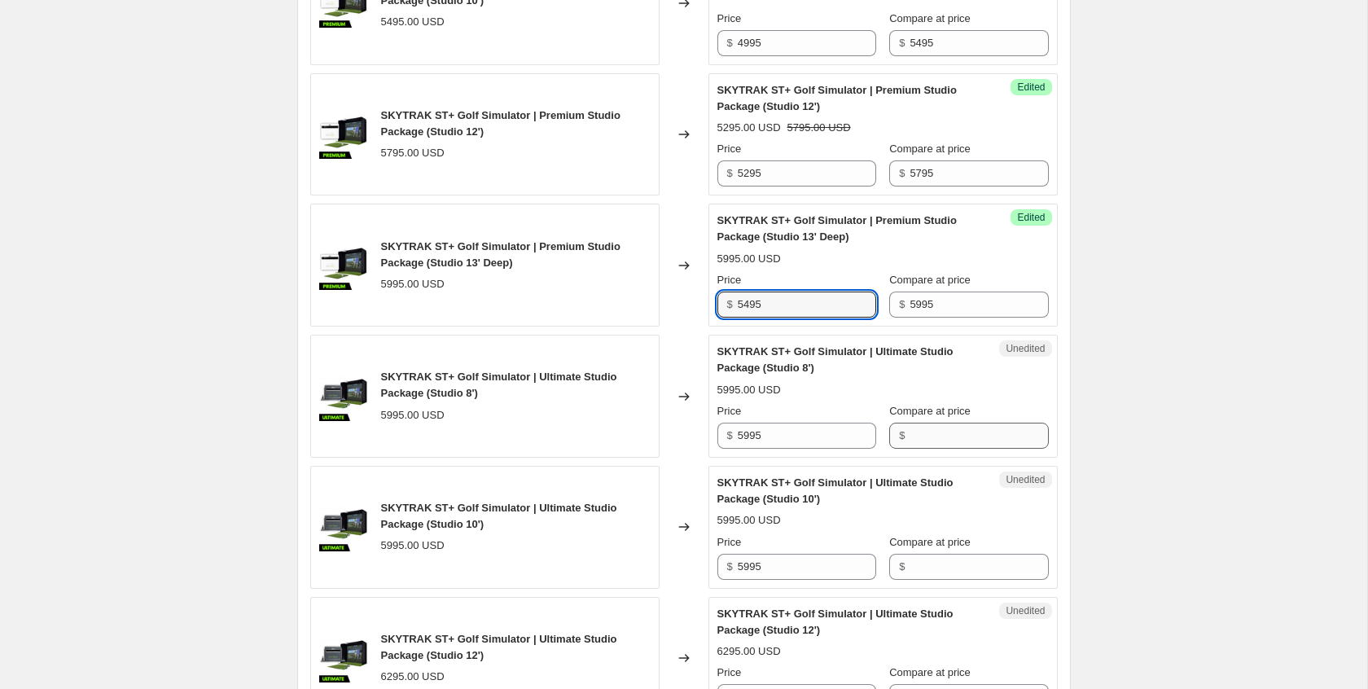
type input "5495"
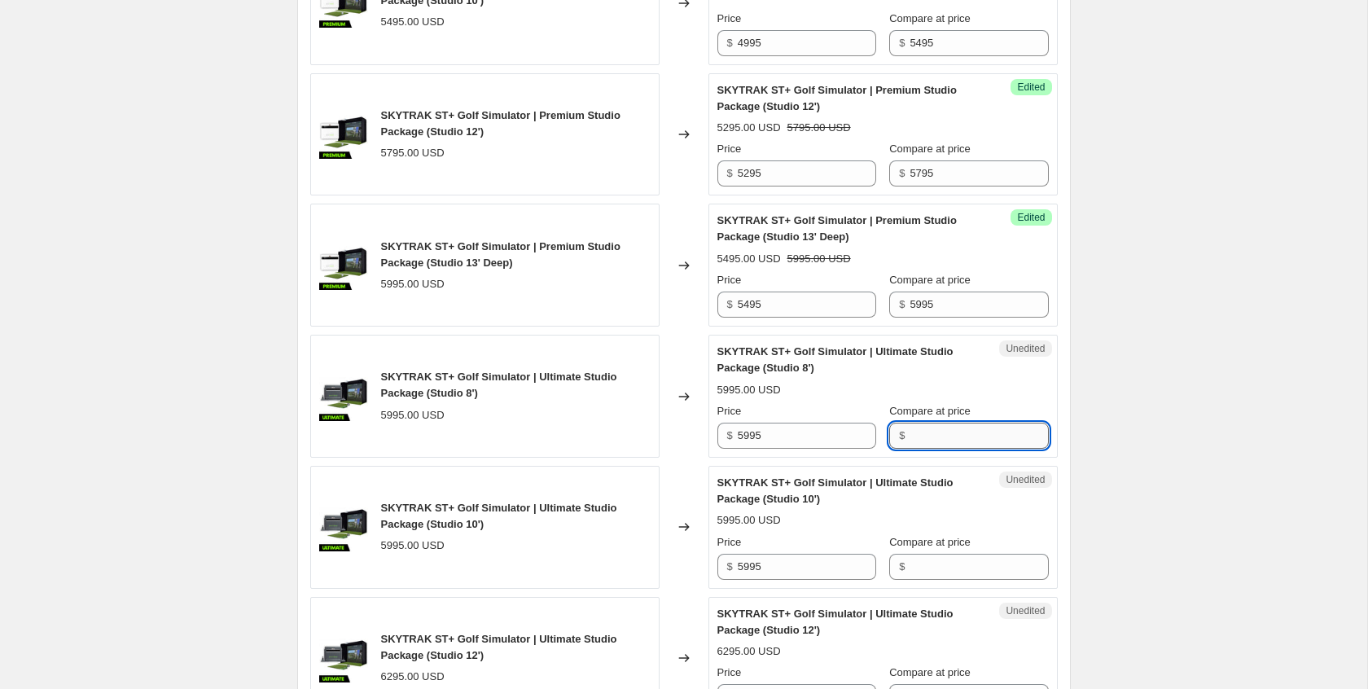
click at [957, 449] on input "Compare at price" at bounding box center [979, 436] width 138 height 26
type input "5995"
click at [750, 449] on input "5995" at bounding box center [807, 436] width 138 height 26
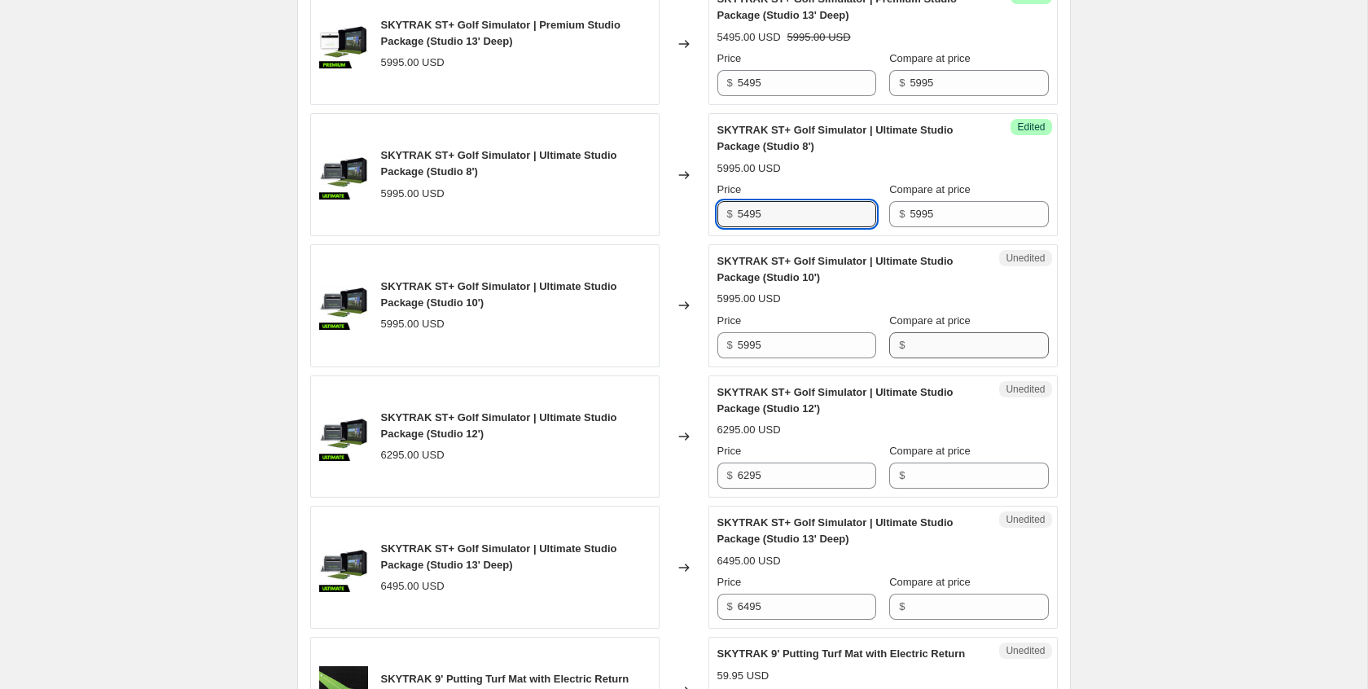
type input "5495"
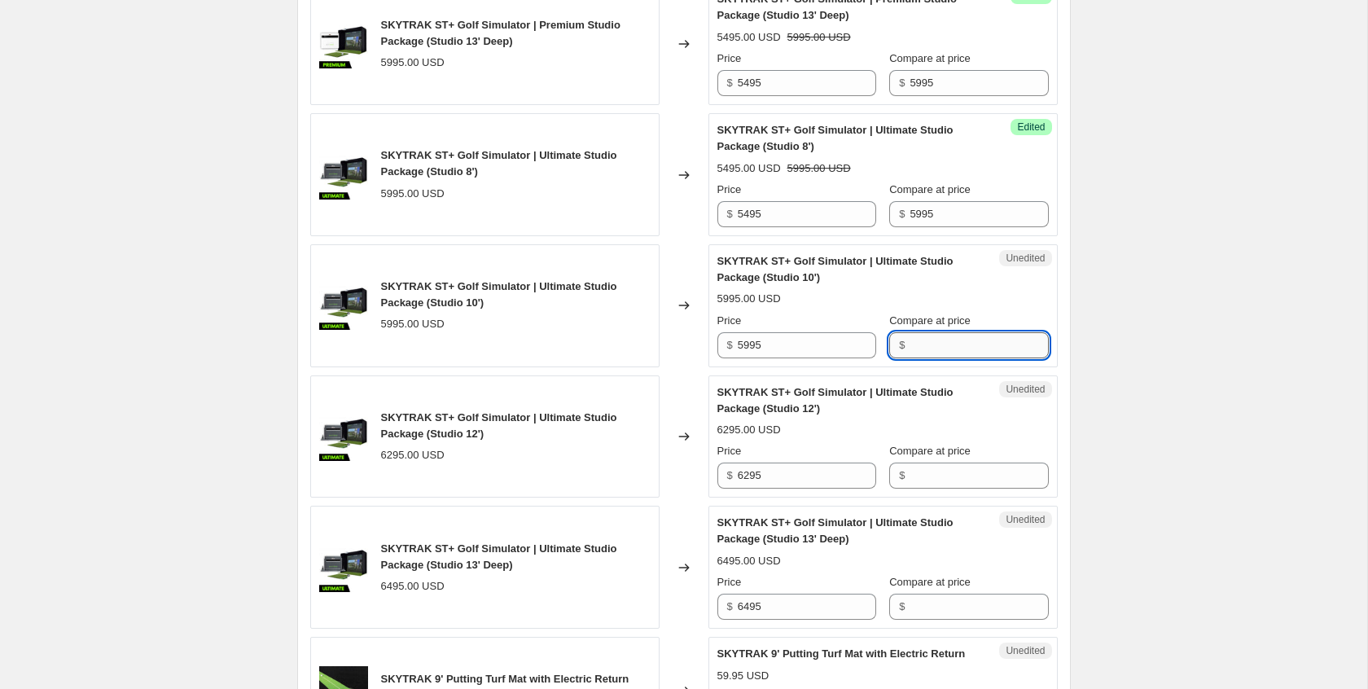
click at [918, 358] on input "Compare at price" at bounding box center [979, 345] width 138 height 26
type input "5995"
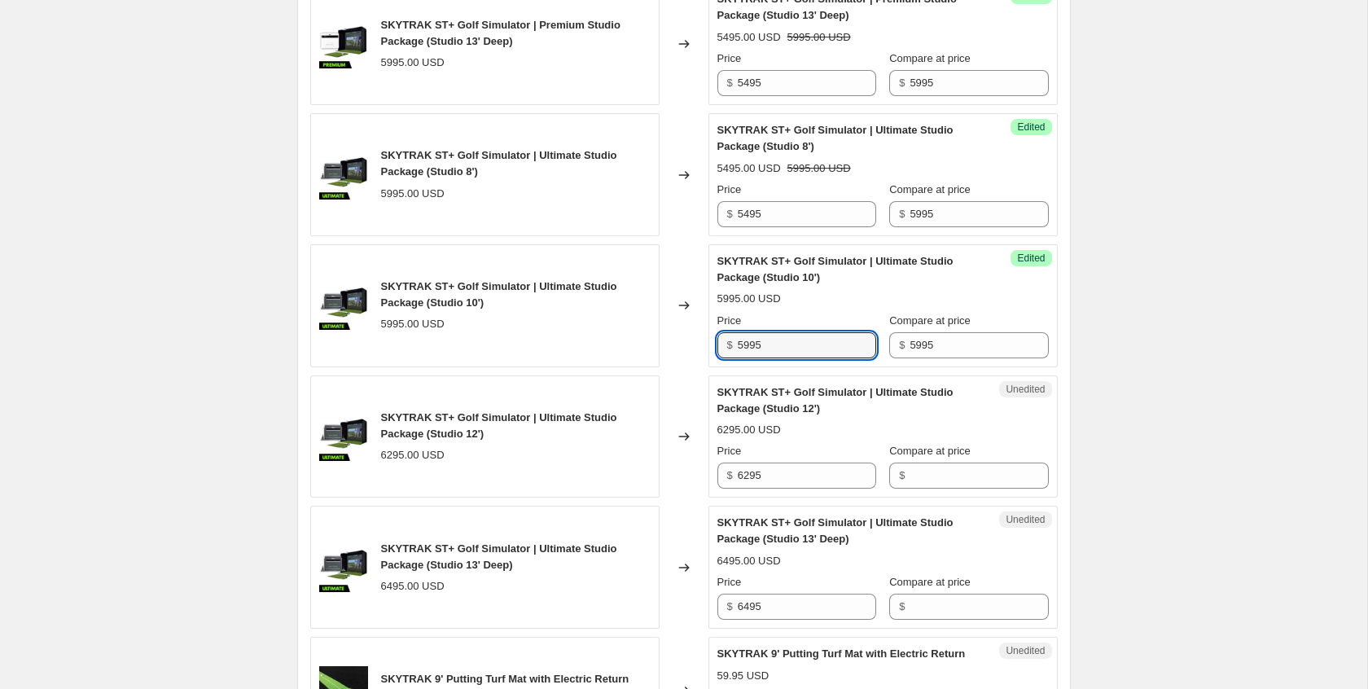
drag, startPoint x: 749, startPoint y: 398, endPoint x: 802, endPoint y: 446, distance: 72.1
click at [750, 358] on input "5995" at bounding box center [807, 345] width 138 height 26
type input "5495"
click at [956, 489] on input "Compare at price" at bounding box center [979, 476] width 138 height 26
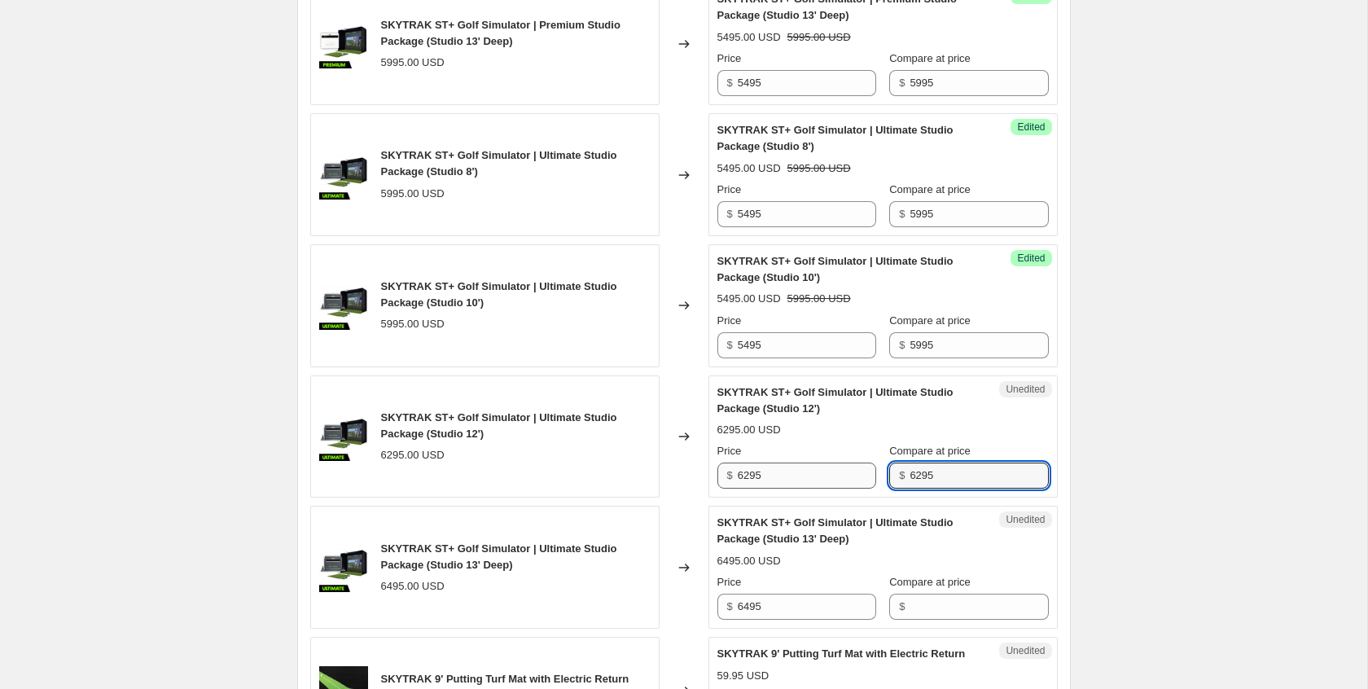
type input "6295"
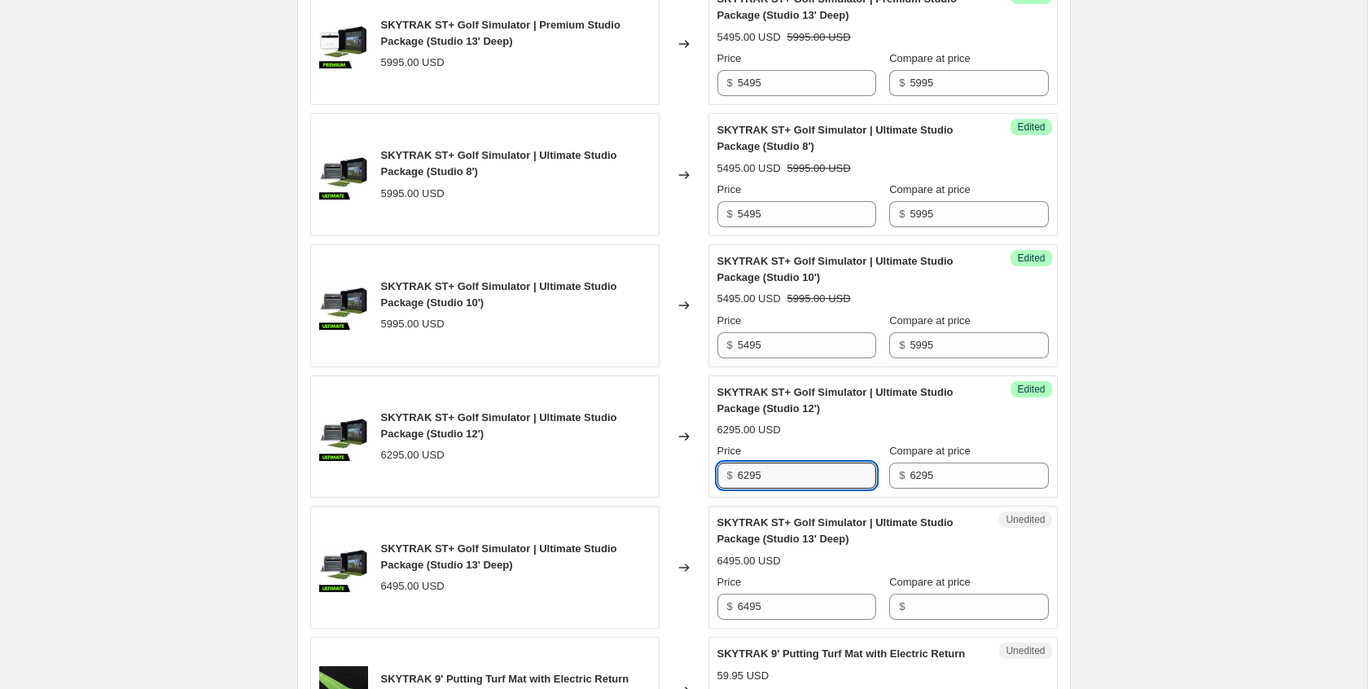
drag, startPoint x: 751, startPoint y: 527, endPoint x: 714, endPoint y: 525, distance: 37.5
click at [714, 499] on div "Success Edited SKYTRAK ST+ Golf Simulator | Ultimate Studio Package (Studio 12'…" at bounding box center [883, 437] width 349 height 123
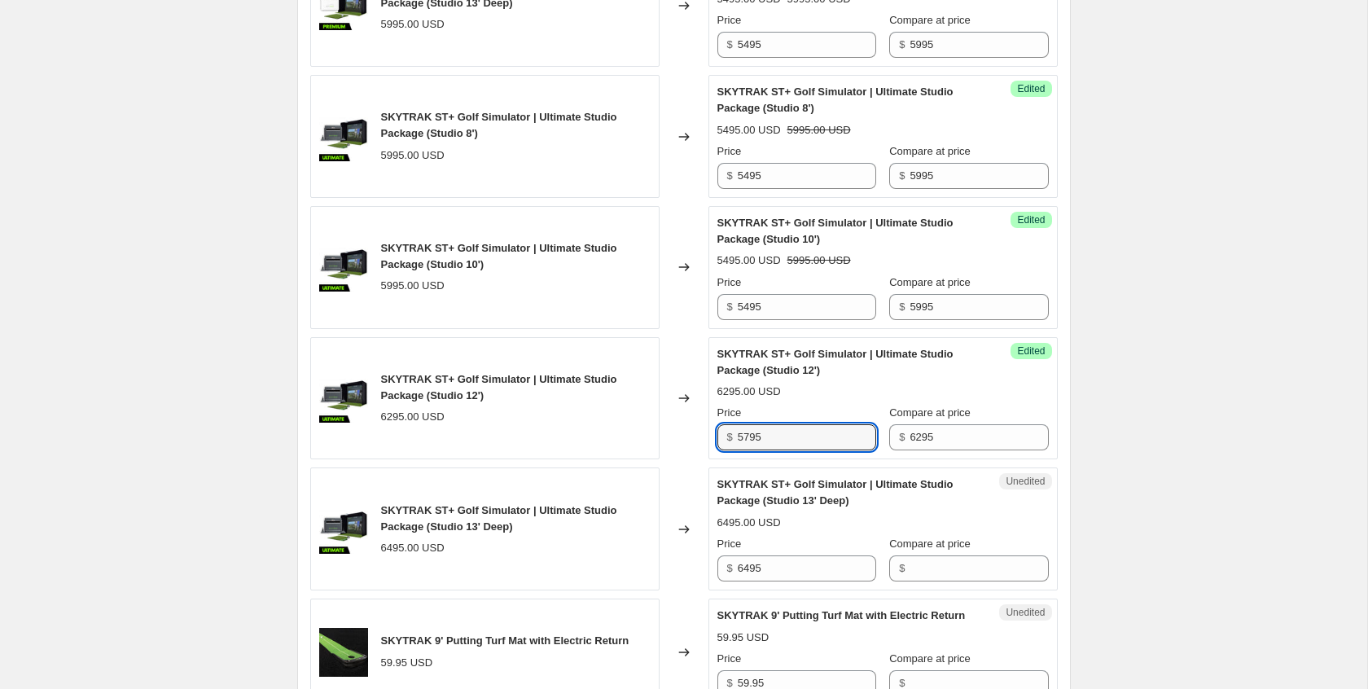
scroll to position [2484, 0]
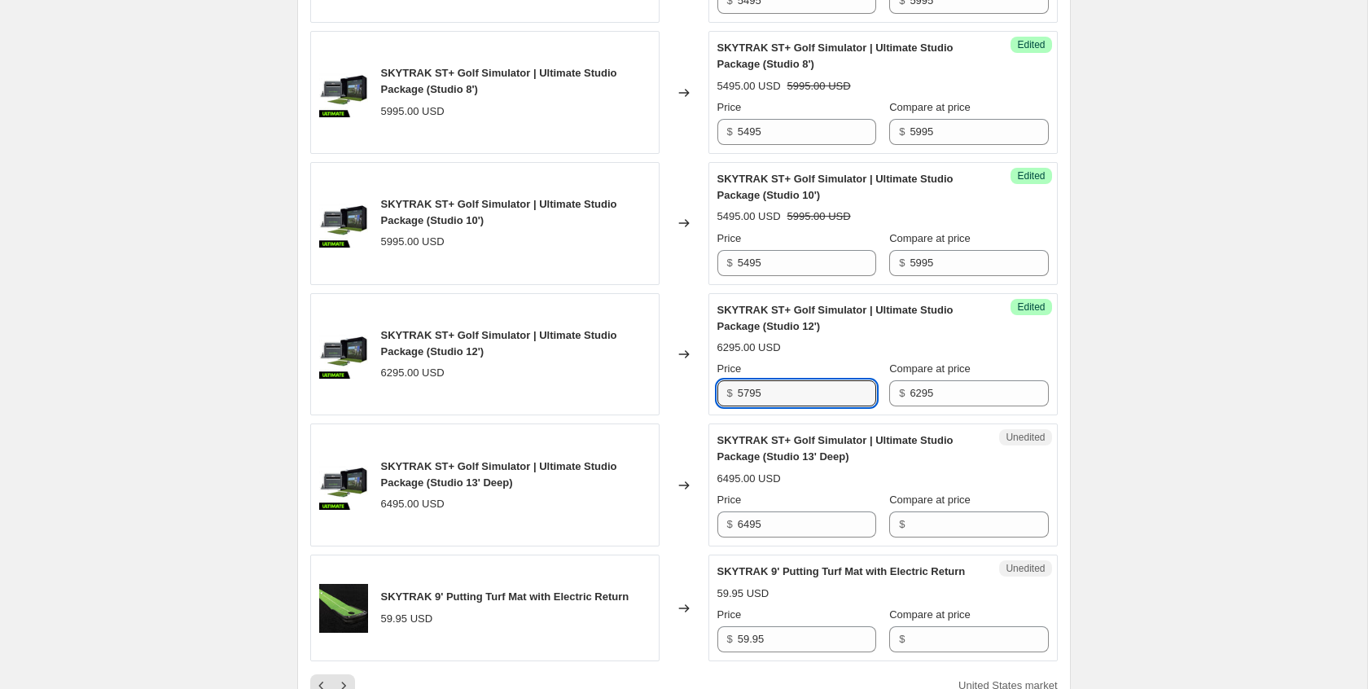
type input "5795"
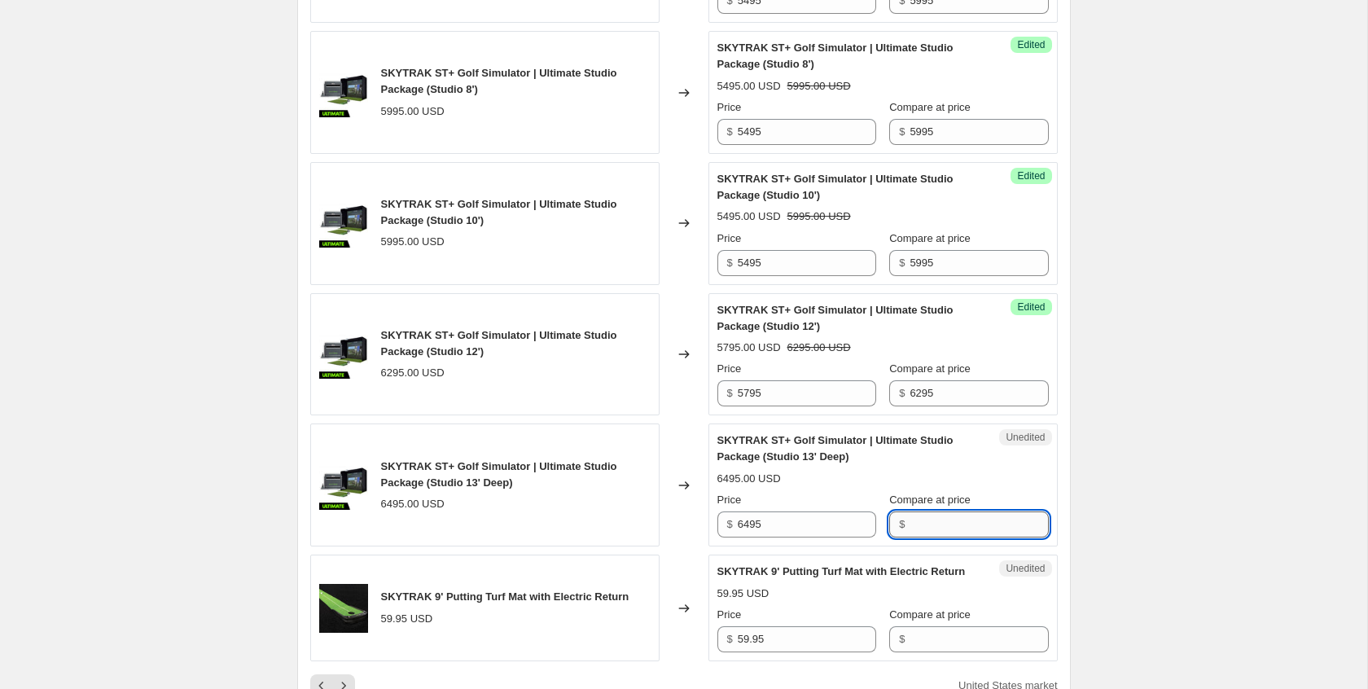
click at [947, 538] on input "Compare at price" at bounding box center [979, 525] width 138 height 26
type input "6495"
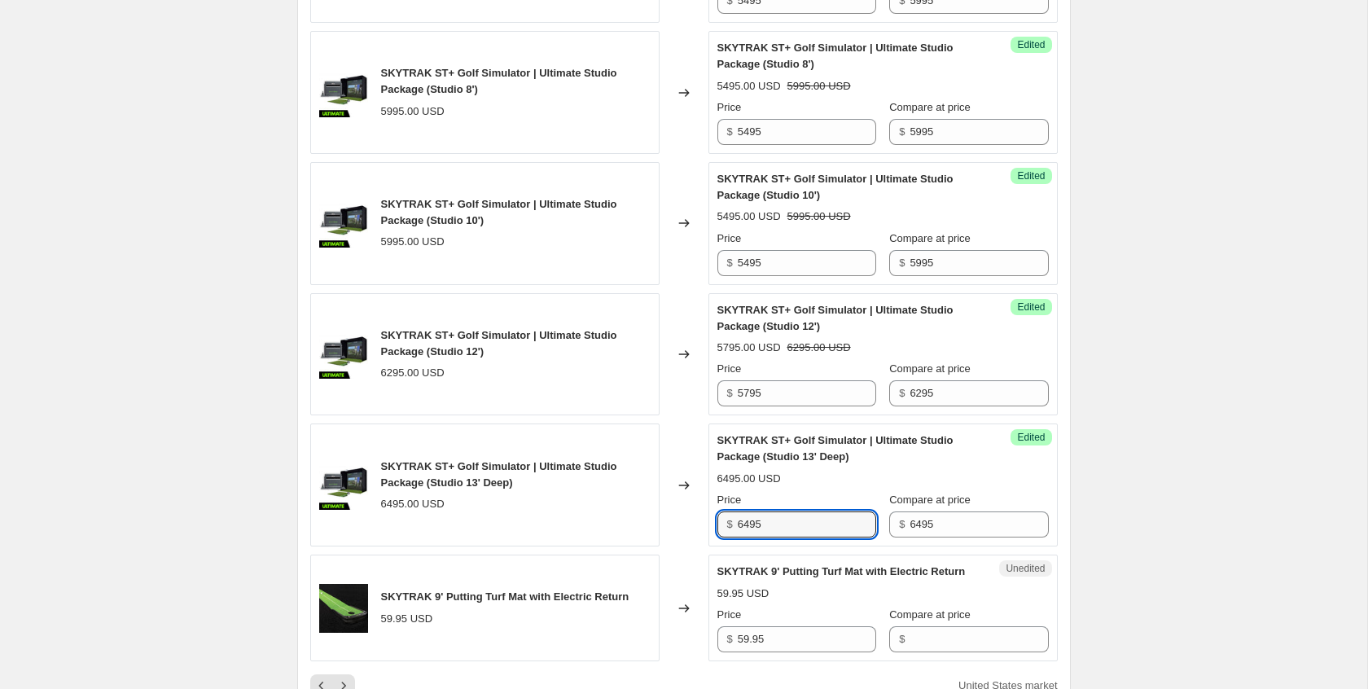
drag, startPoint x: 752, startPoint y: 574, endPoint x: 703, endPoint y: 571, distance: 49.0
click at [703, 547] on div "SKYTRAK ST+ Golf Simulator | Ultimate Studio Package (Studio 13' Deep) 6495.00 …" at bounding box center [684, 485] width 748 height 123
type input "5995"
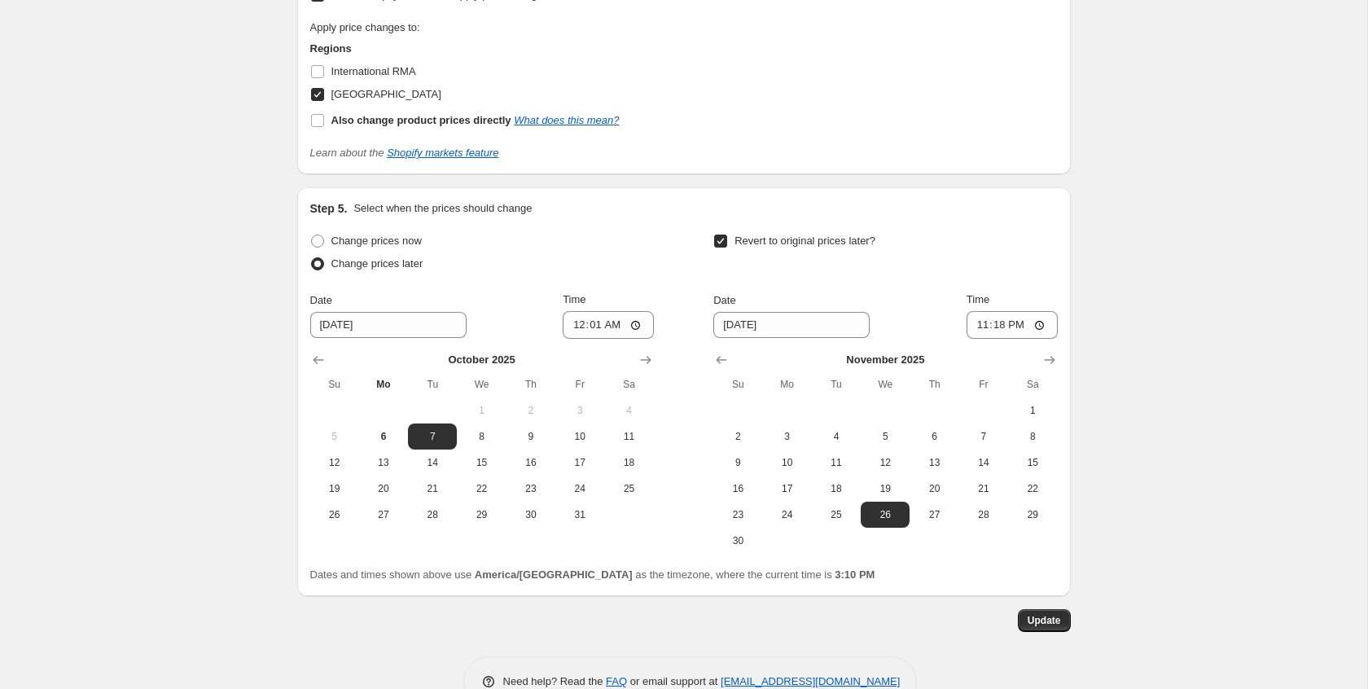
scroll to position [3373, 0]
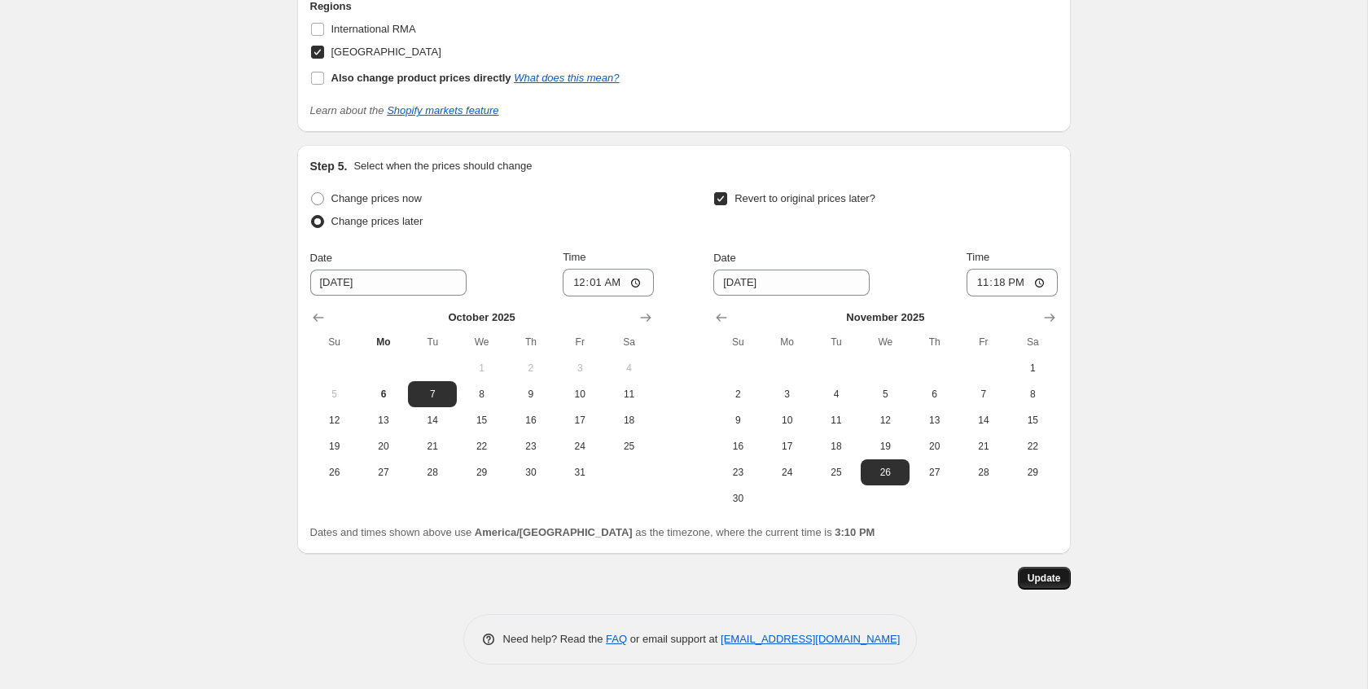
click at [1052, 589] on button "Update" at bounding box center [1044, 578] width 53 height 23
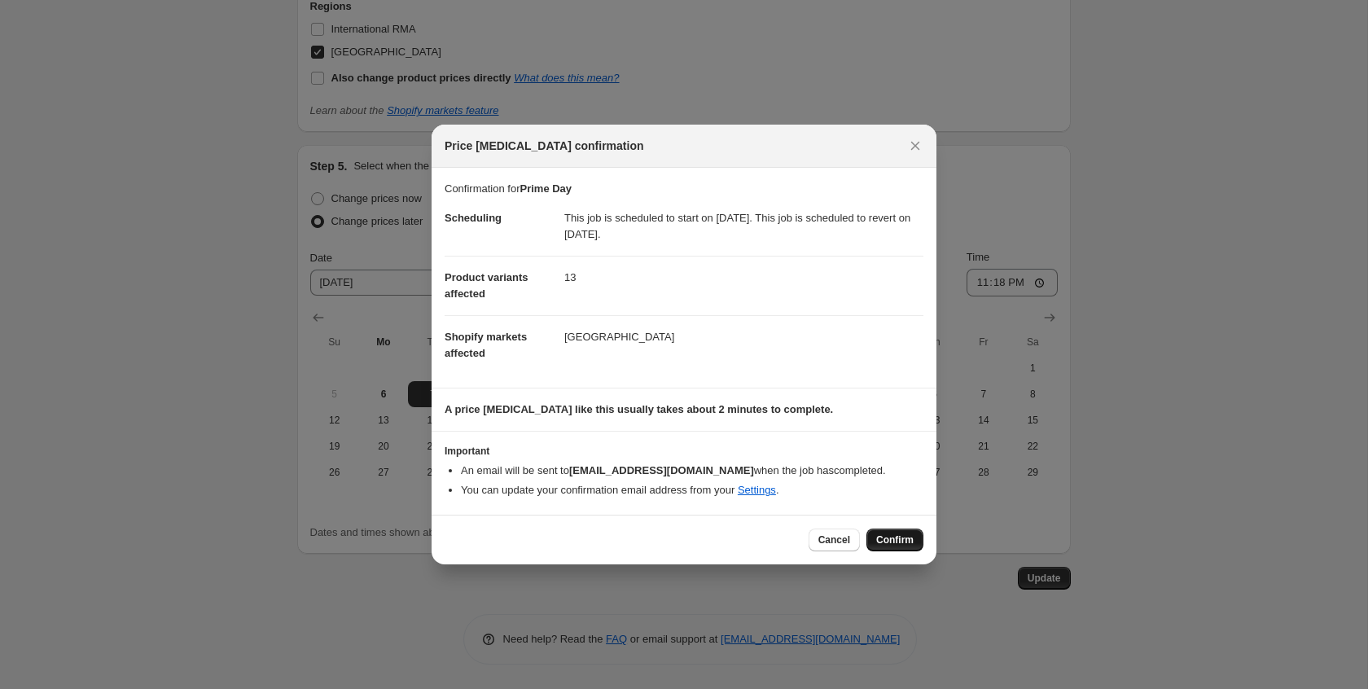
click at [905, 544] on span "Confirm" at bounding box center [894, 540] width 37 height 13
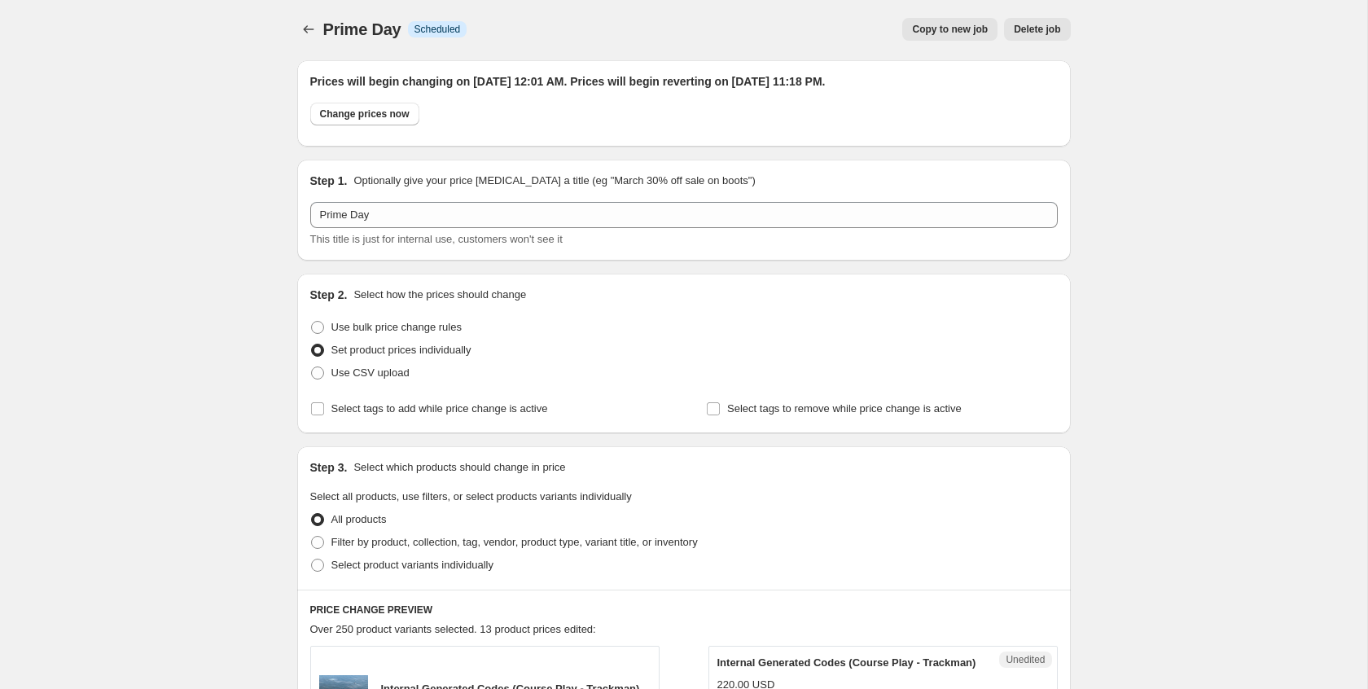
scroll to position [0, 0]
click at [313, 31] on icon "Price change jobs" at bounding box center [309, 31] width 16 height 16
